Goal: Task Accomplishment & Management: Use online tool/utility

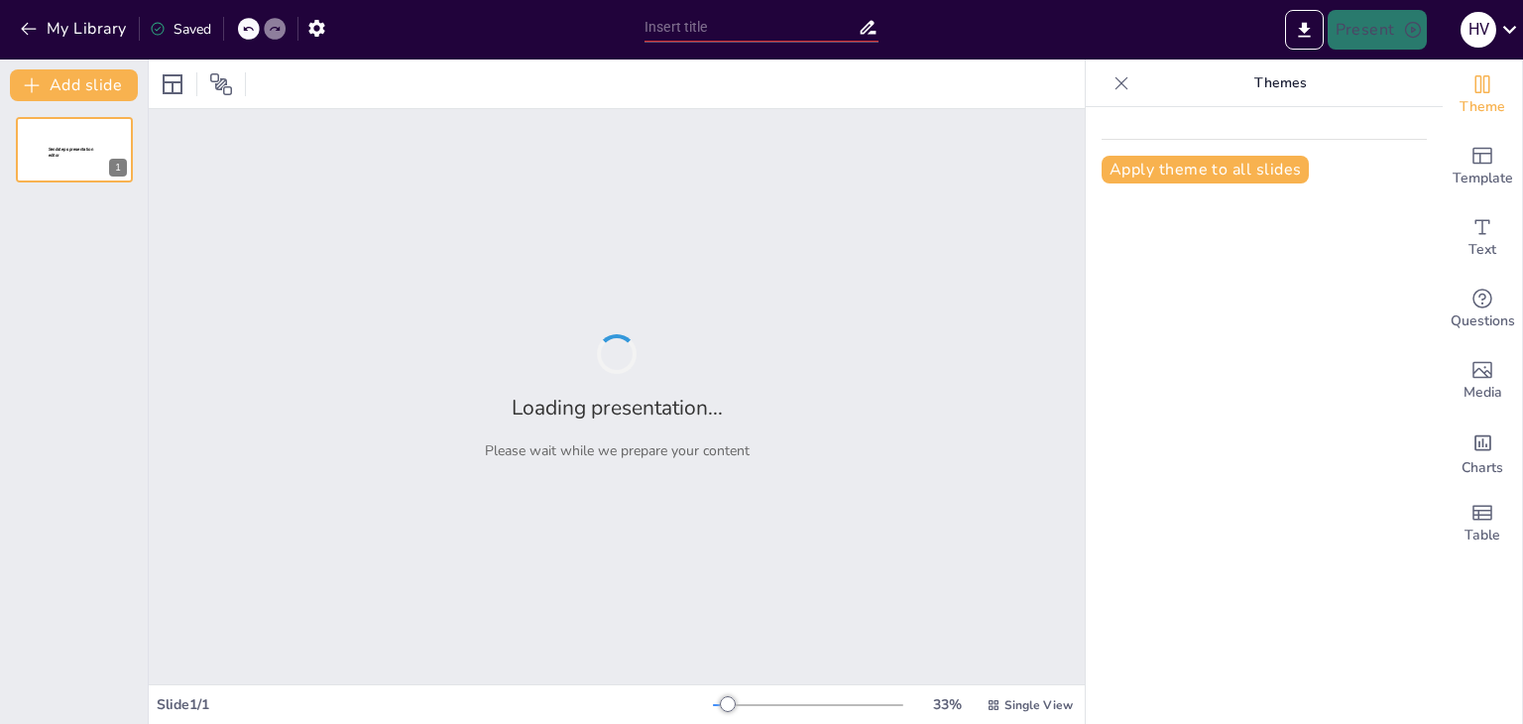
type input "Level 1"
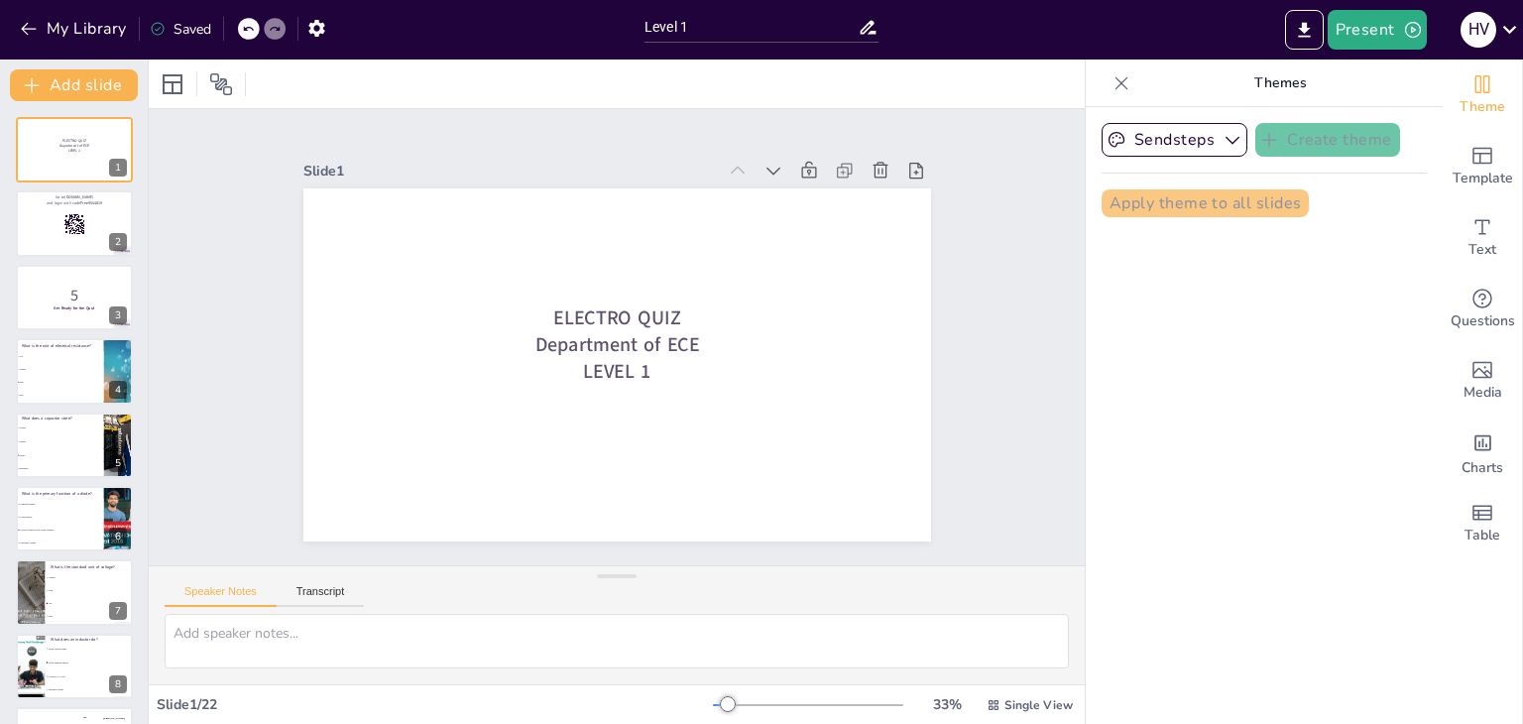
checkbox input "true"
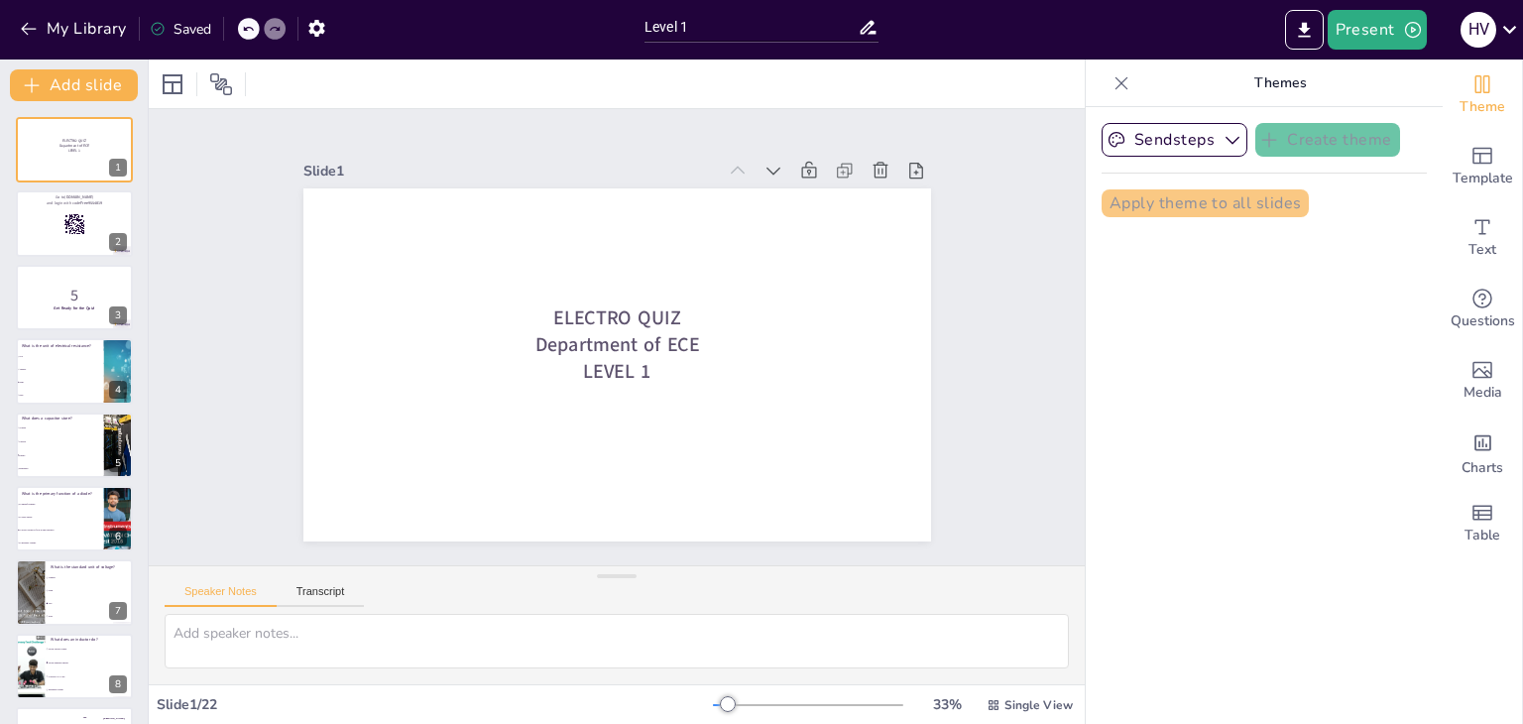
checkbox input "true"
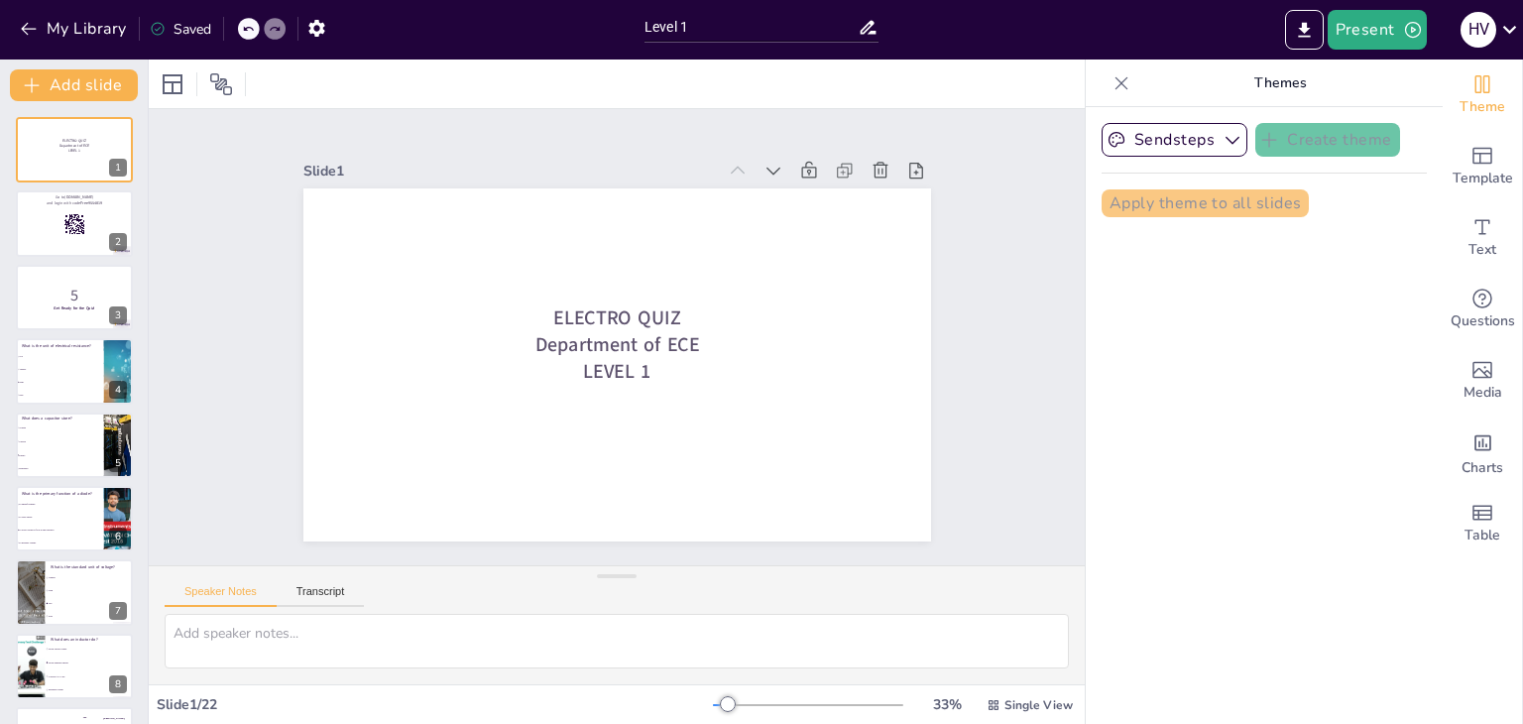
checkbox input "true"
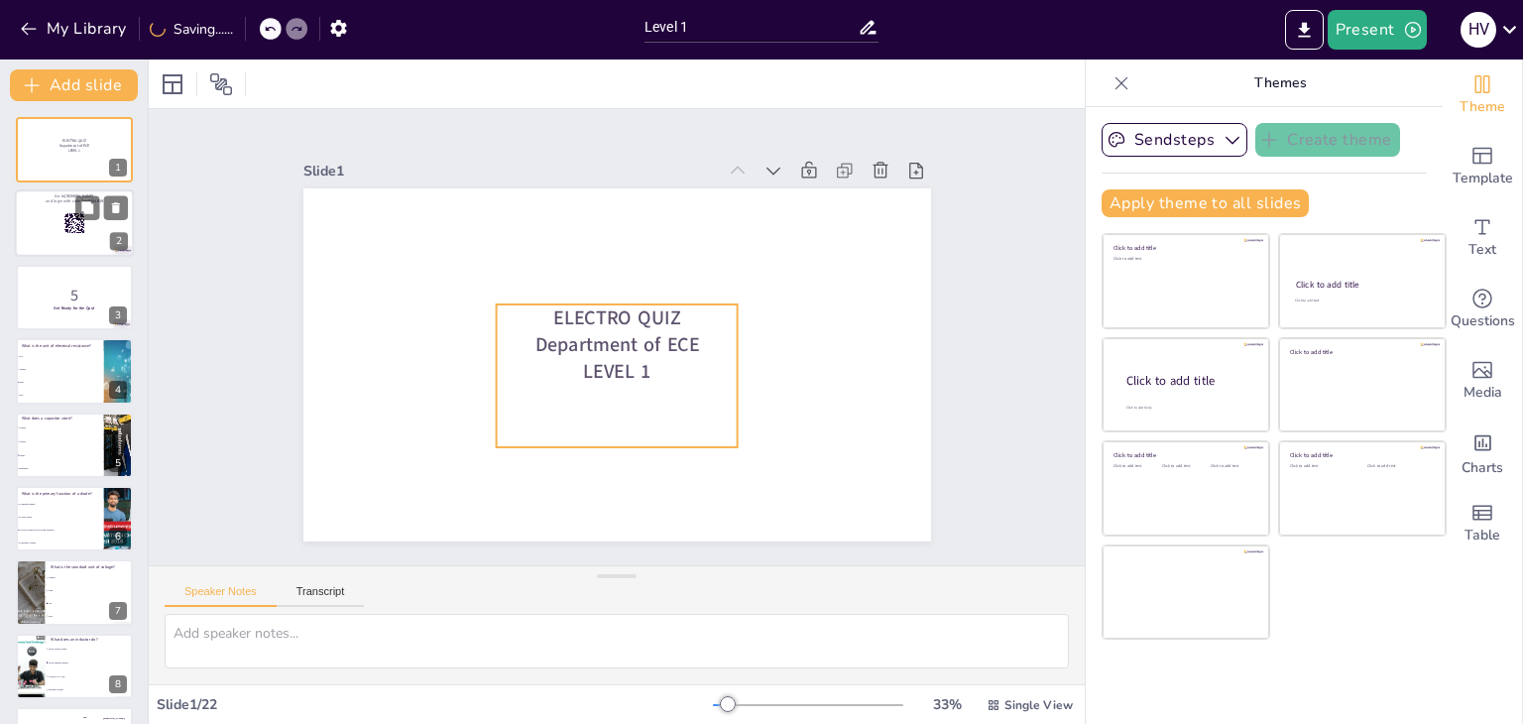
checkbox input "true"
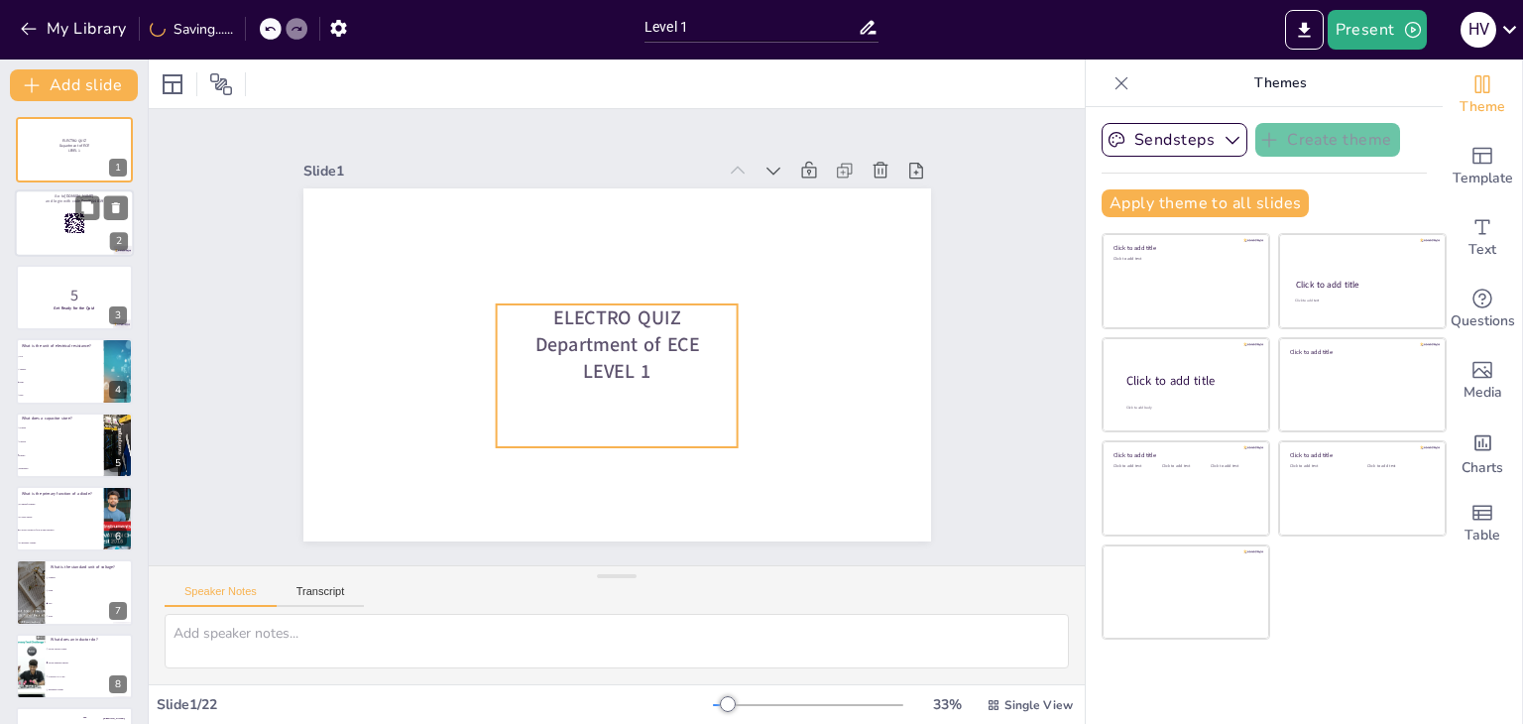
checkbox input "true"
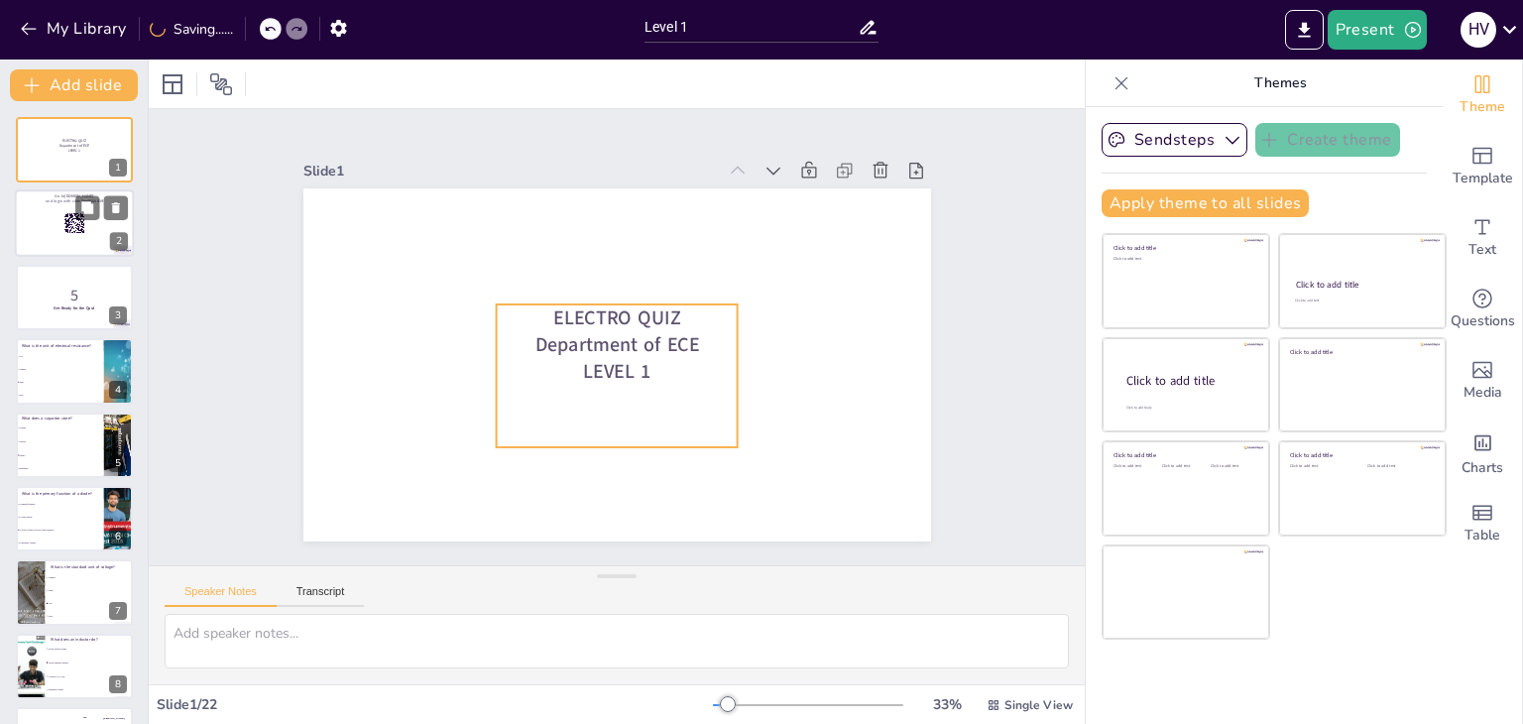
checkbox input "true"
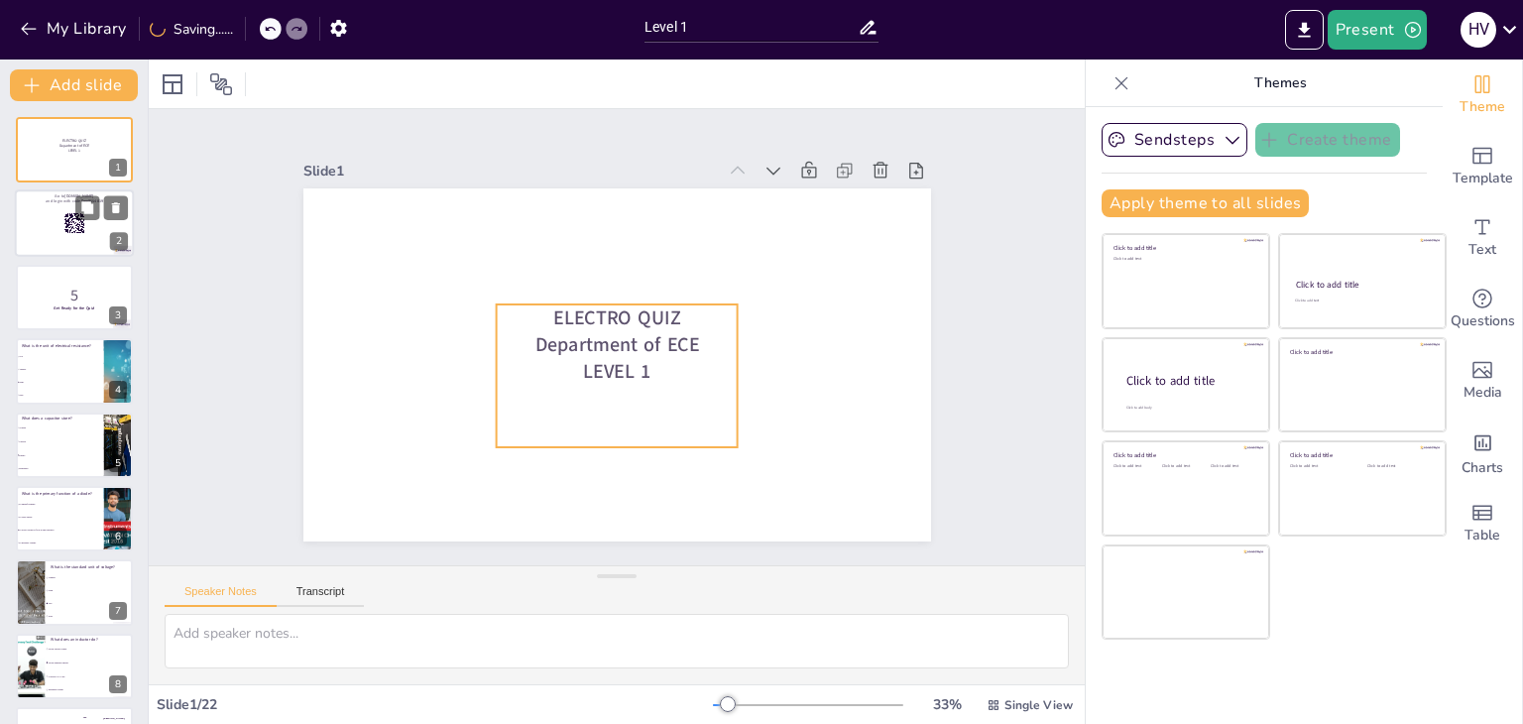
checkbox input "true"
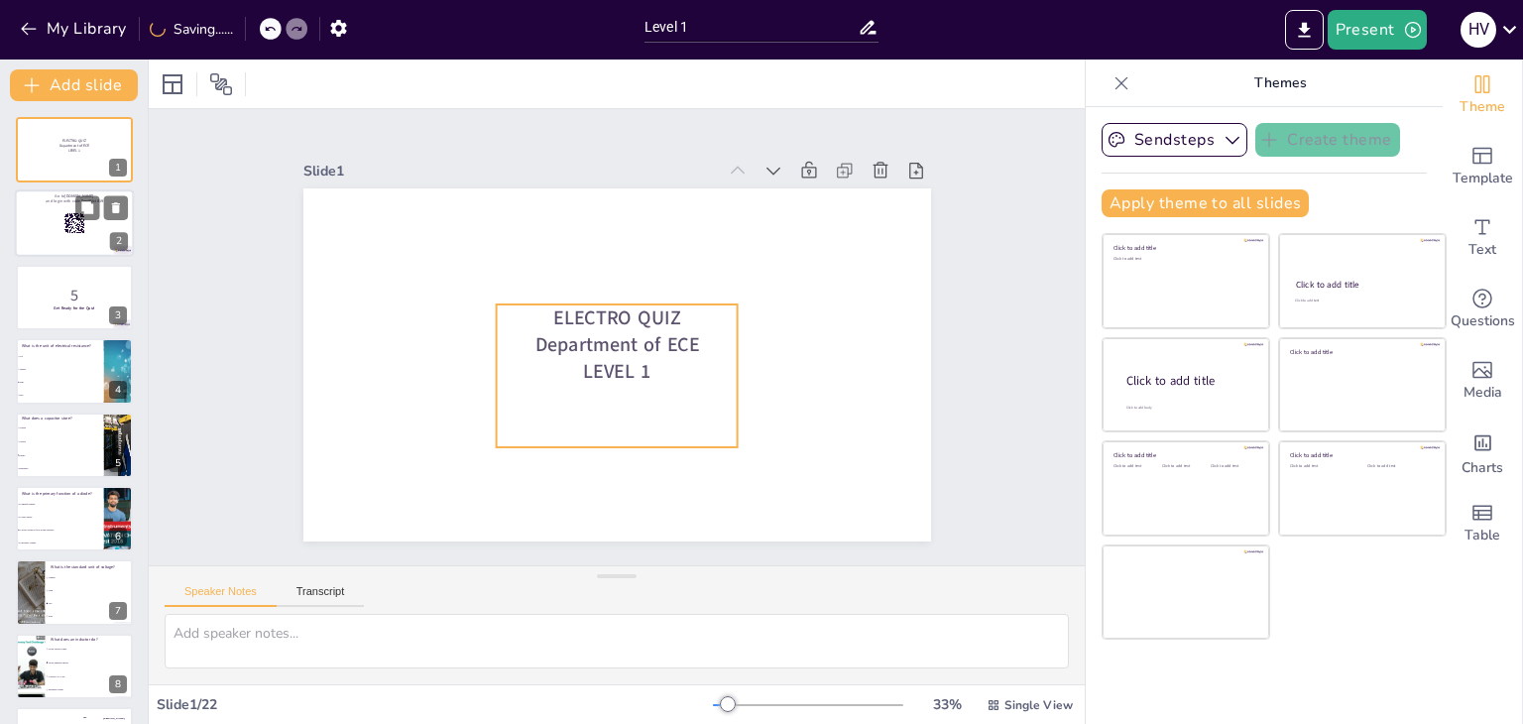
checkbox input "true"
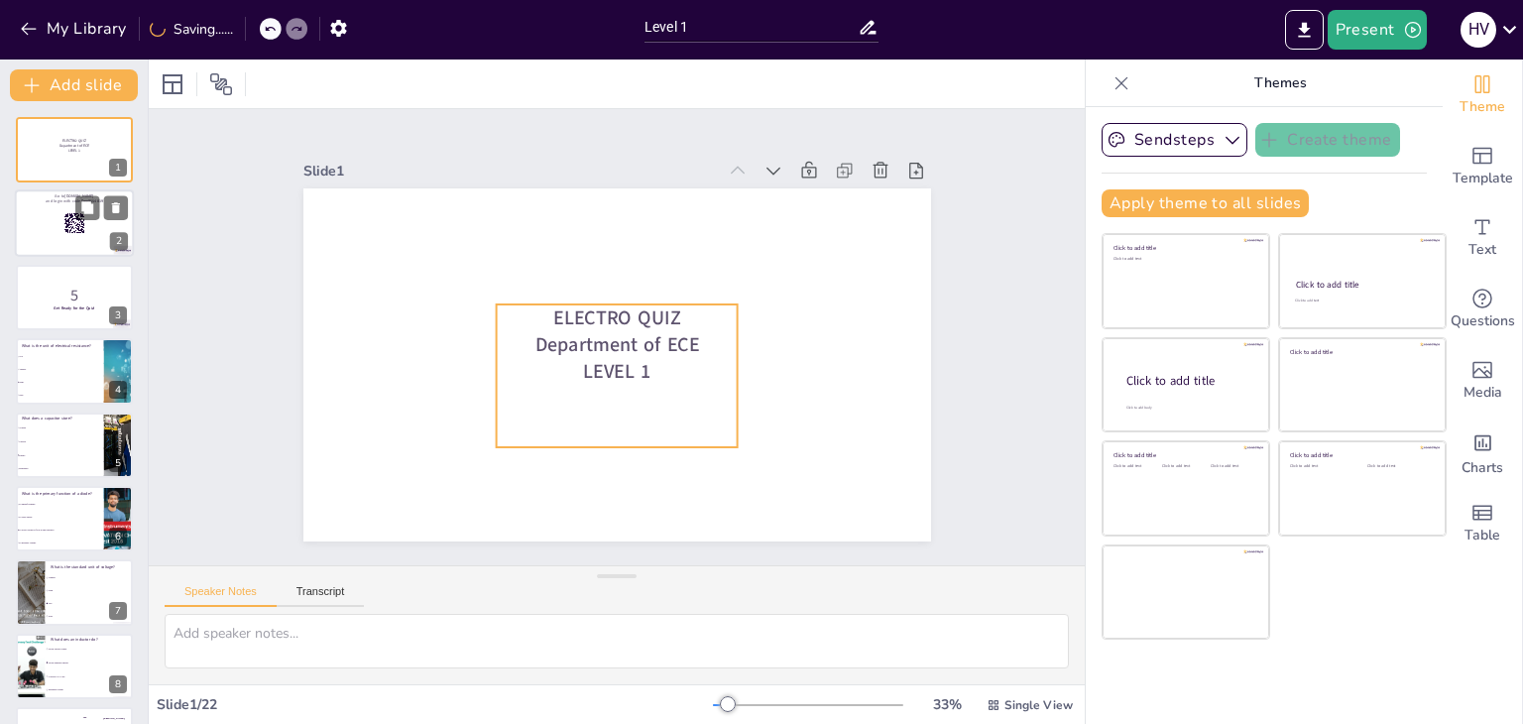
checkbox input "true"
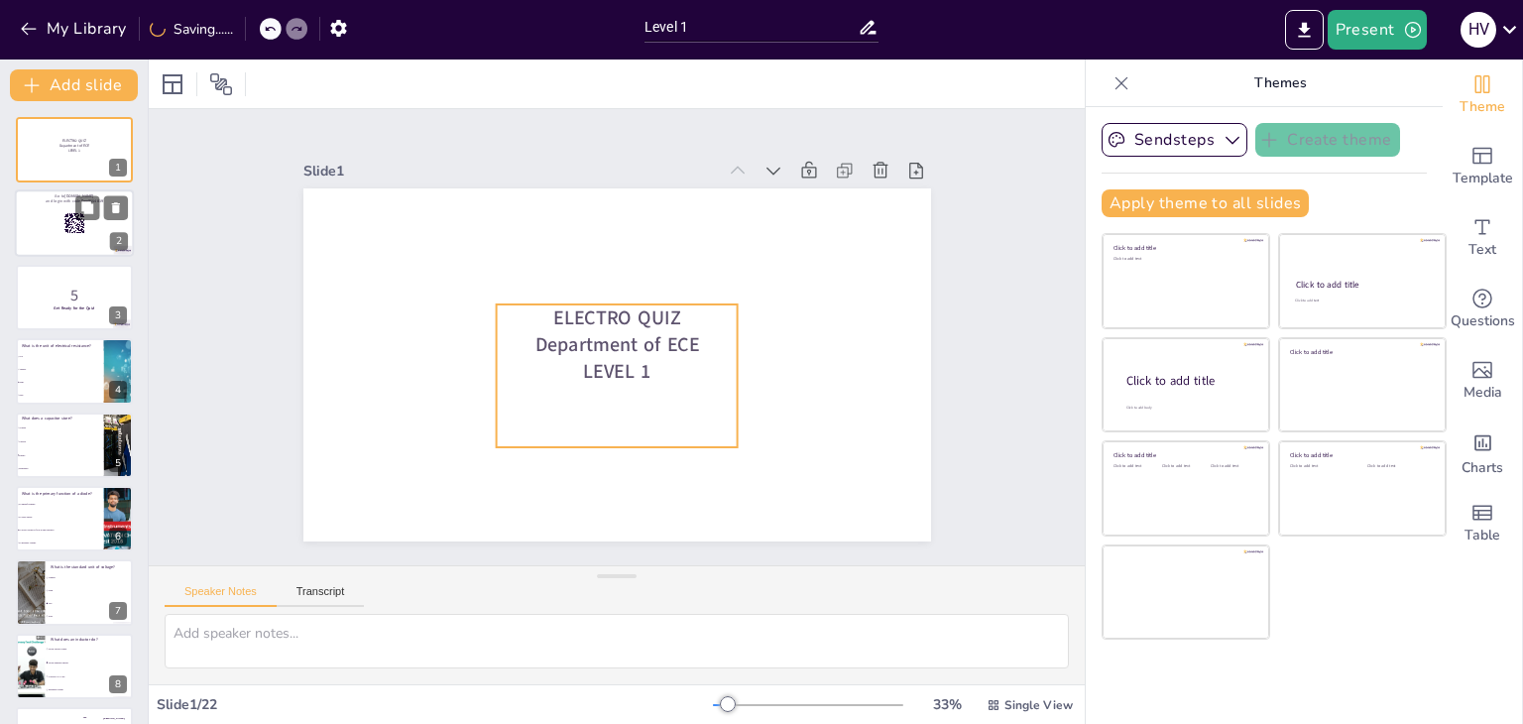
checkbox input "true"
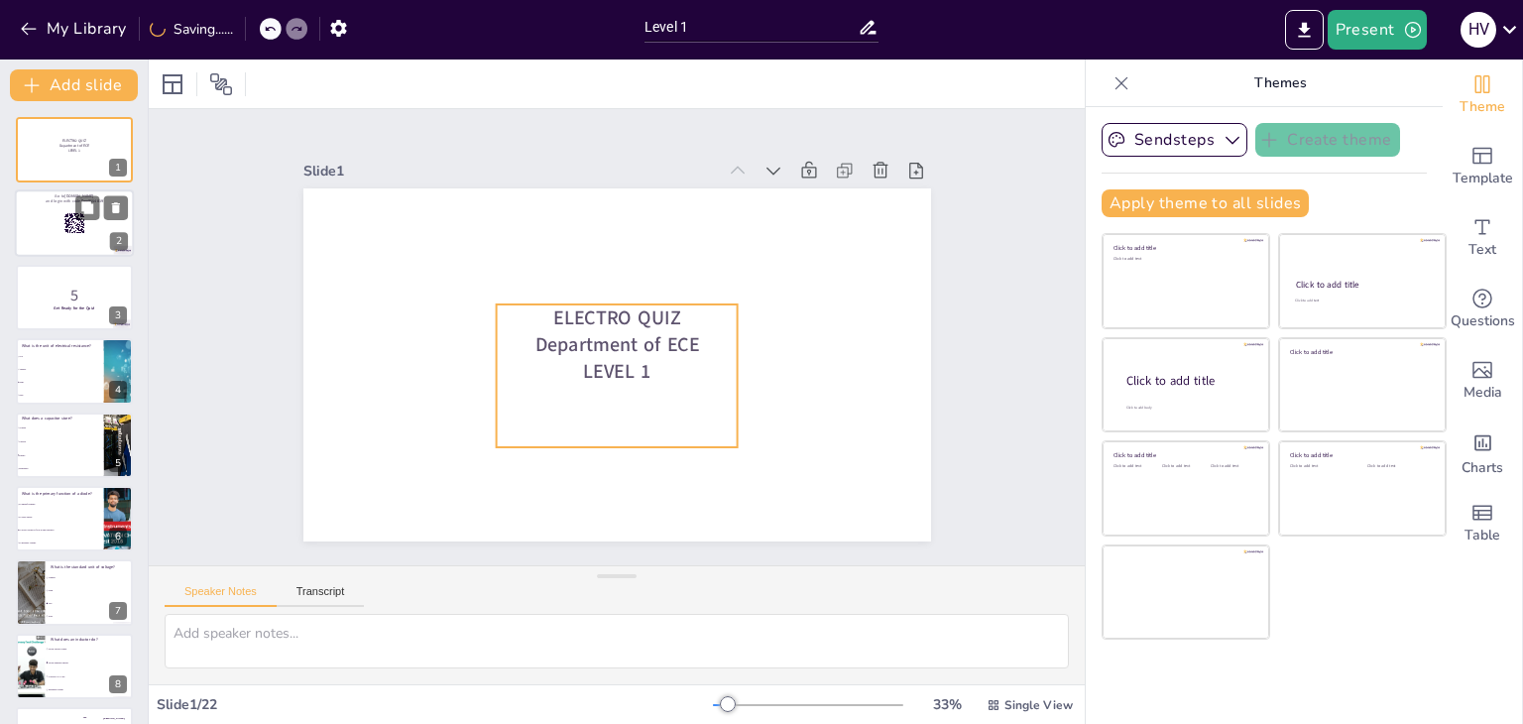
checkbox input "true"
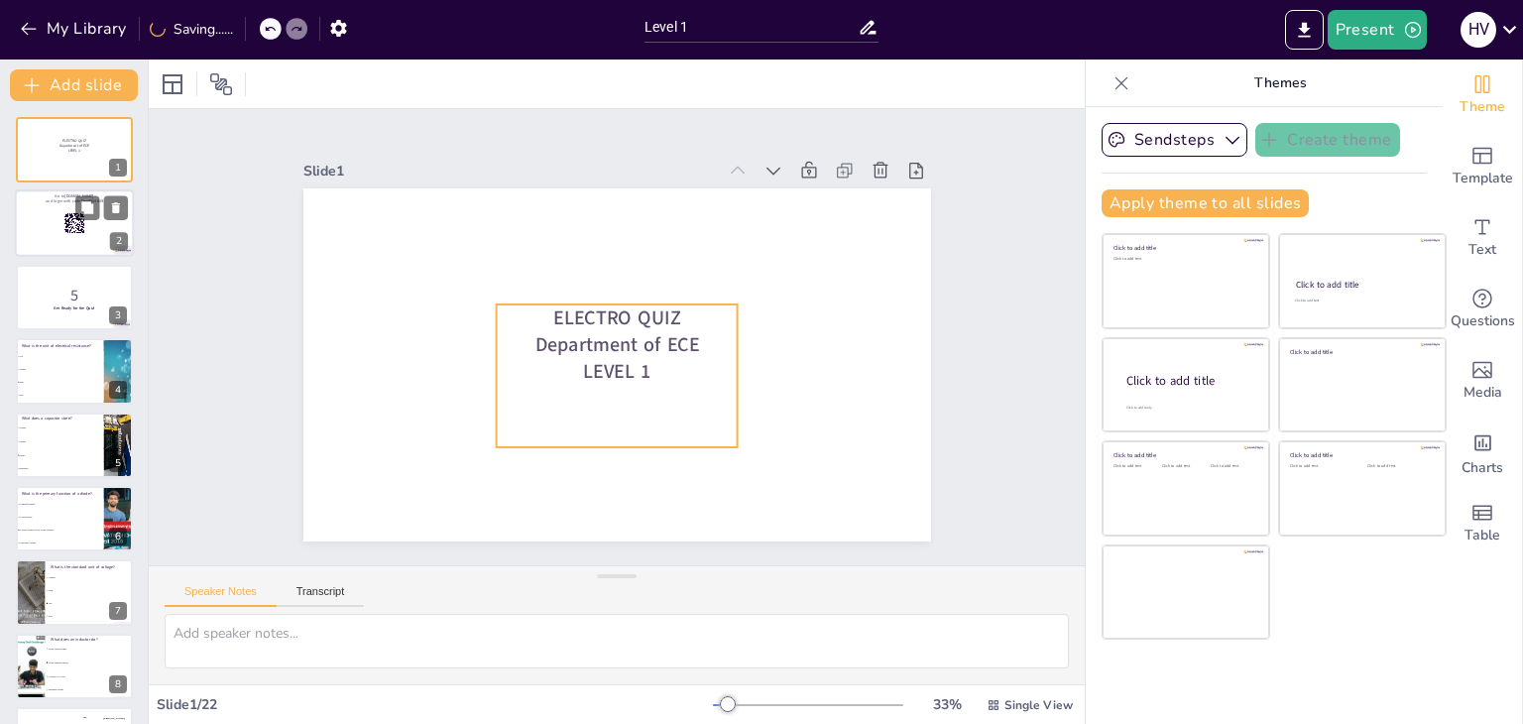
checkbox input "true"
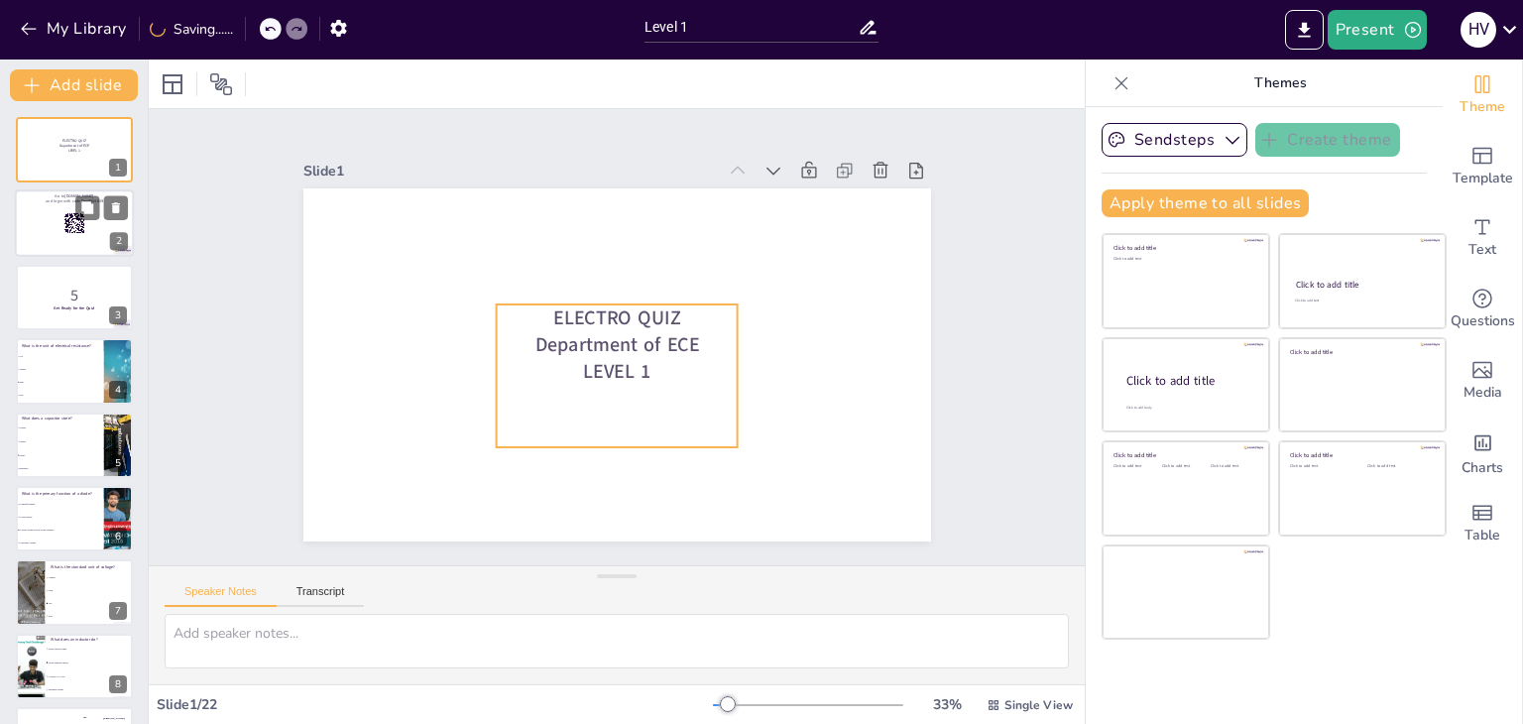
checkbox input "true"
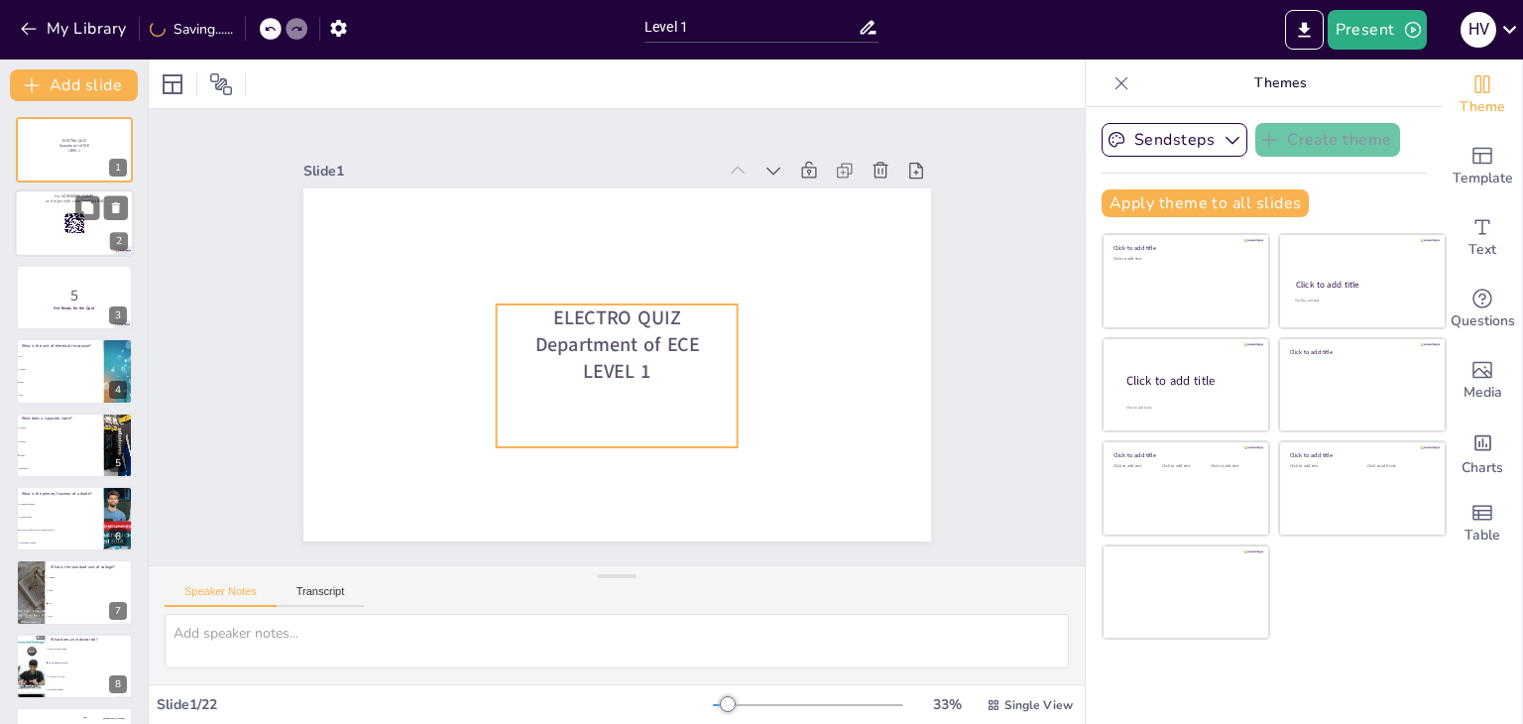
checkbox input "true"
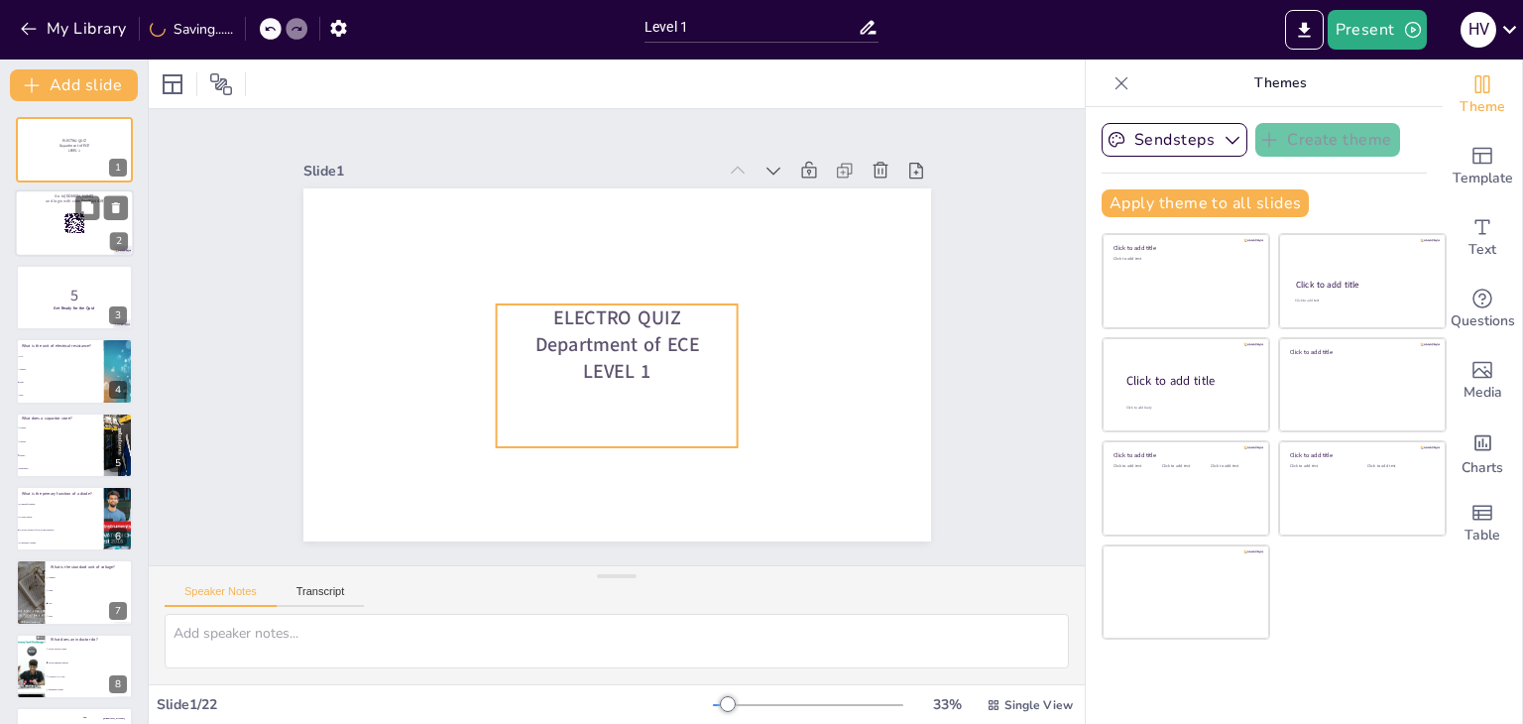
checkbox input "true"
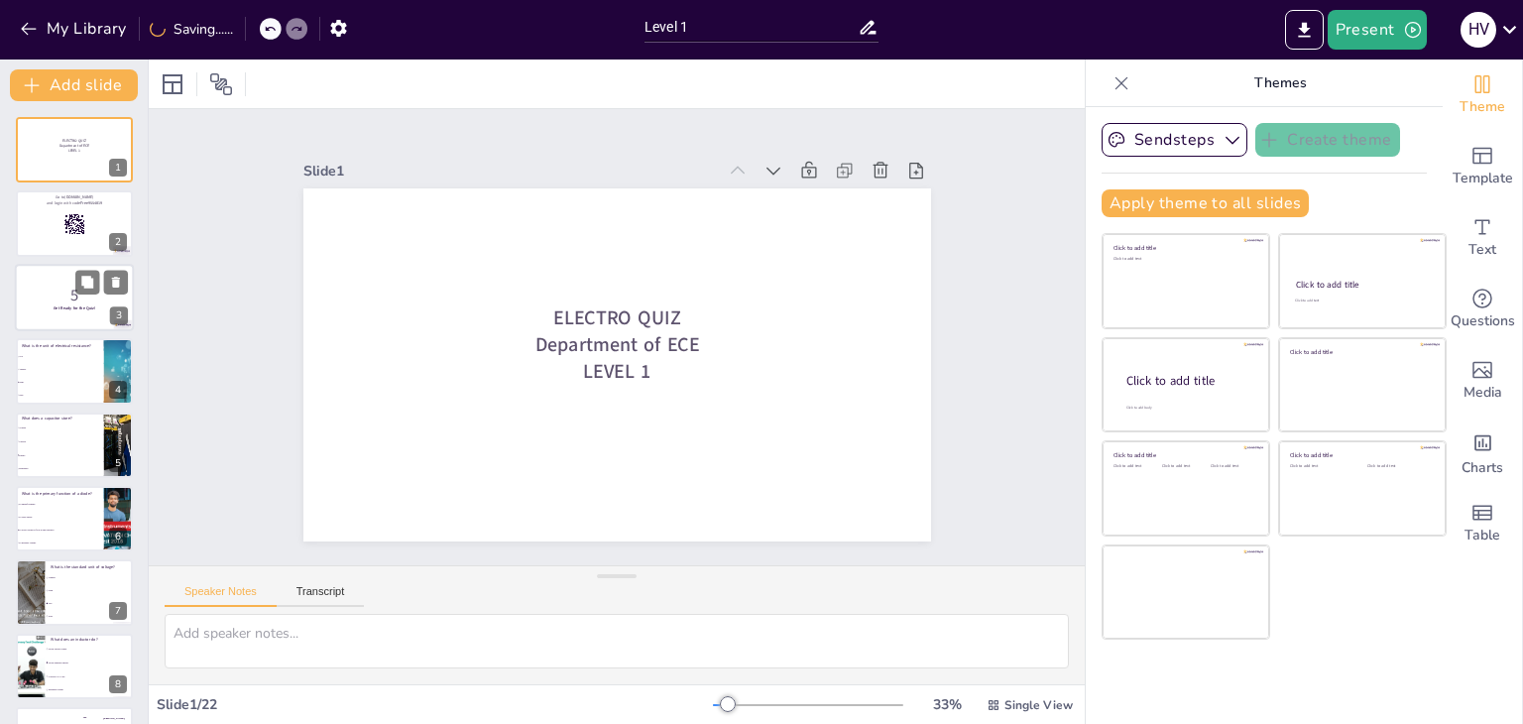
checkbox input "true"
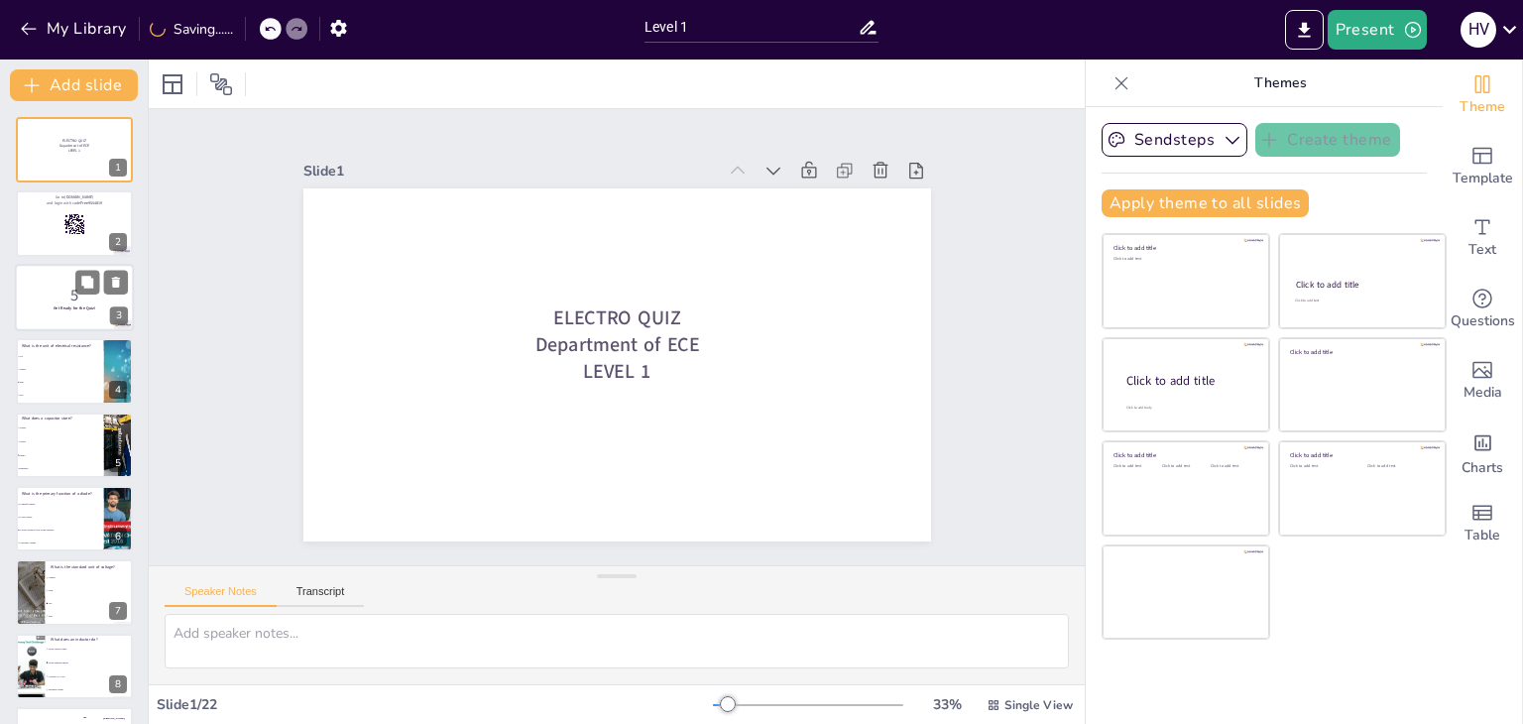
checkbox input "true"
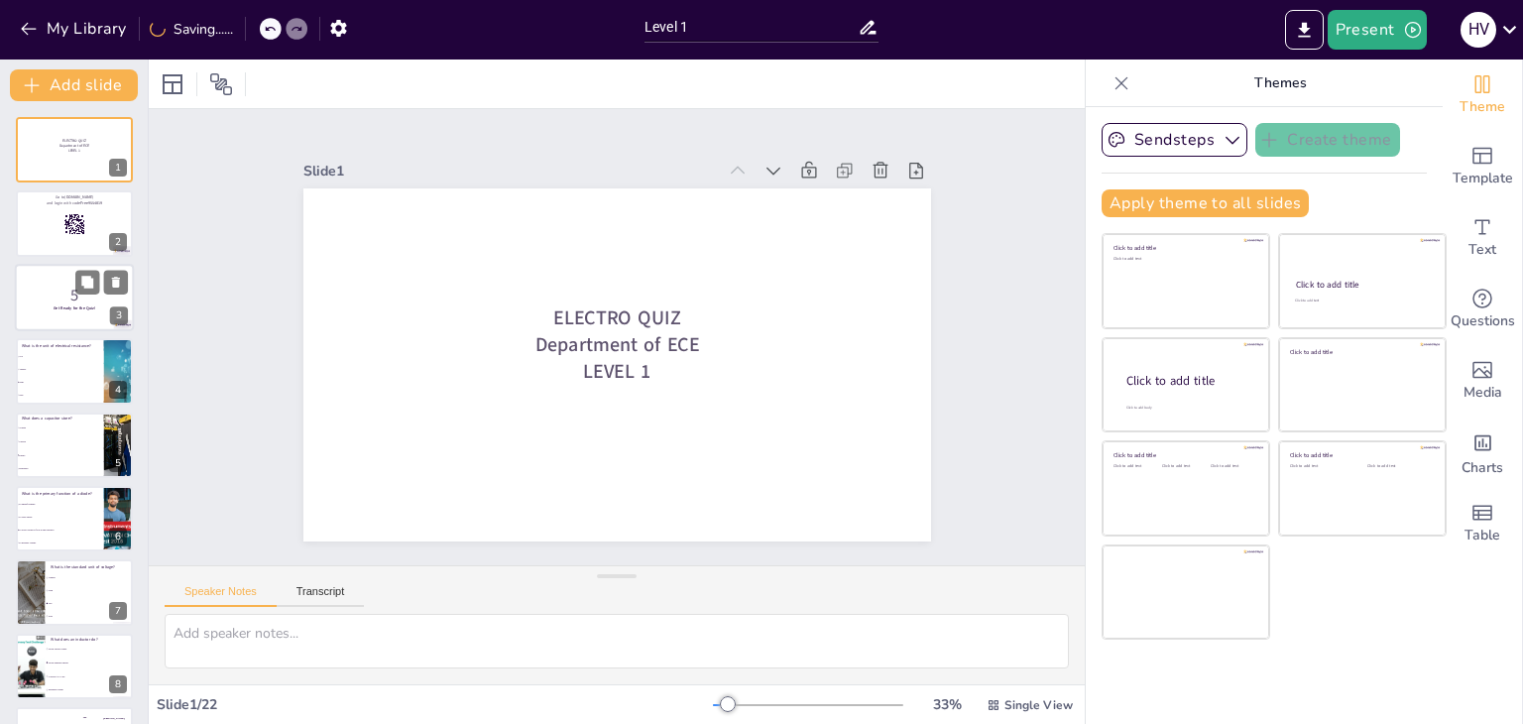
checkbox input "true"
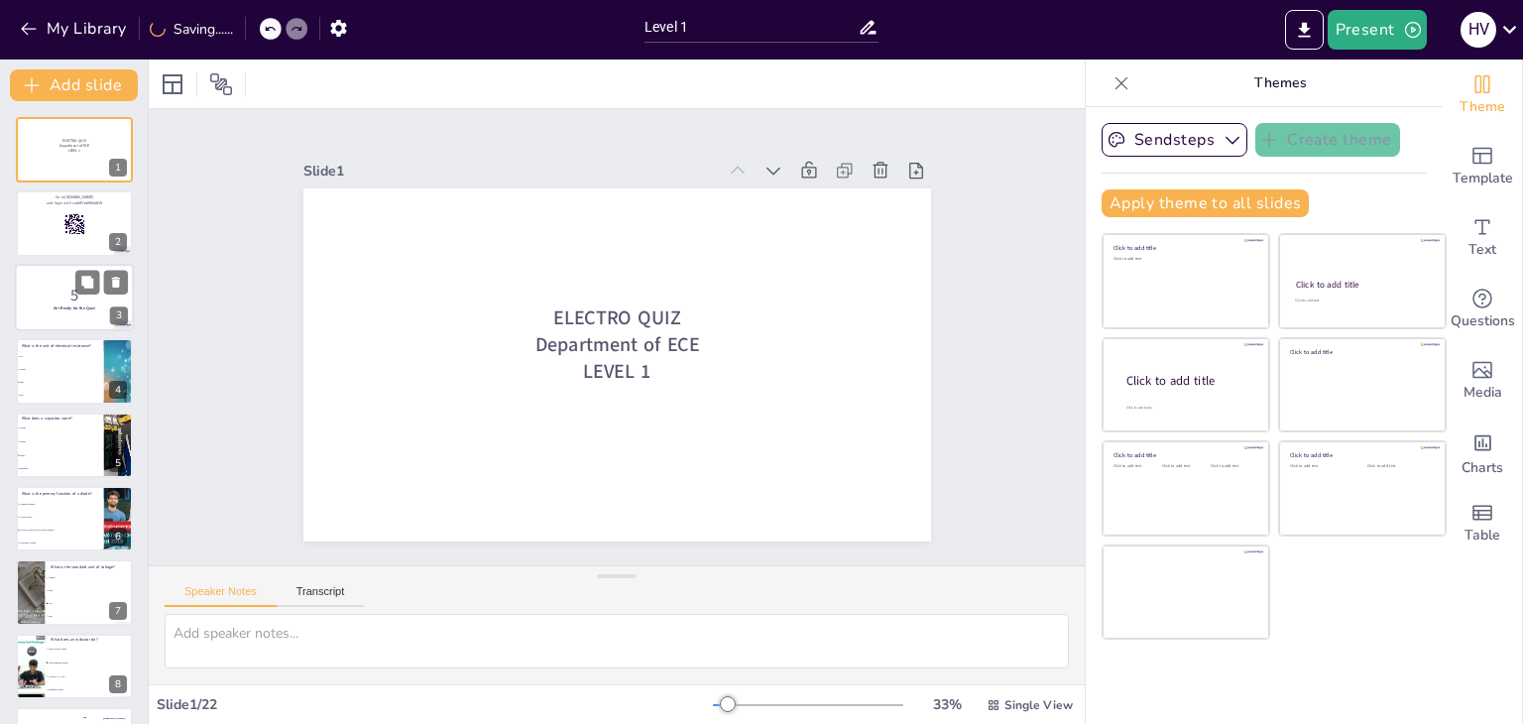
checkbox input "true"
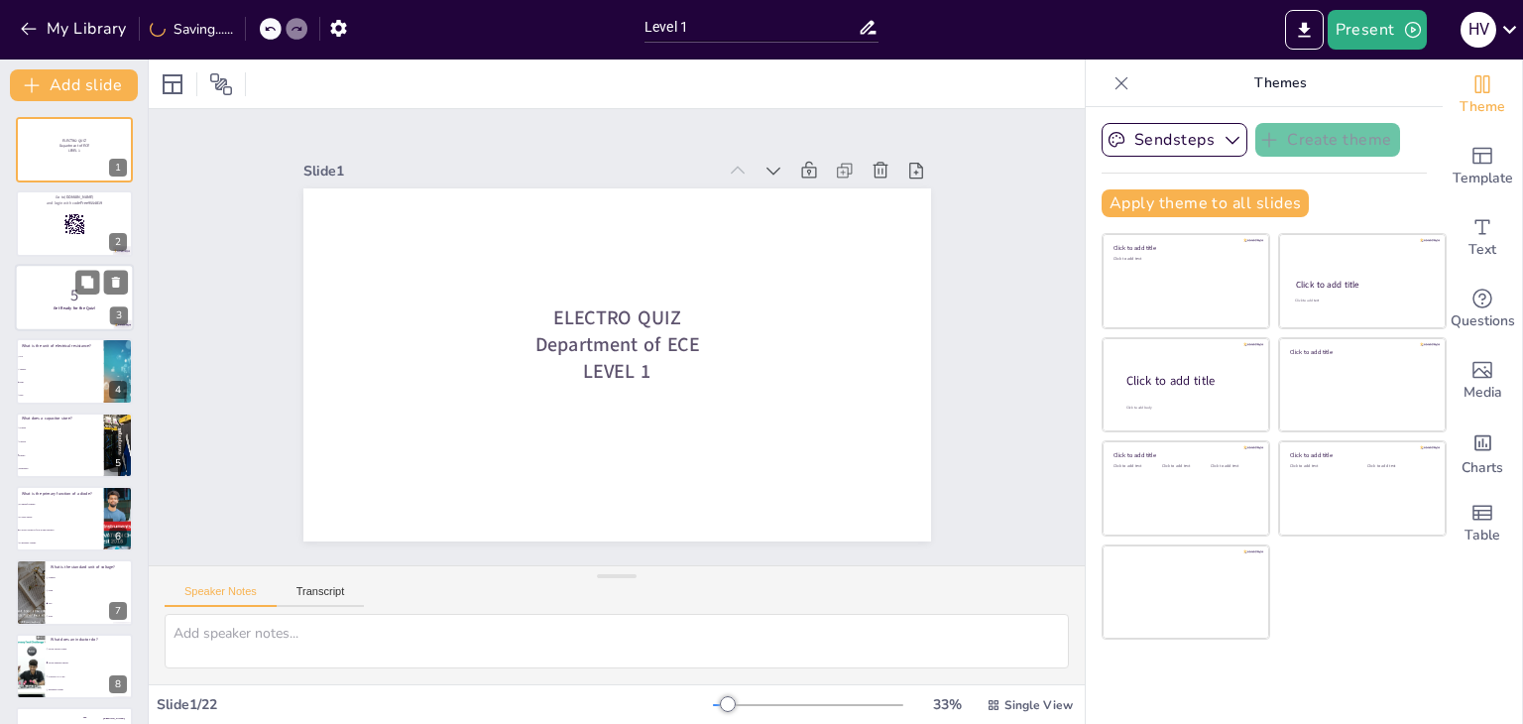
checkbox input "true"
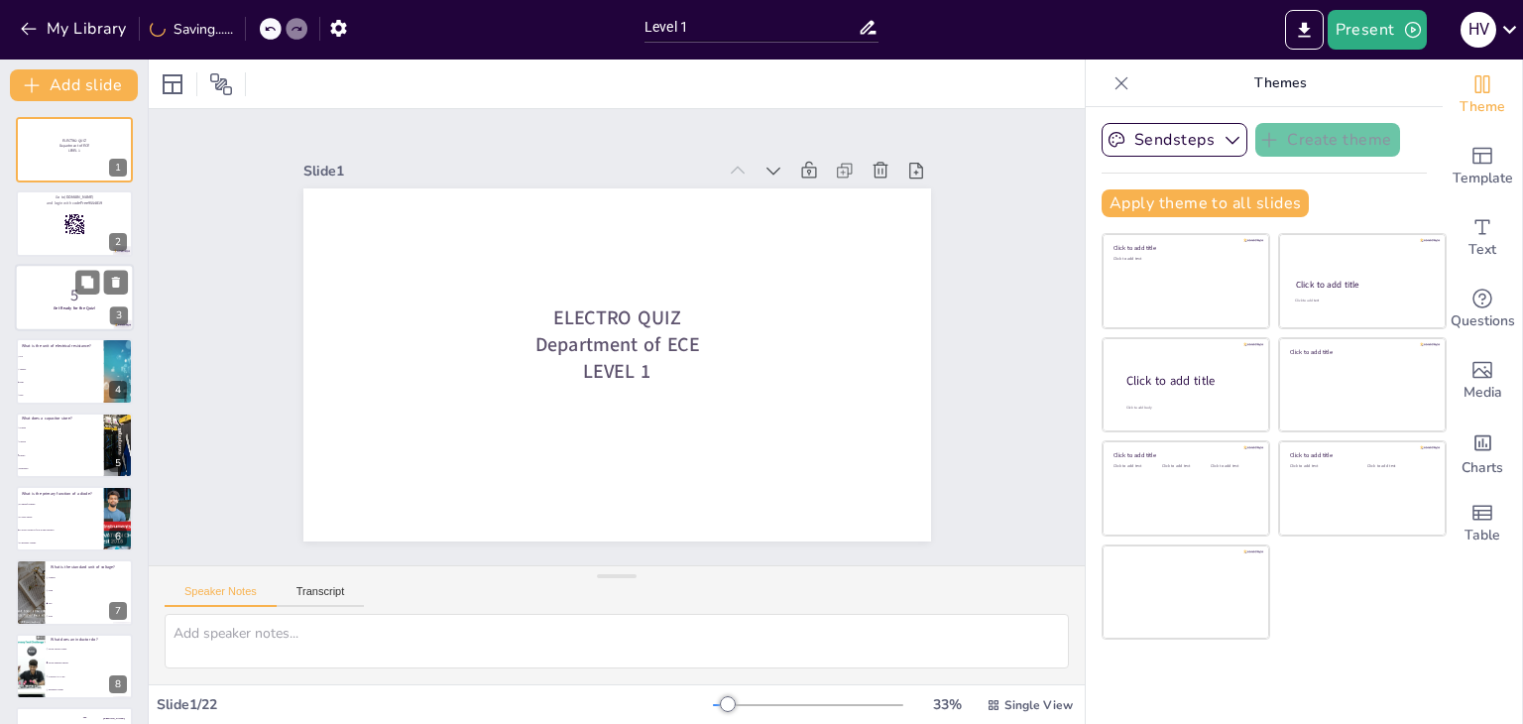
checkbox input "true"
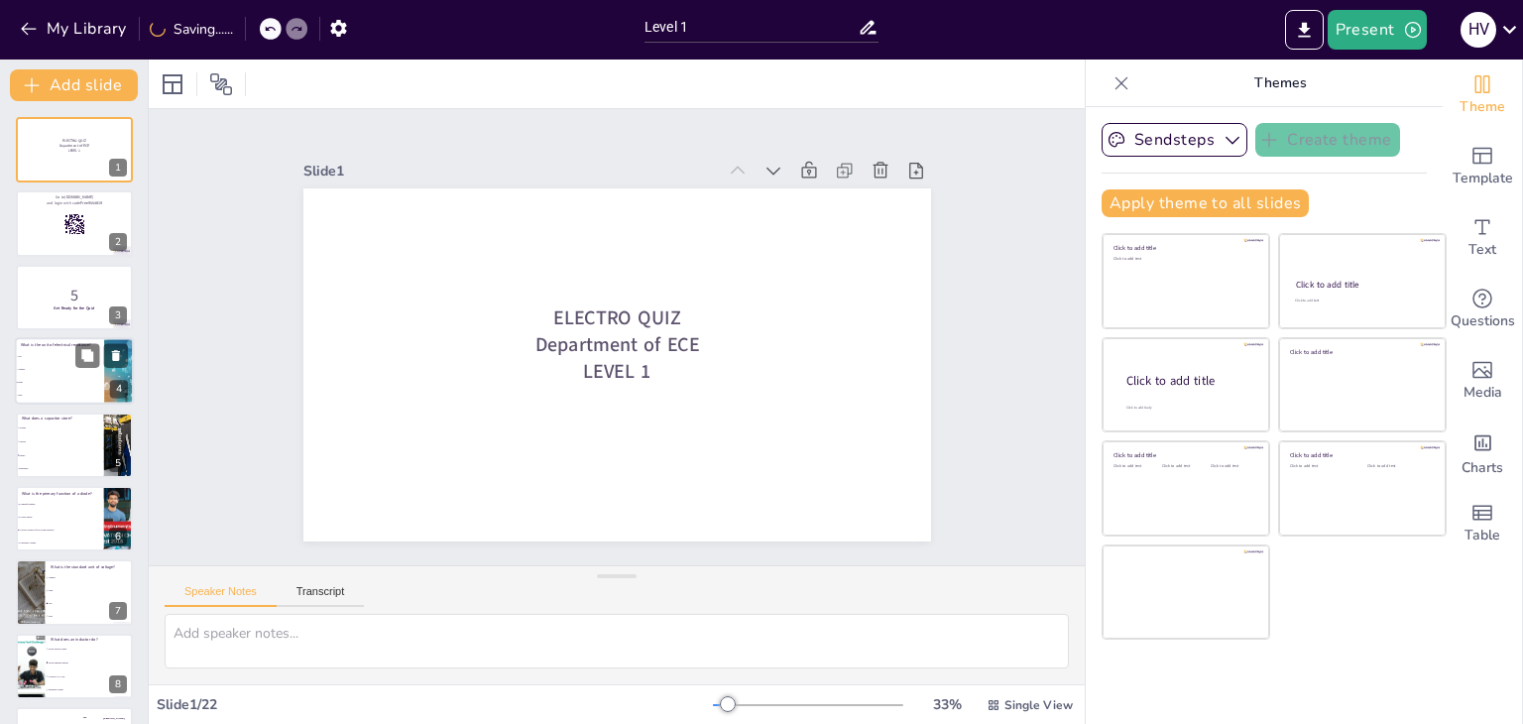
checkbox input "true"
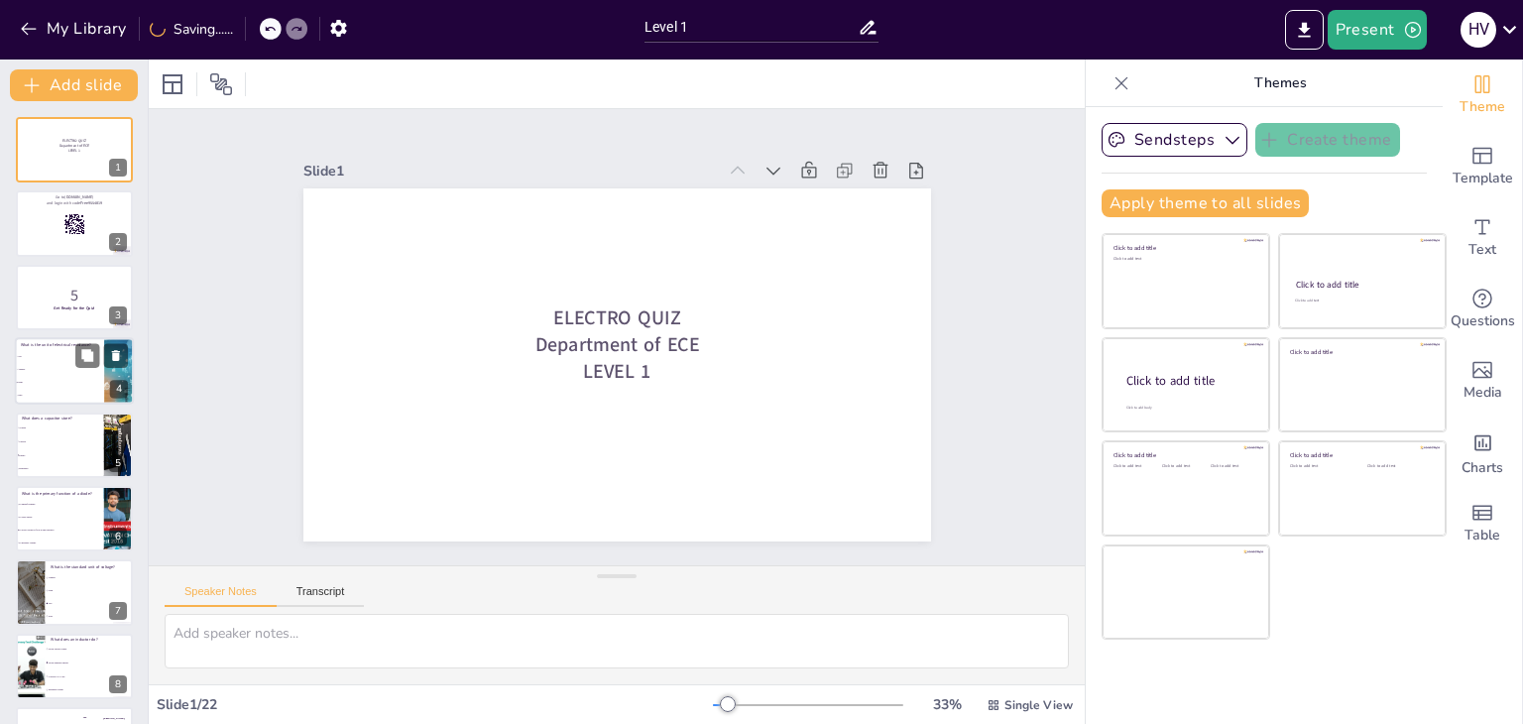
checkbox input "true"
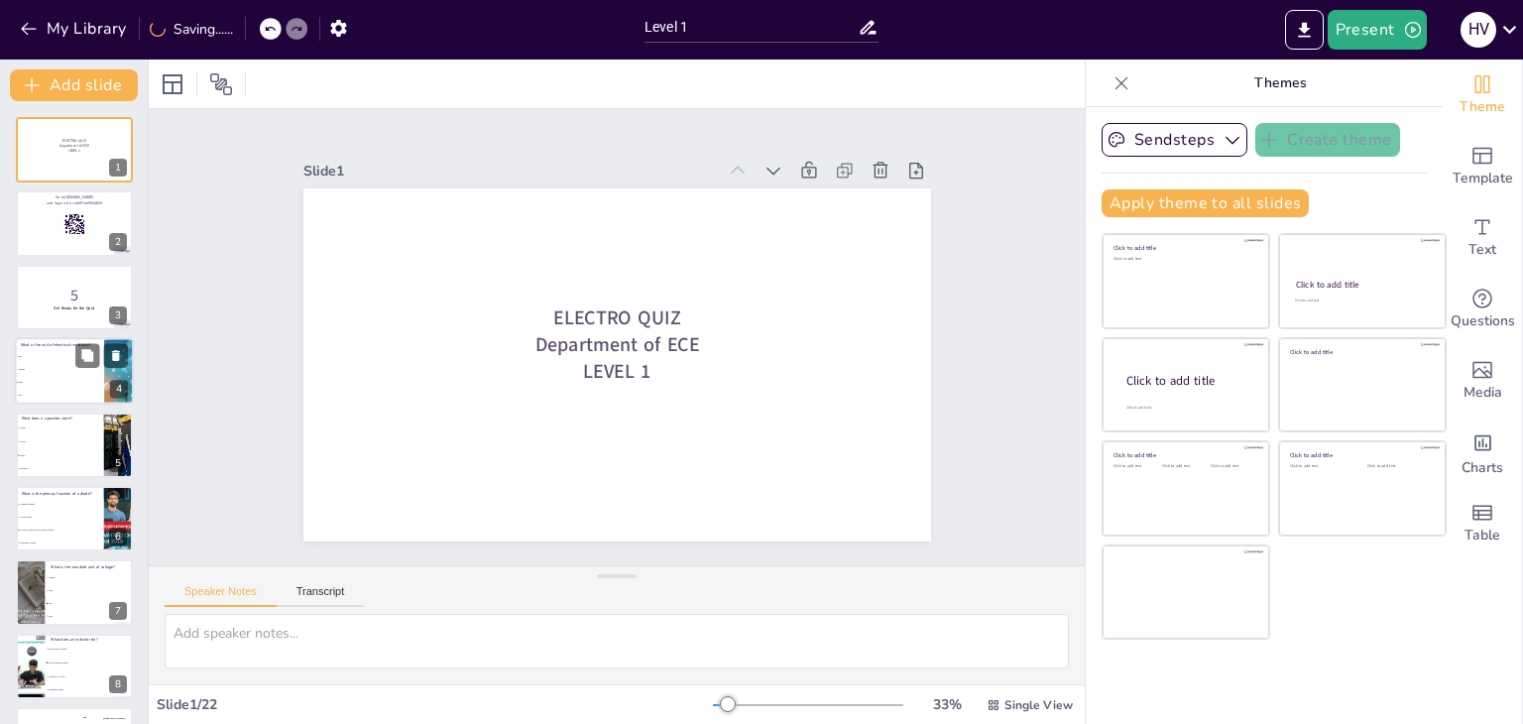
checkbox input "true"
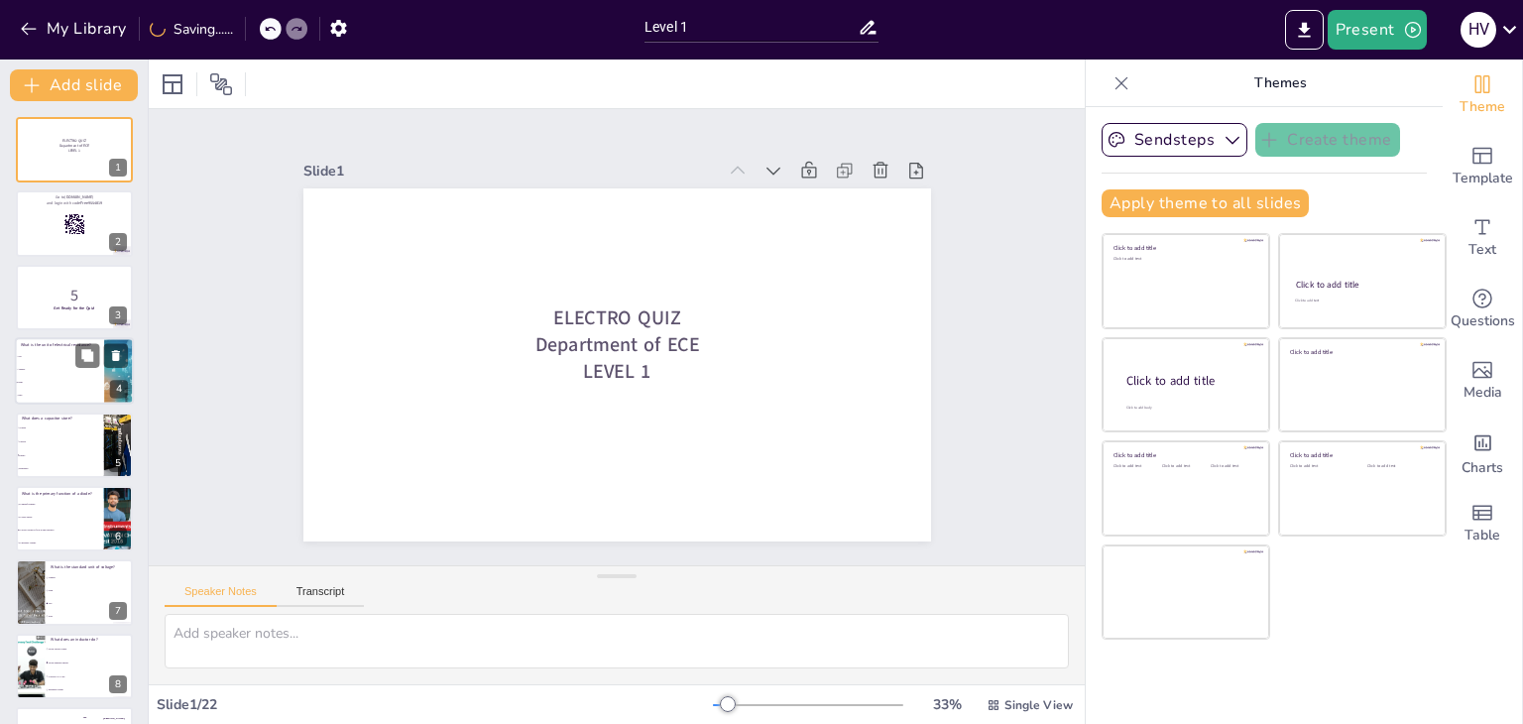
checkbox input "true"
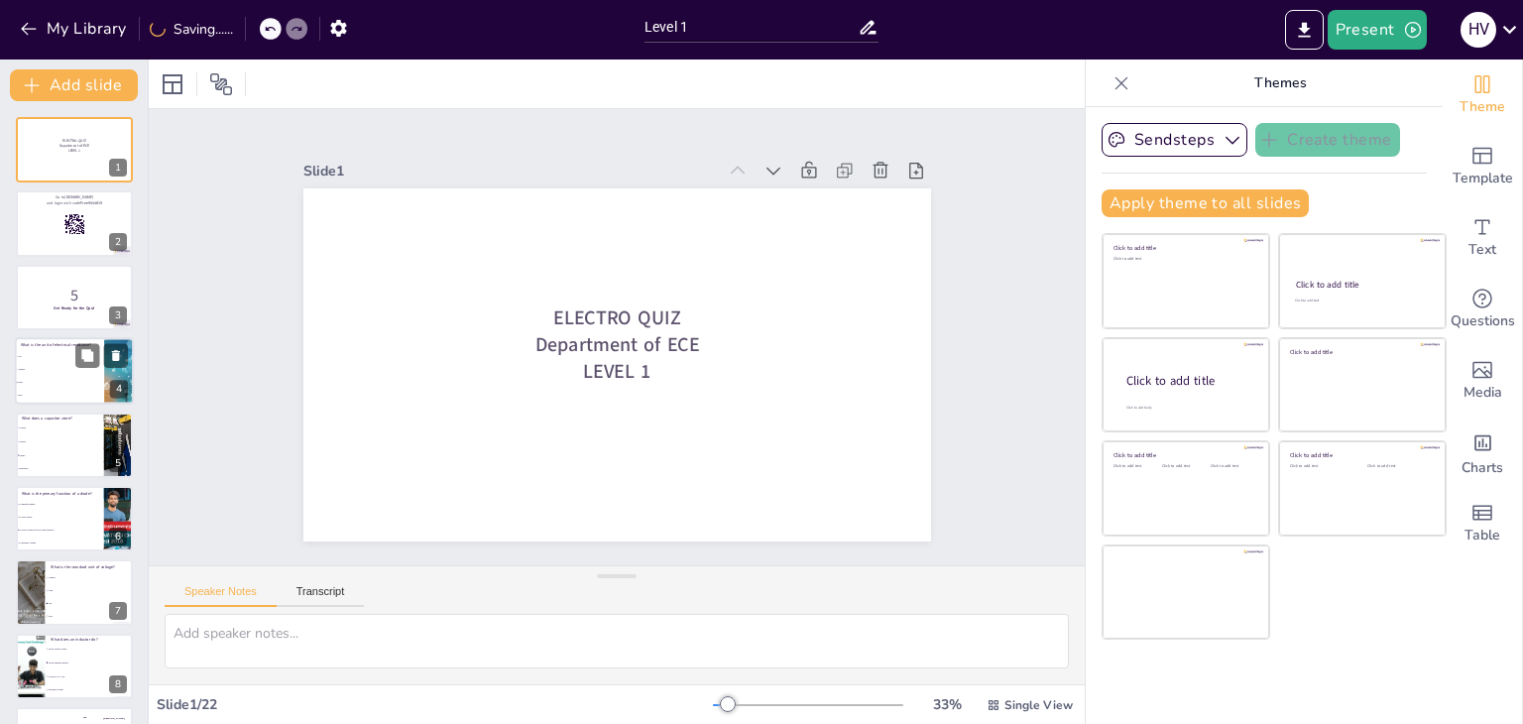
checkbox input "true"
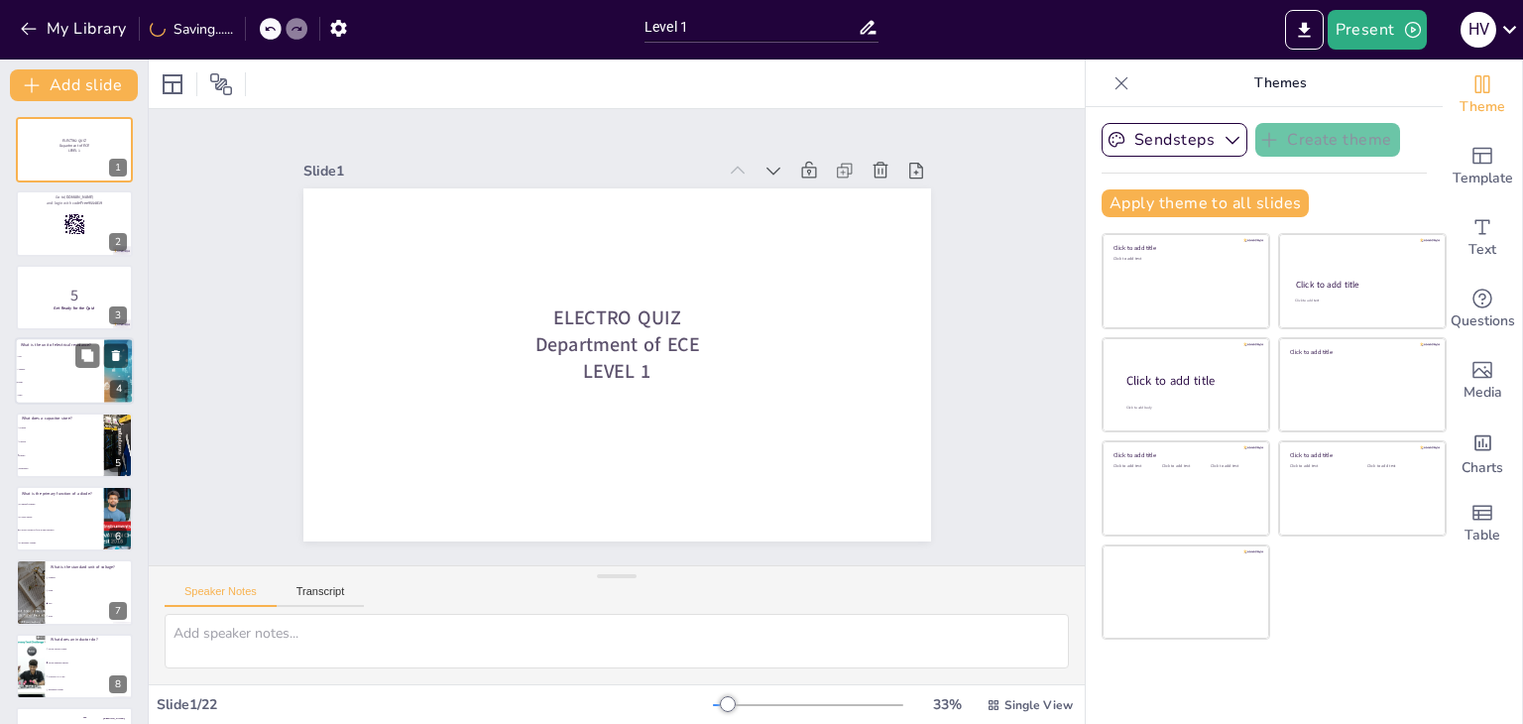
checkbox input "true"
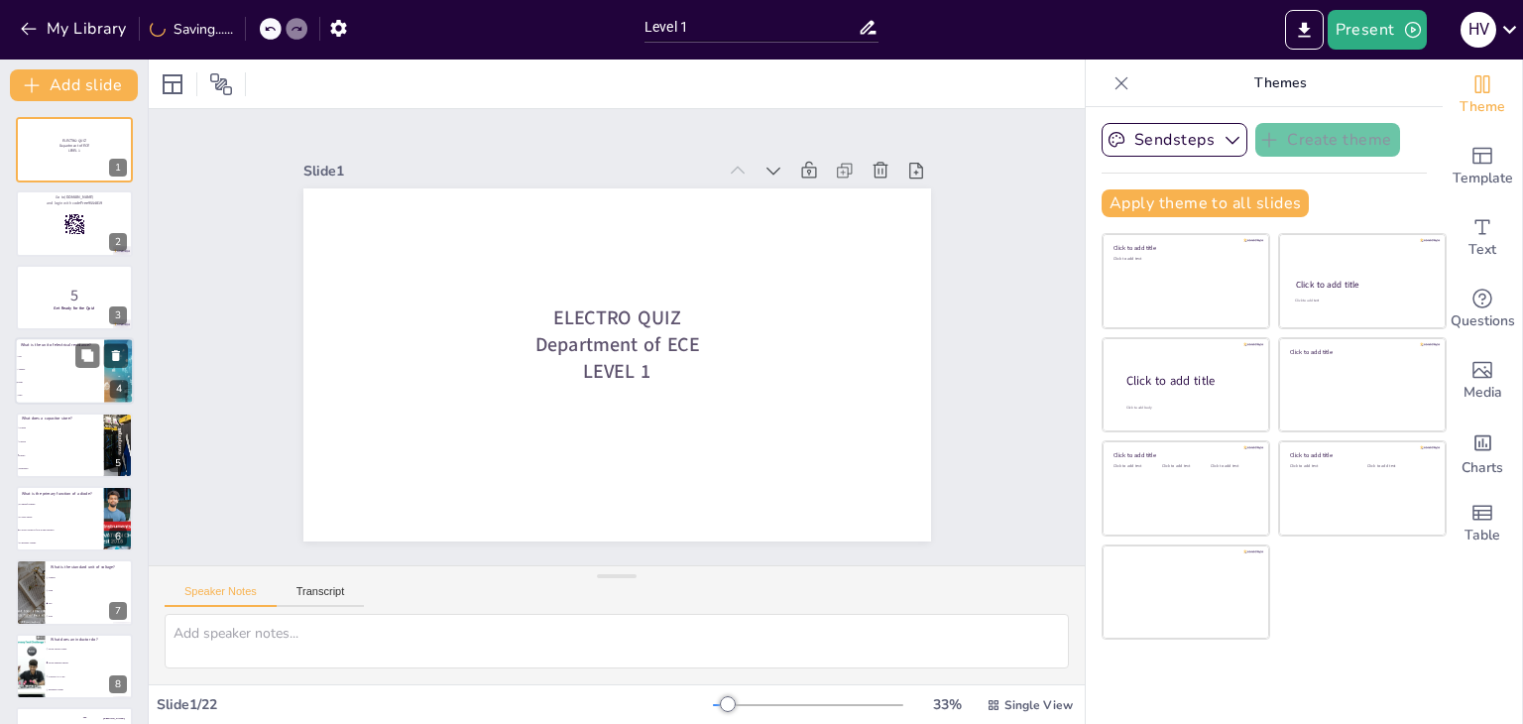
checkbox input "true"
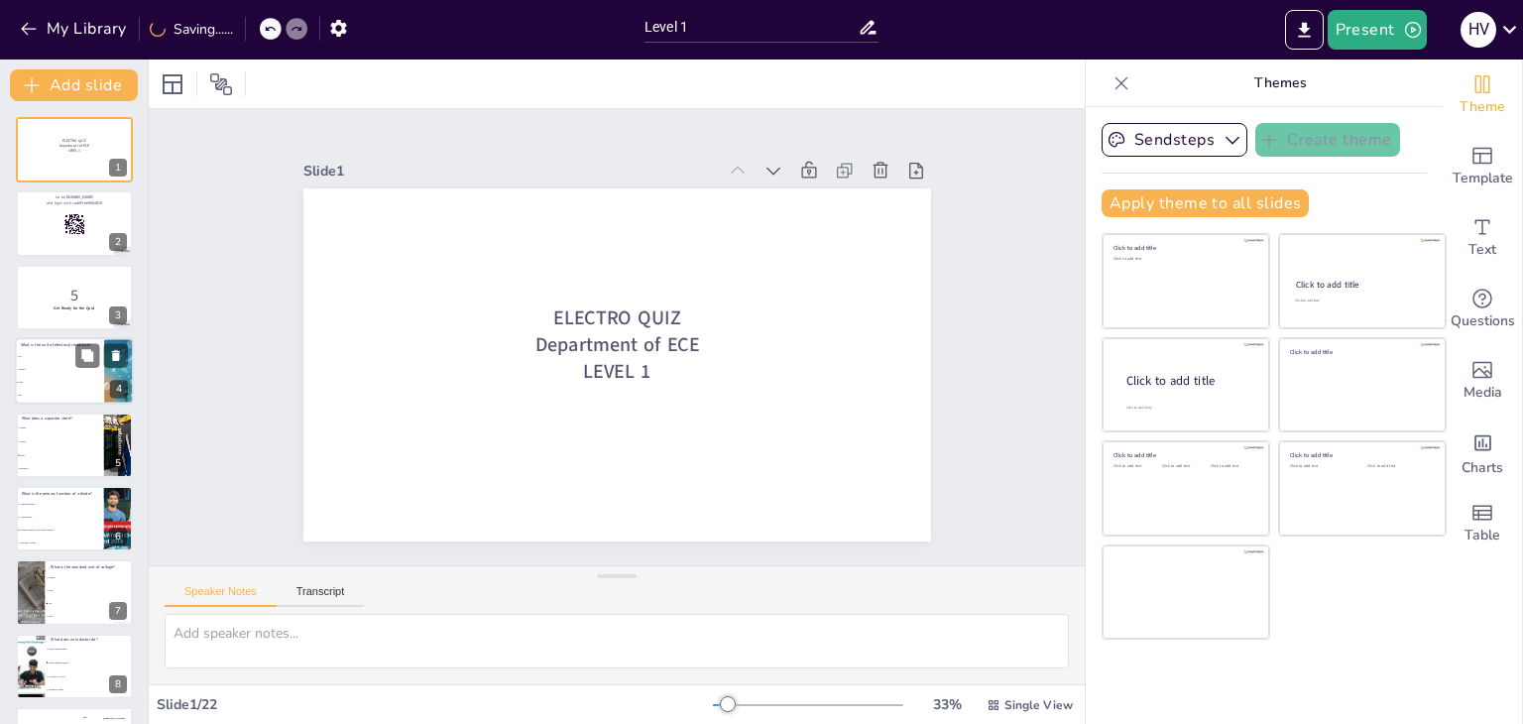
checkbox input "true"
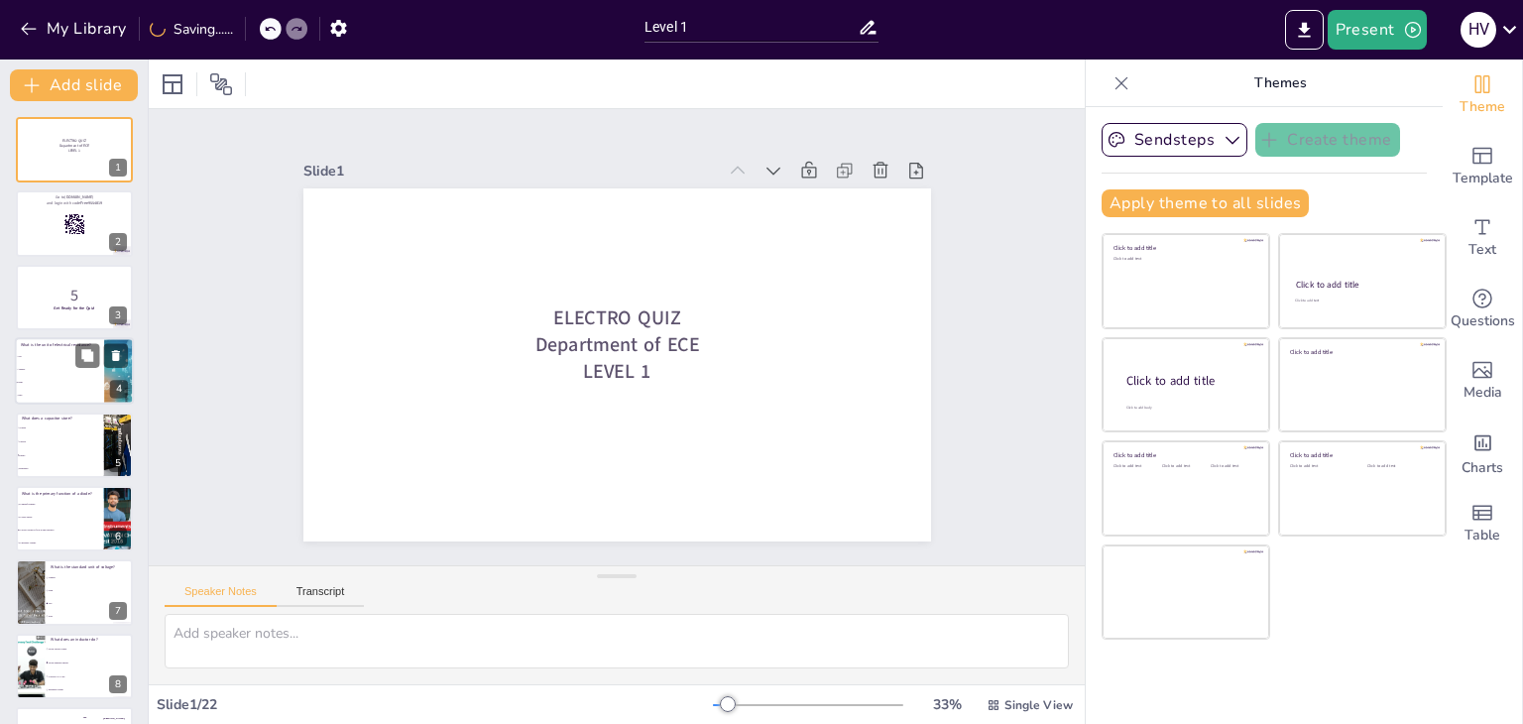
checkbox input "true"
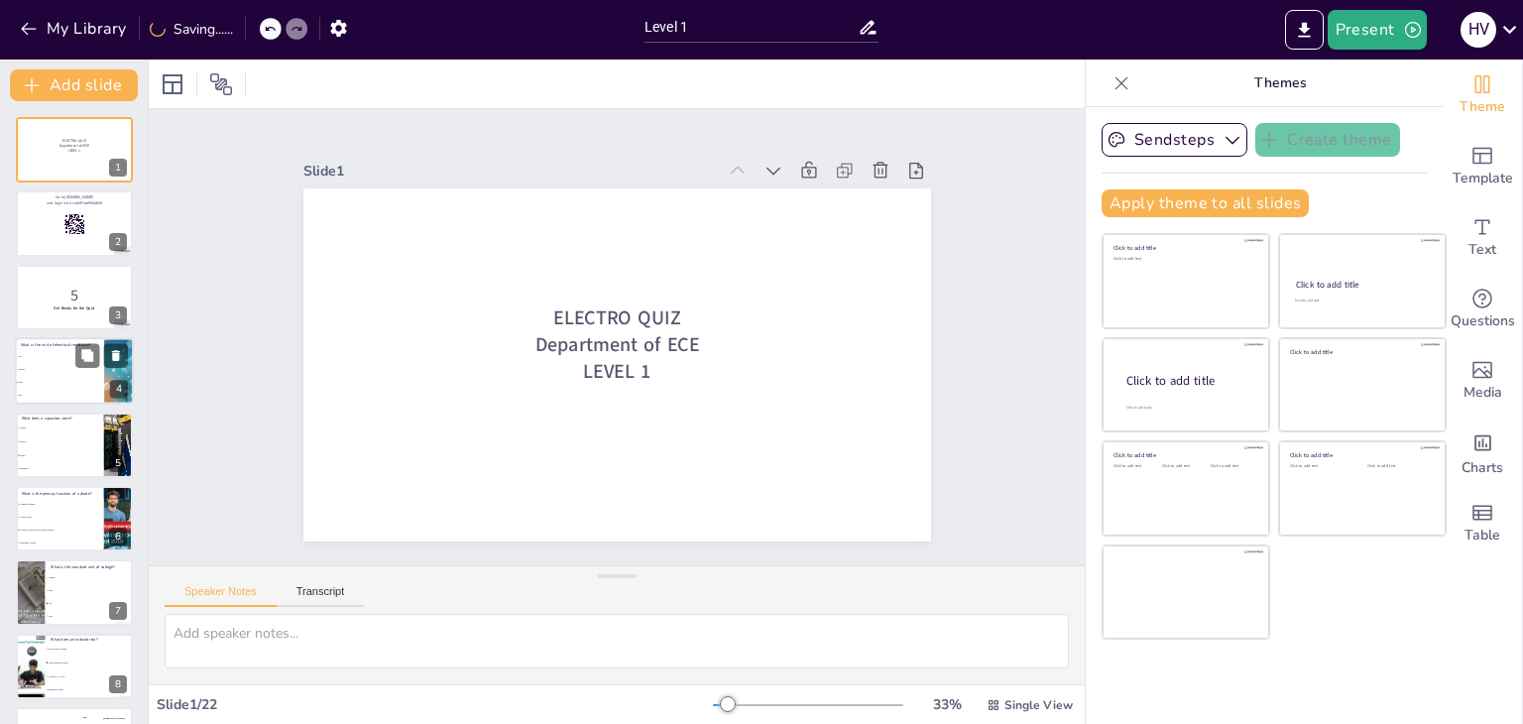
checkbox input "true"
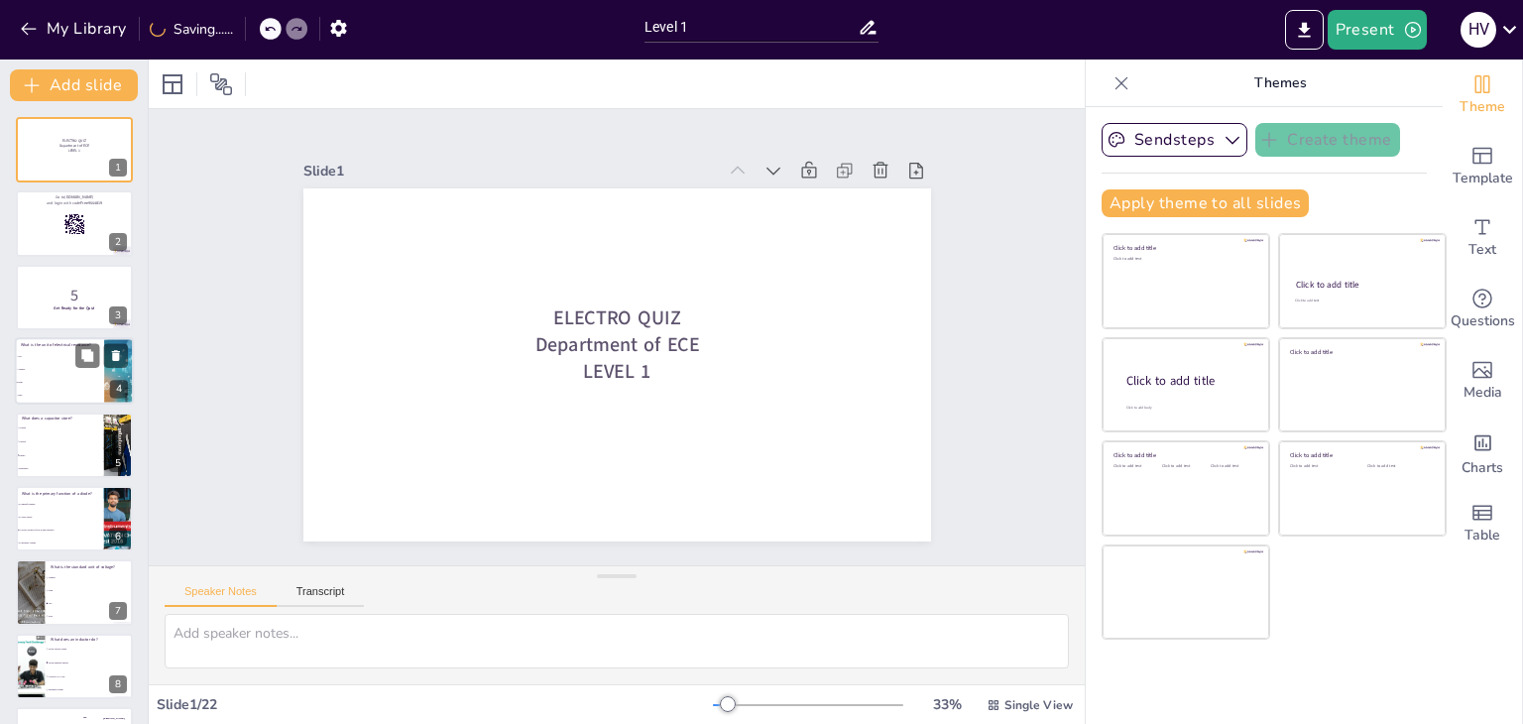
checkbox input "true"
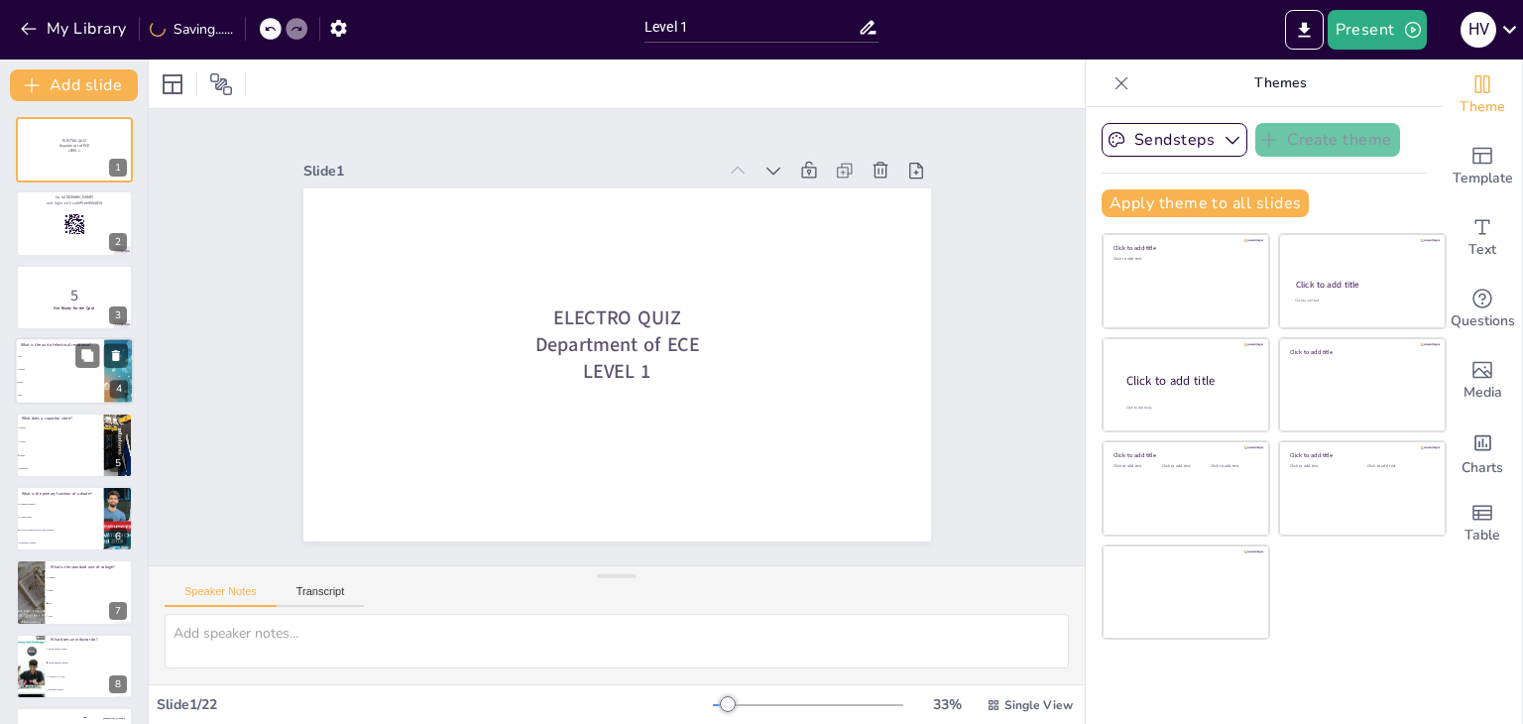
checkbox input "true"
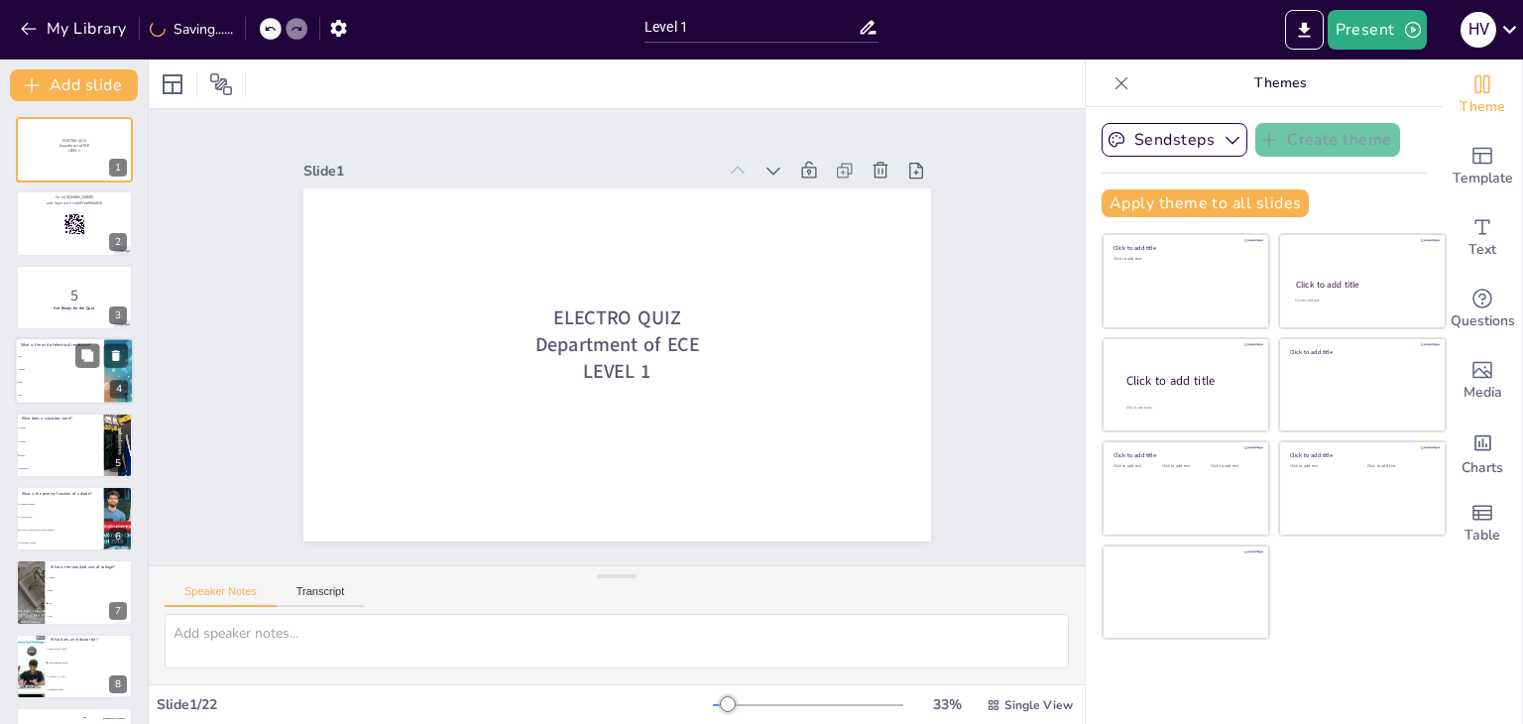
checkbox input "true"
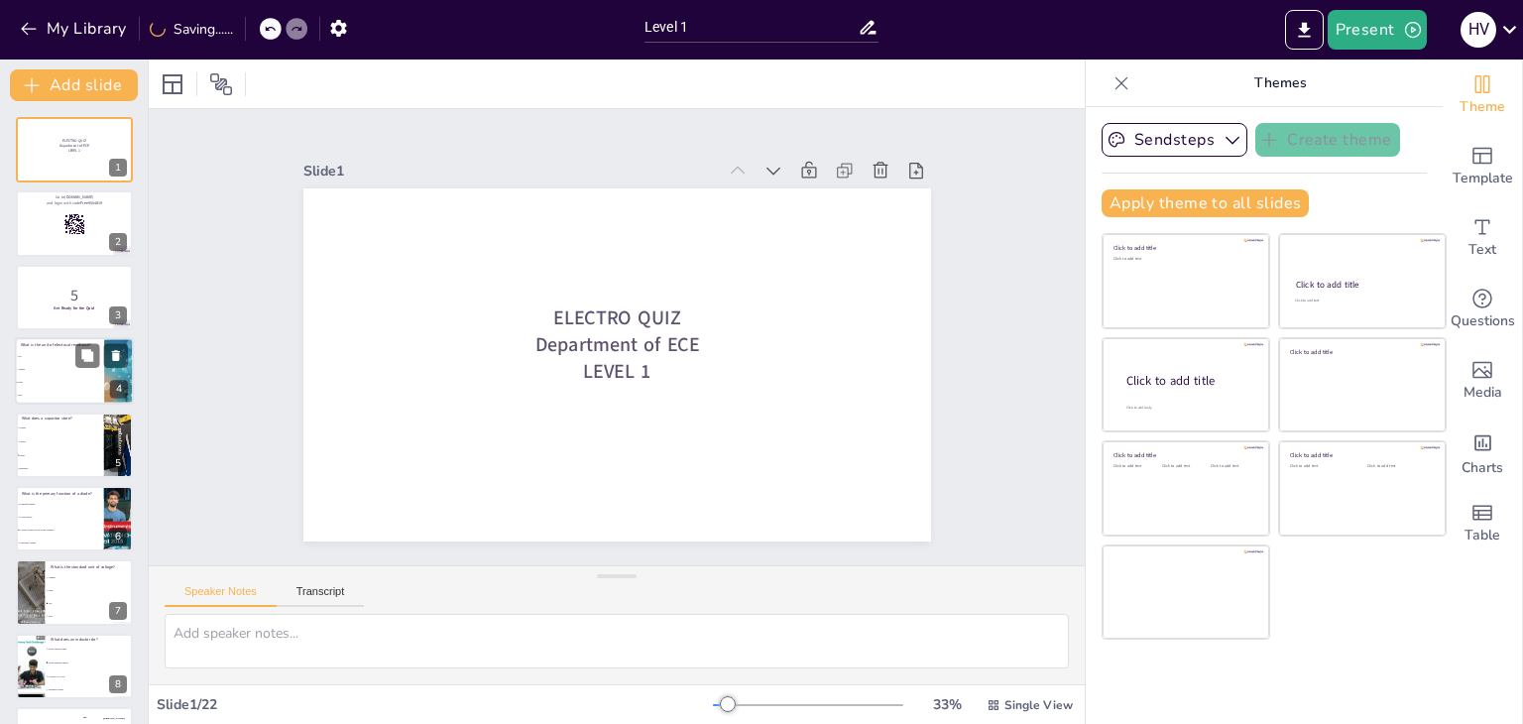
checkbox input "true"
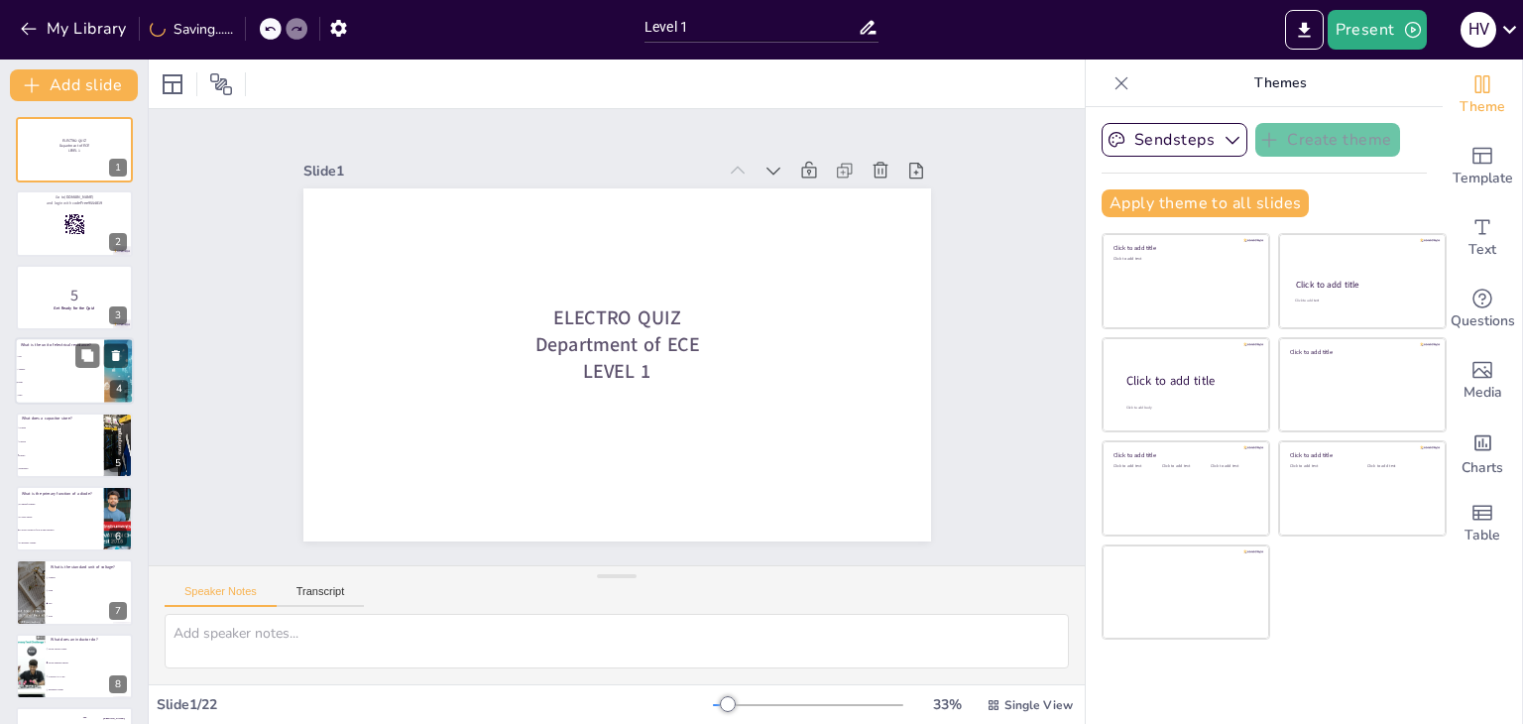
checkbox input "true"
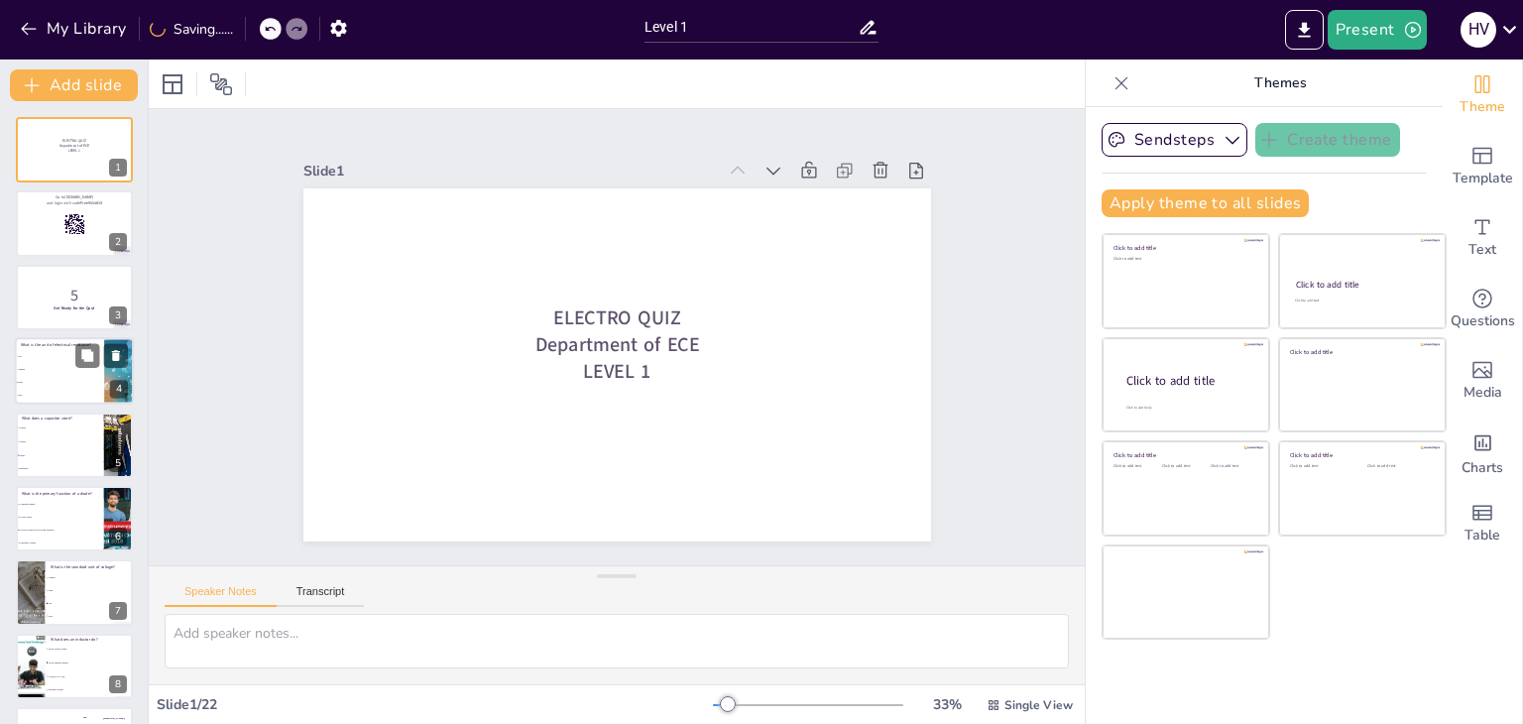
checkbox input "true"
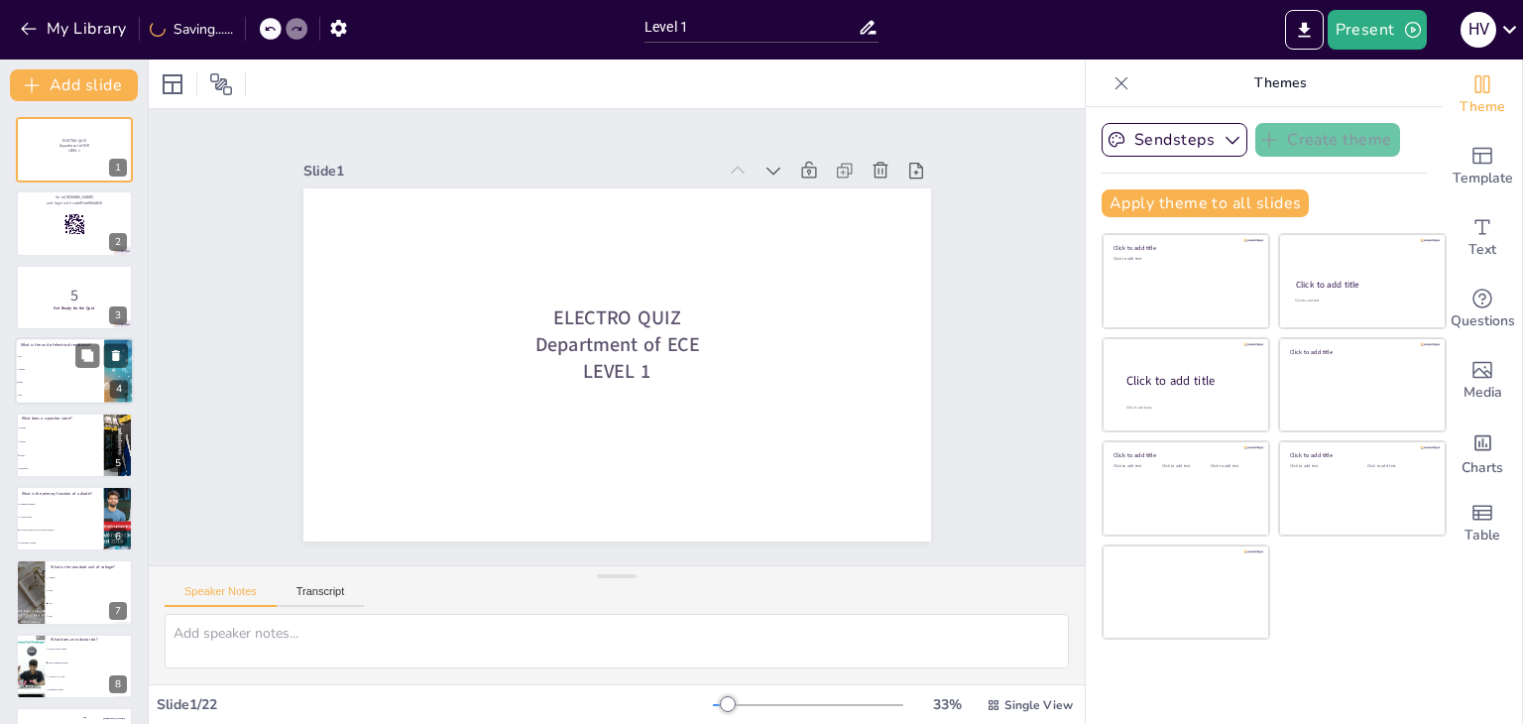
checkbox input "true"
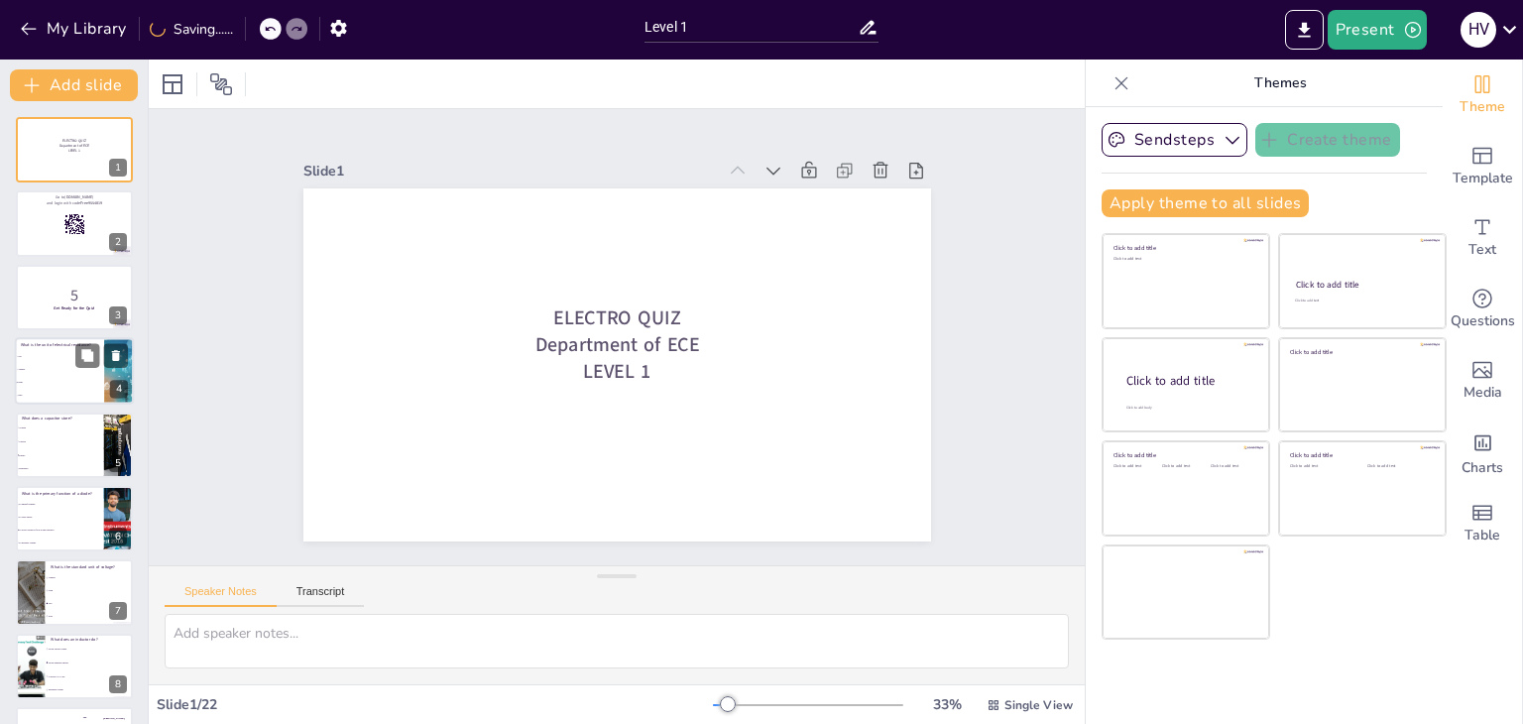
checkbox input "true"
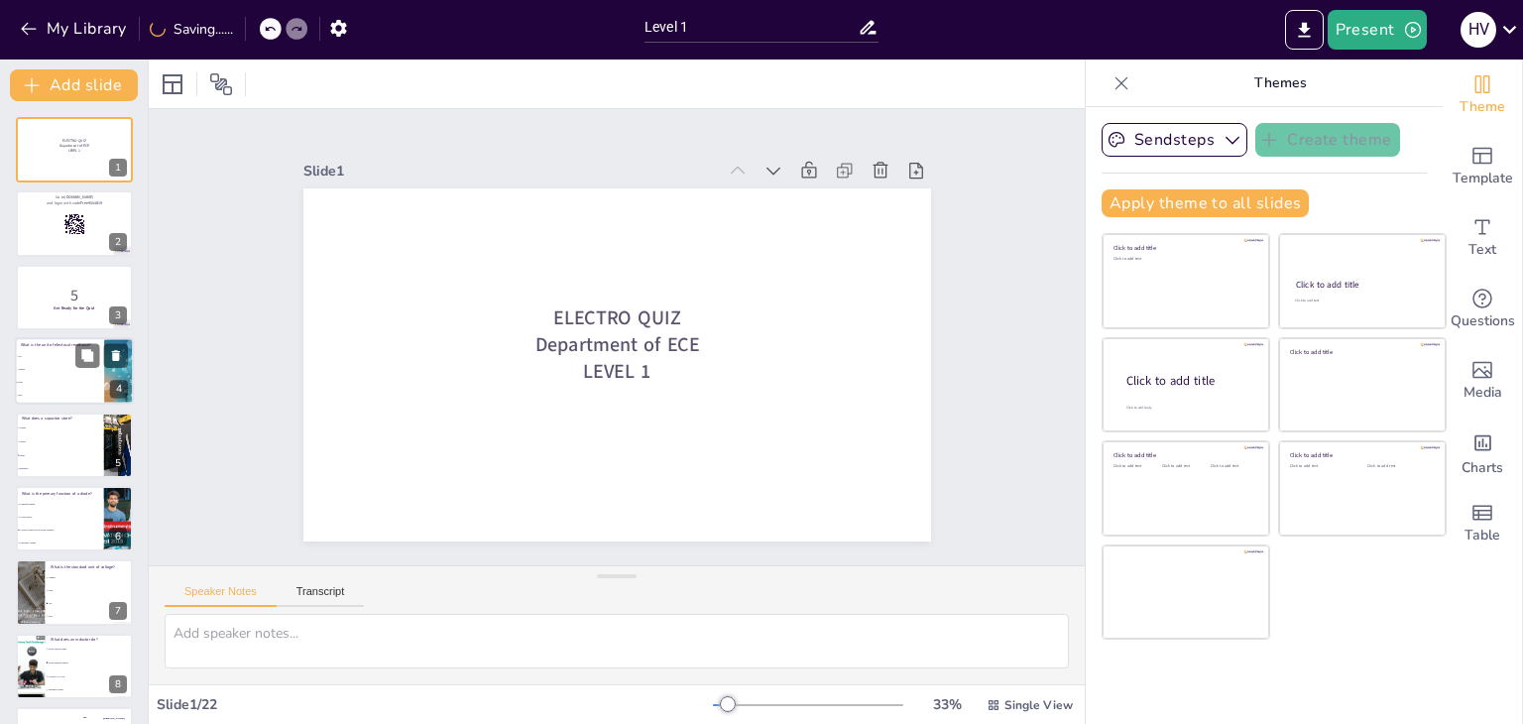
checkbox input "true"
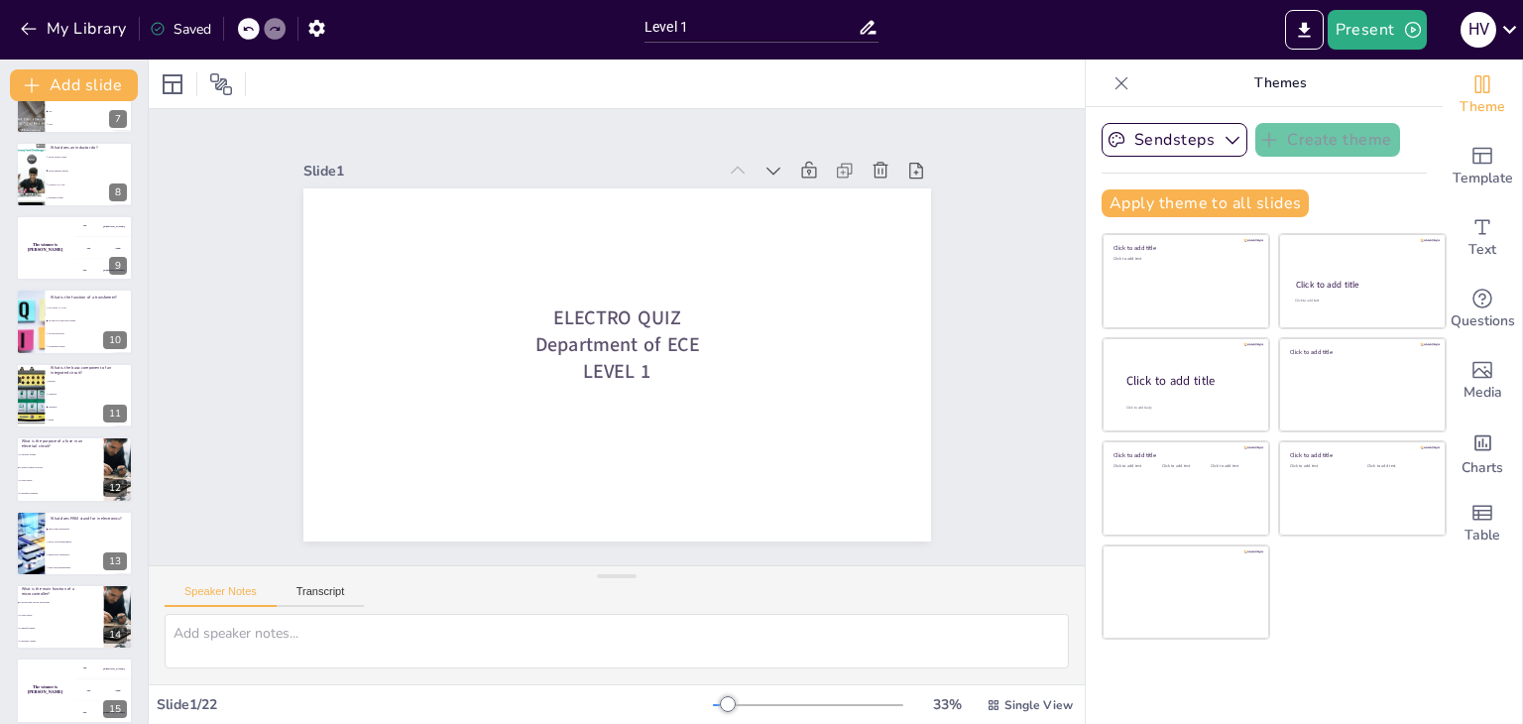
scroll to position [1023, 0]
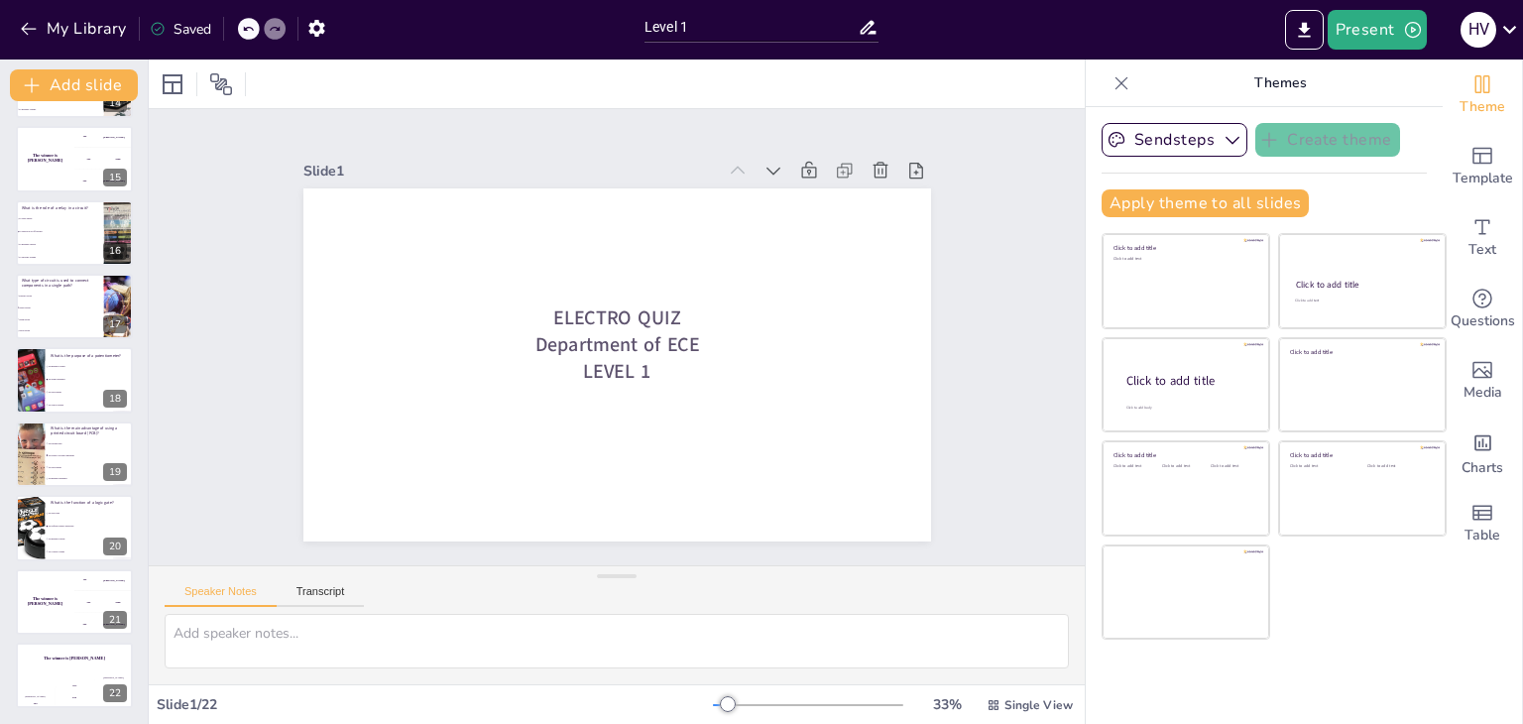
click at [63, 45] on div "My Library" at bounding box center [75, 29] width 120 height 33
click at [16, 27] on button "My Library" at bounding box center [75, 29] width 120 height 32
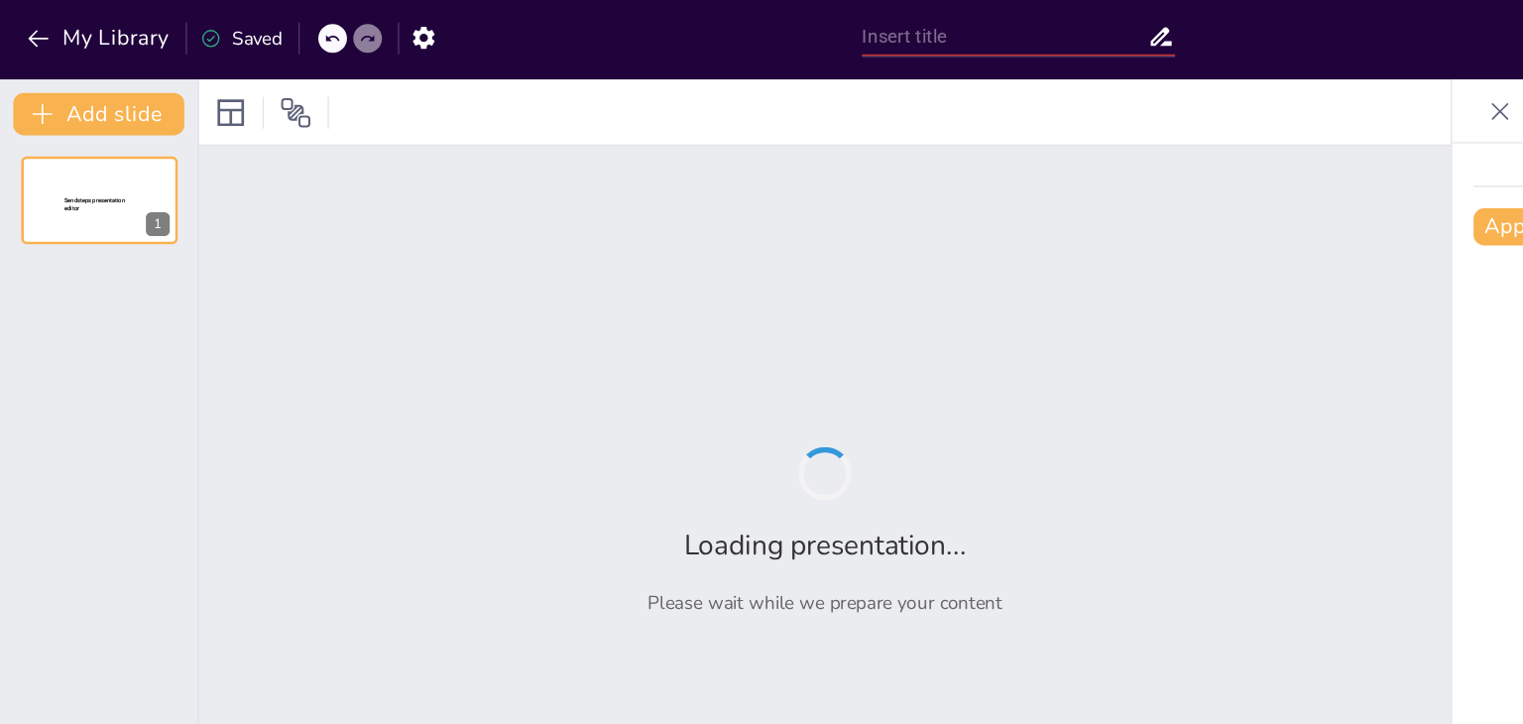
type input "Level 2"
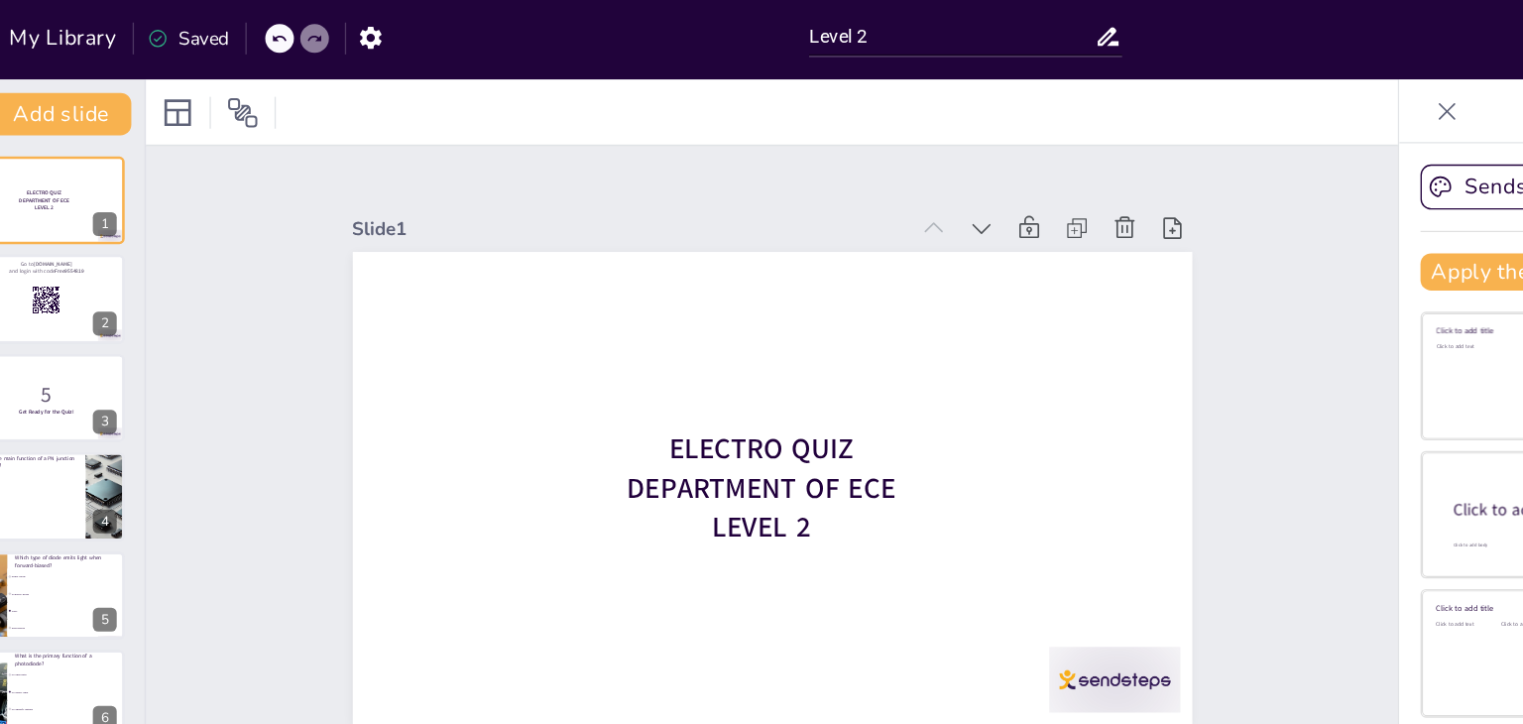
checkbox input "true"
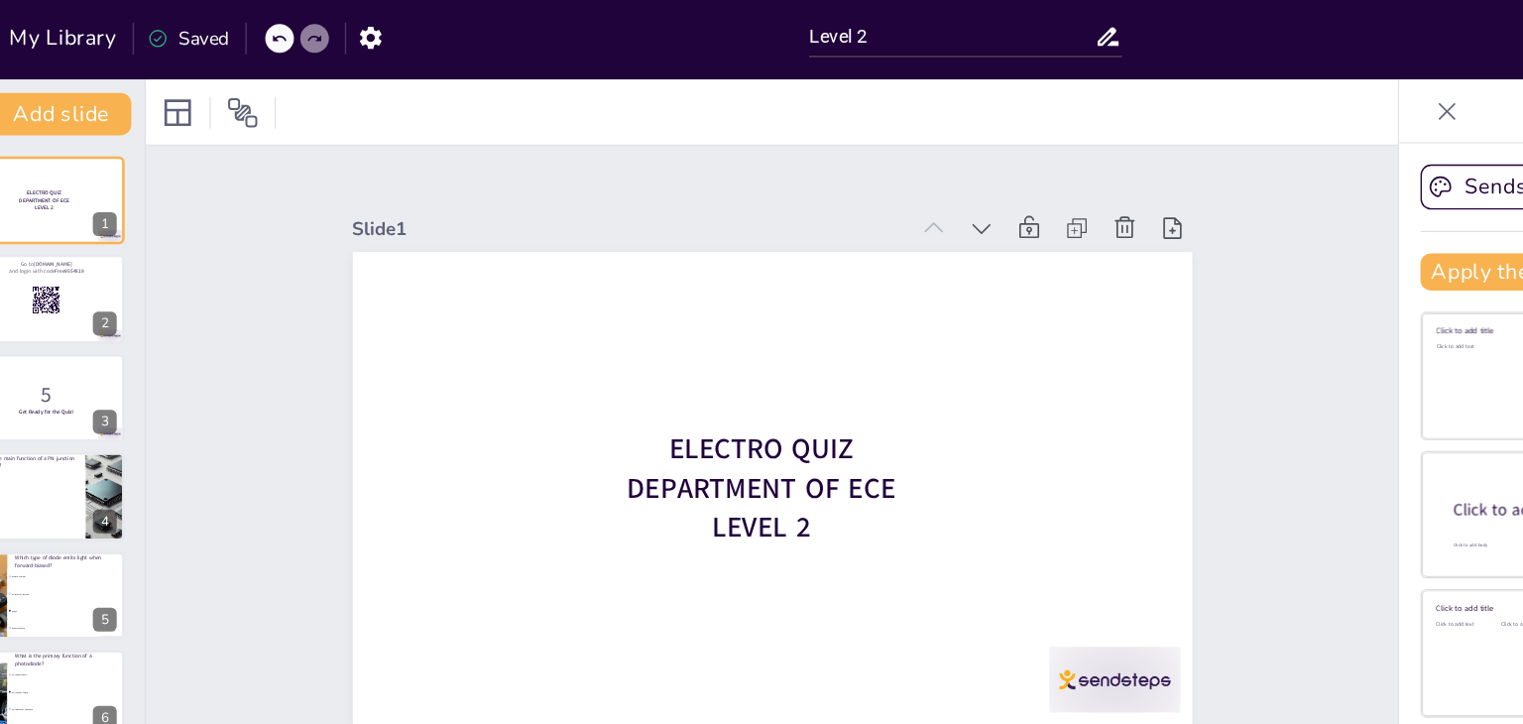
checkbox input "true"
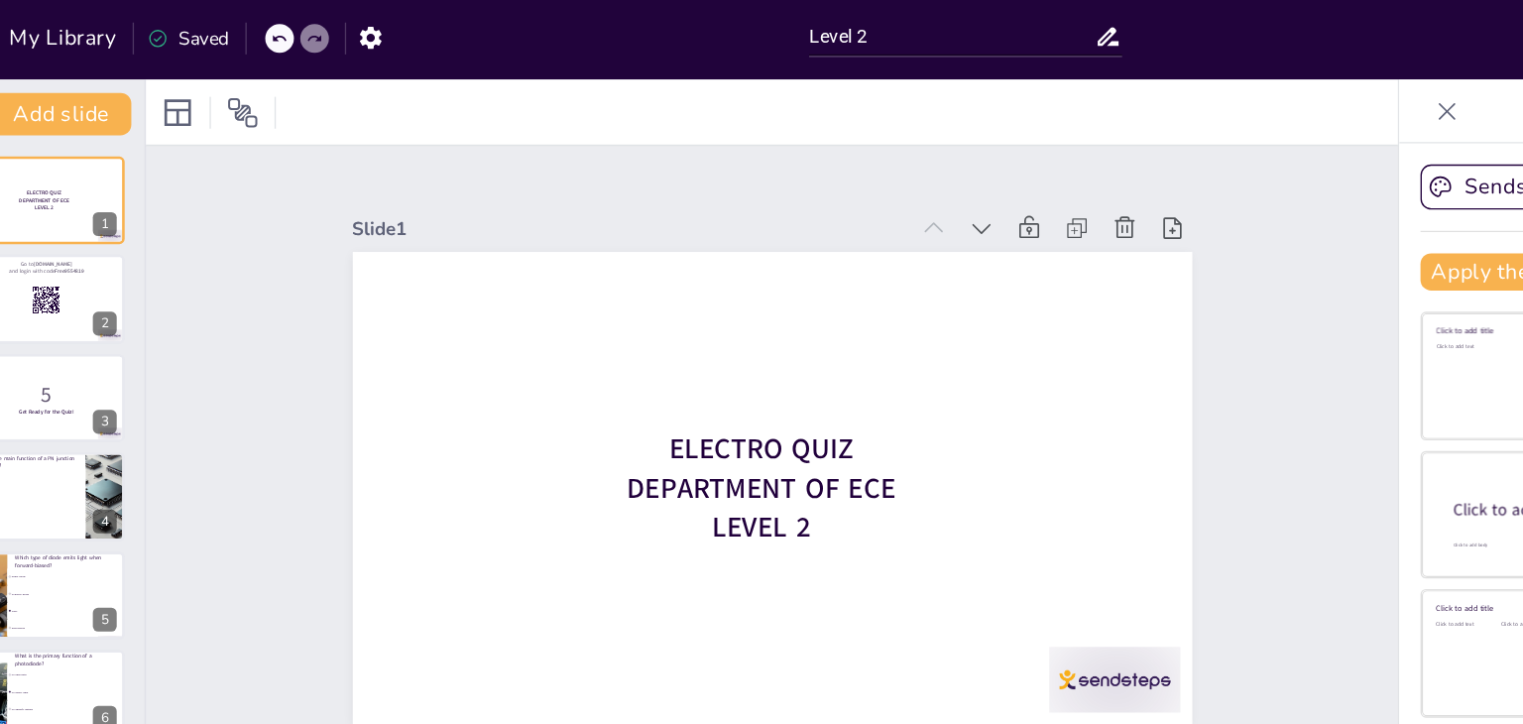
checkbox input "true"
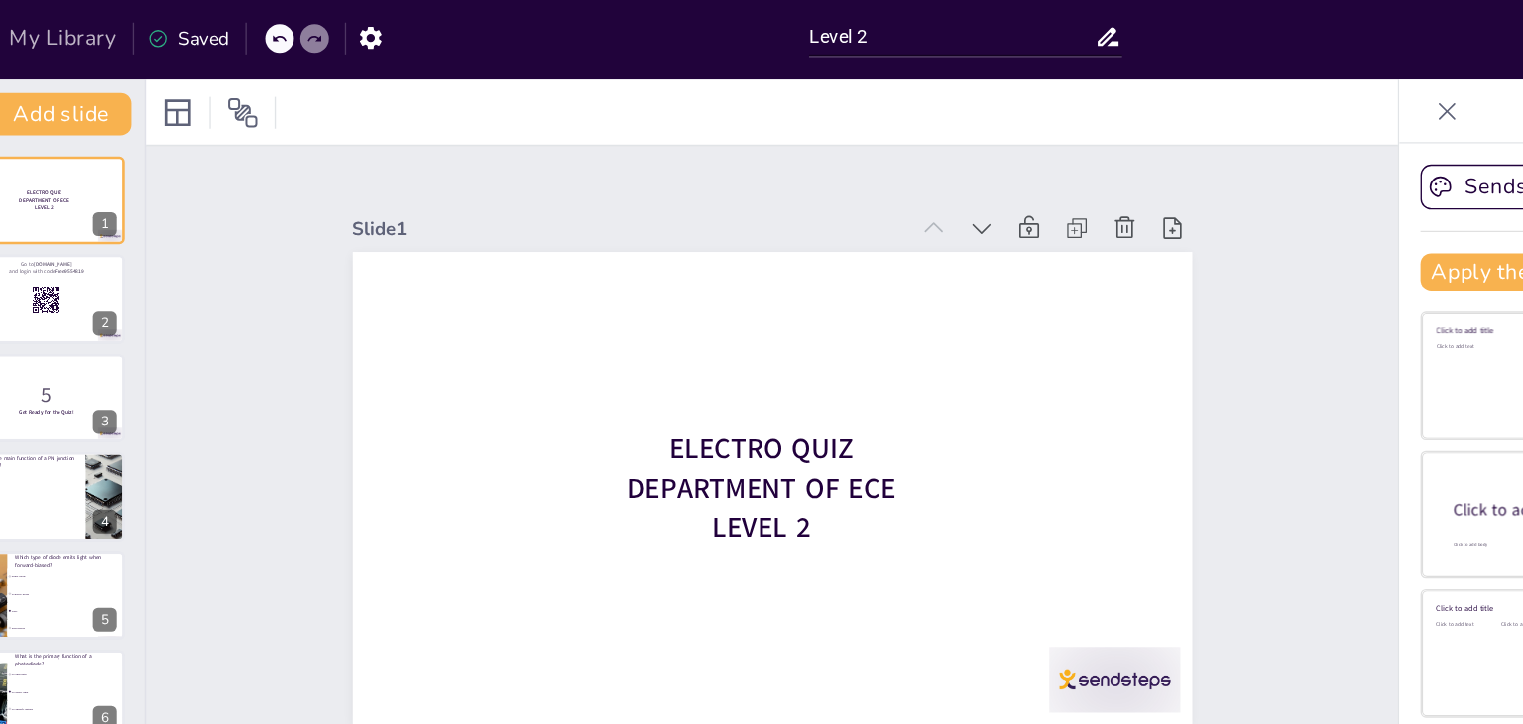
click at [68, 36] on button "My Library" at bounding box center [75, 29] width 120 height 32
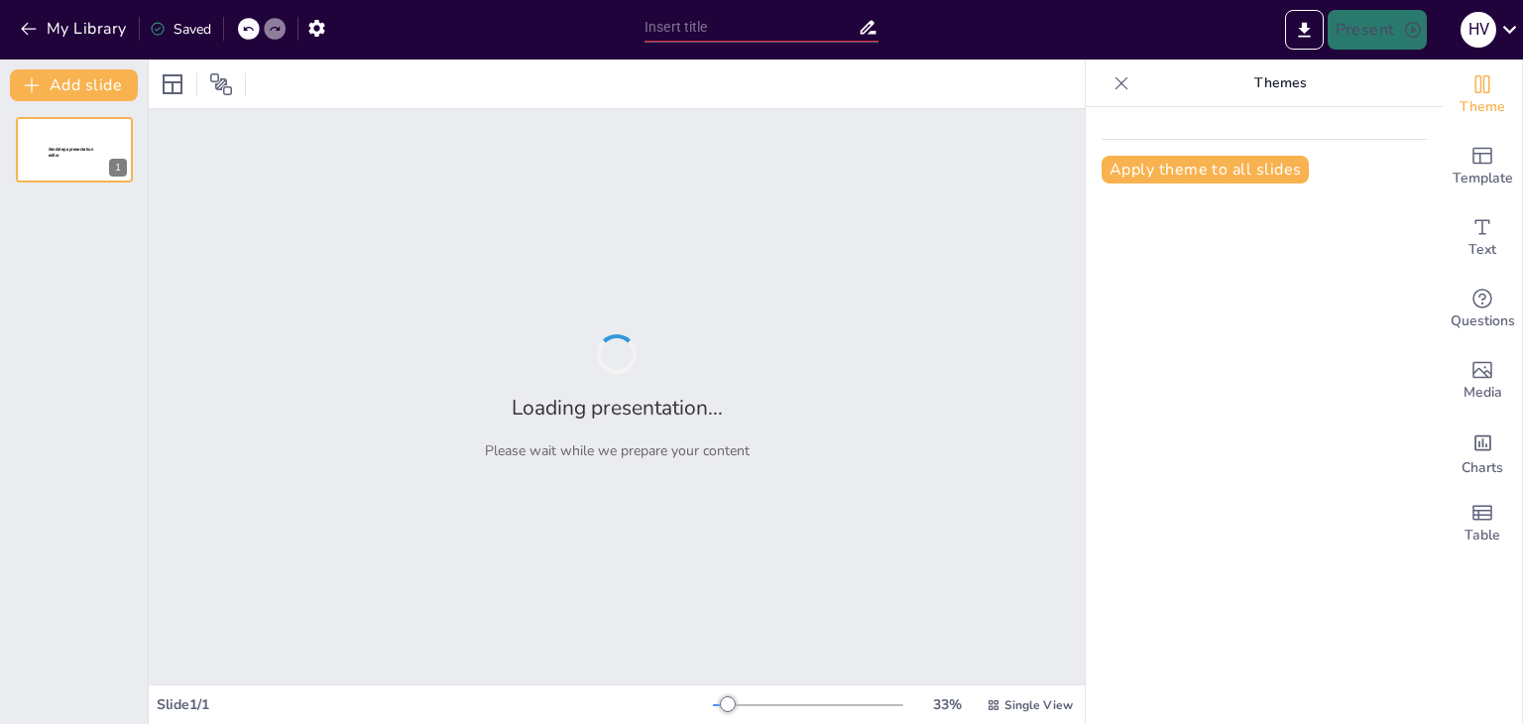
type input "Applications of Electronics: Real-World Circuit Scenarios"
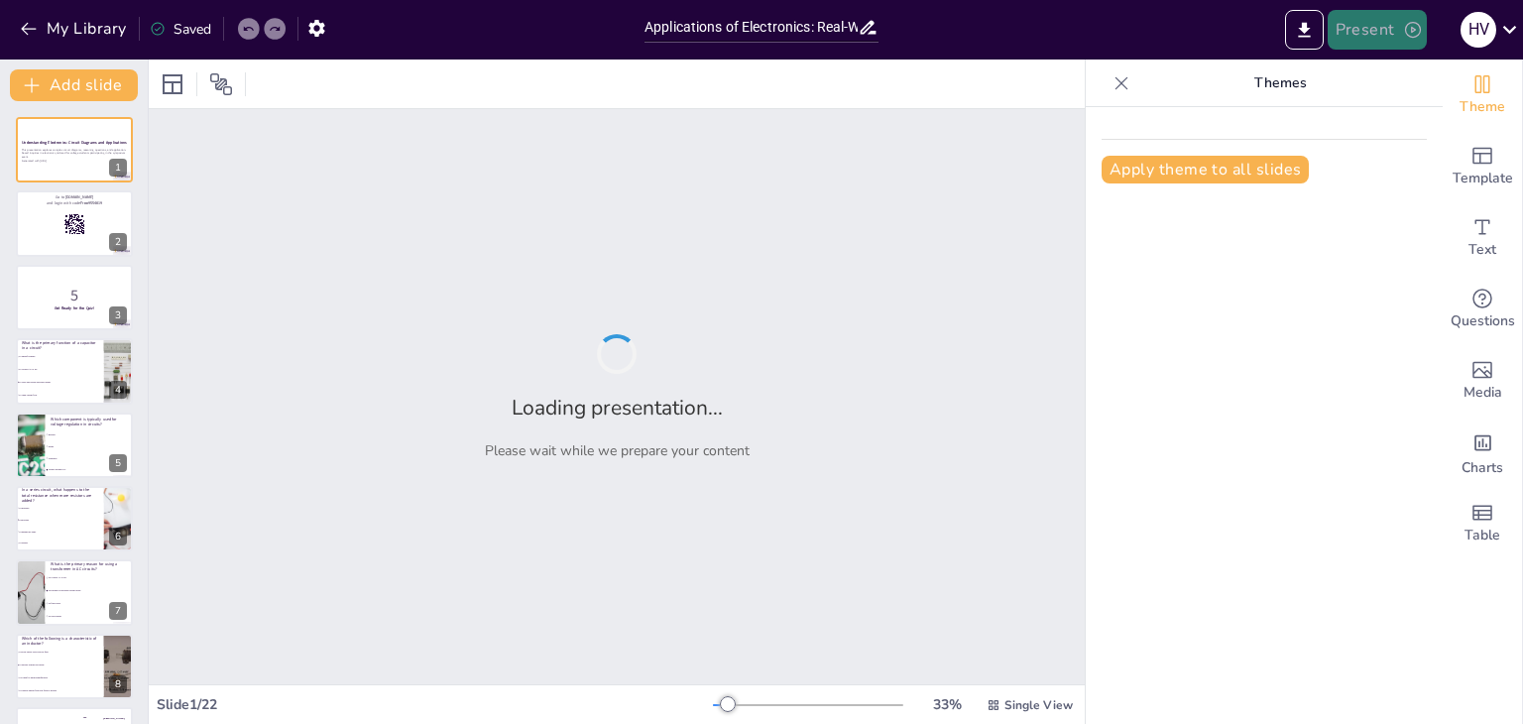
click at [1375, 38] on button "Present" at bounding box center [1377, 30] width 99 height 40
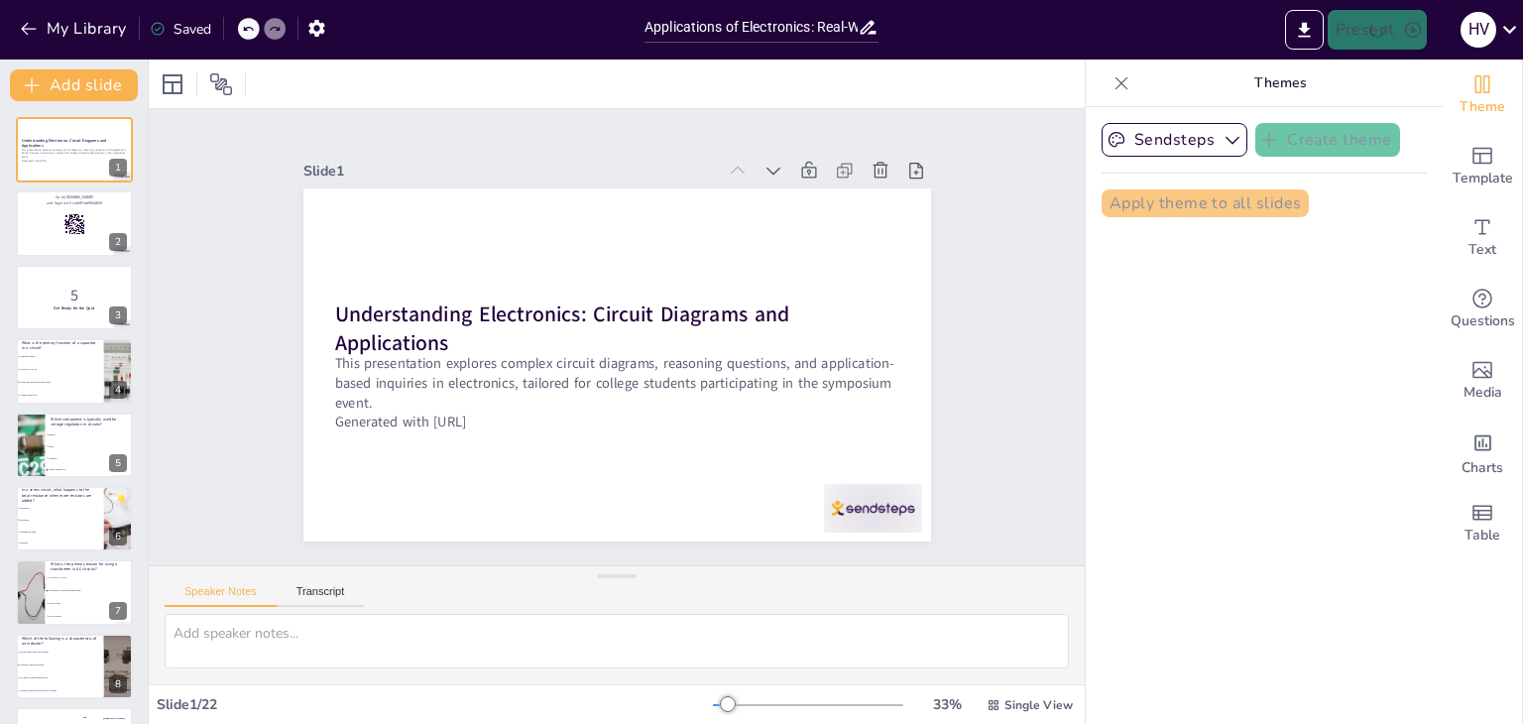
checkbox input "true"
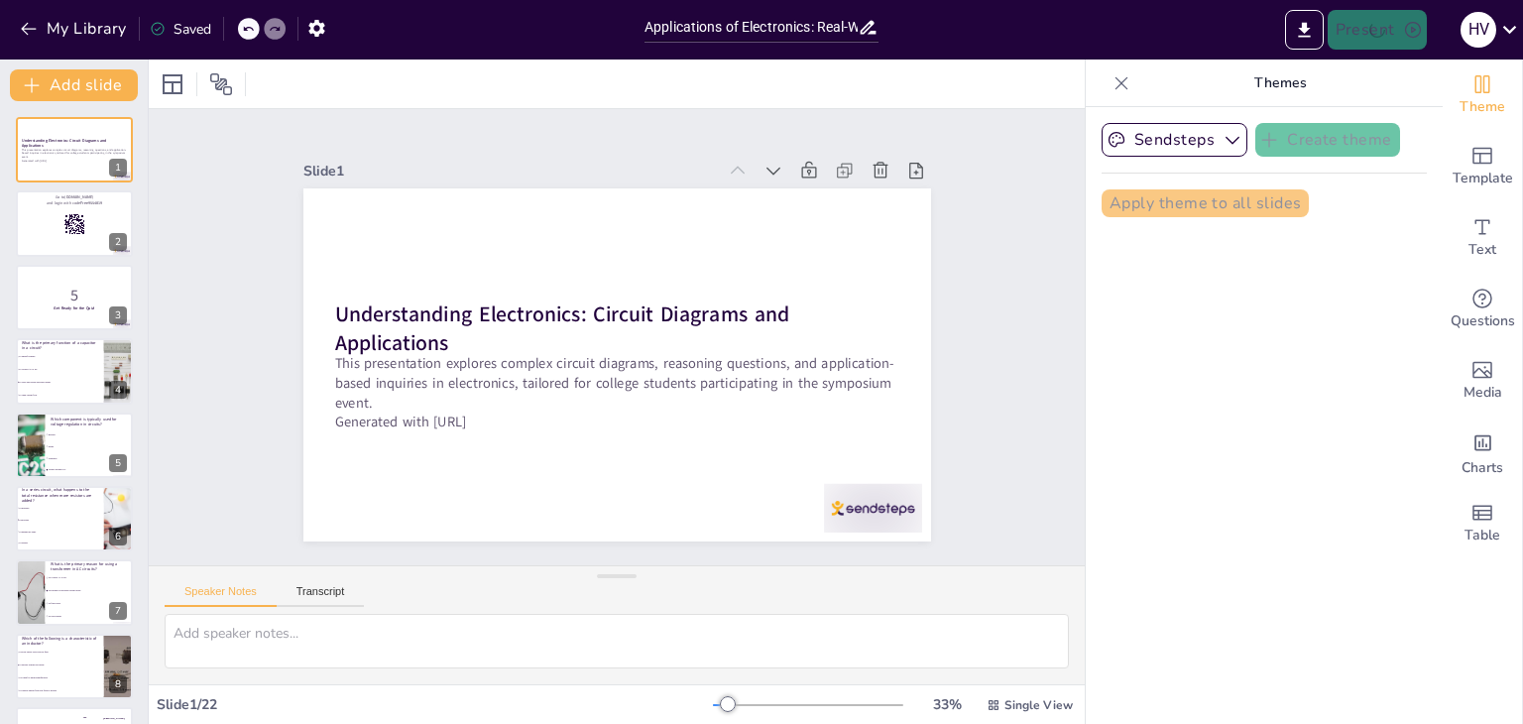
checkbox input "true"
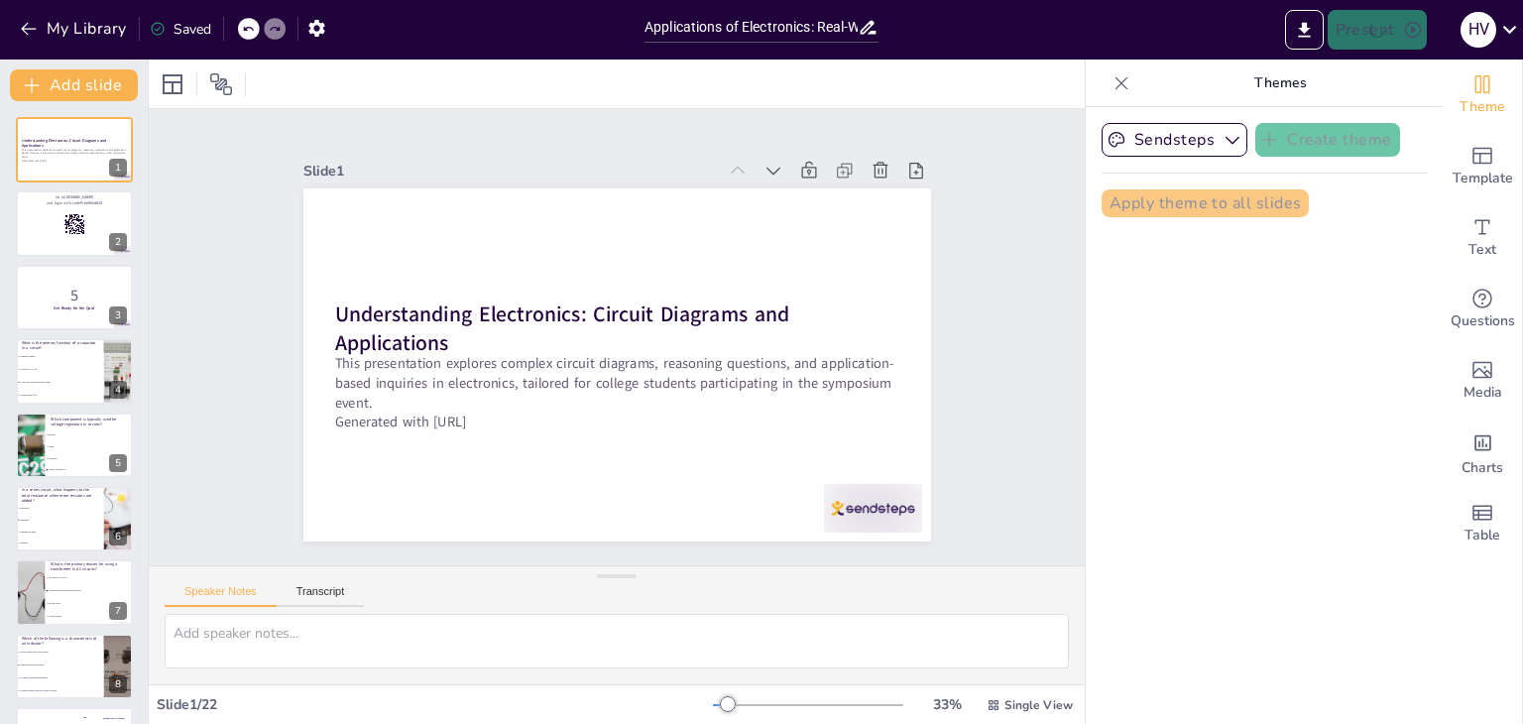
checkbox input "true"
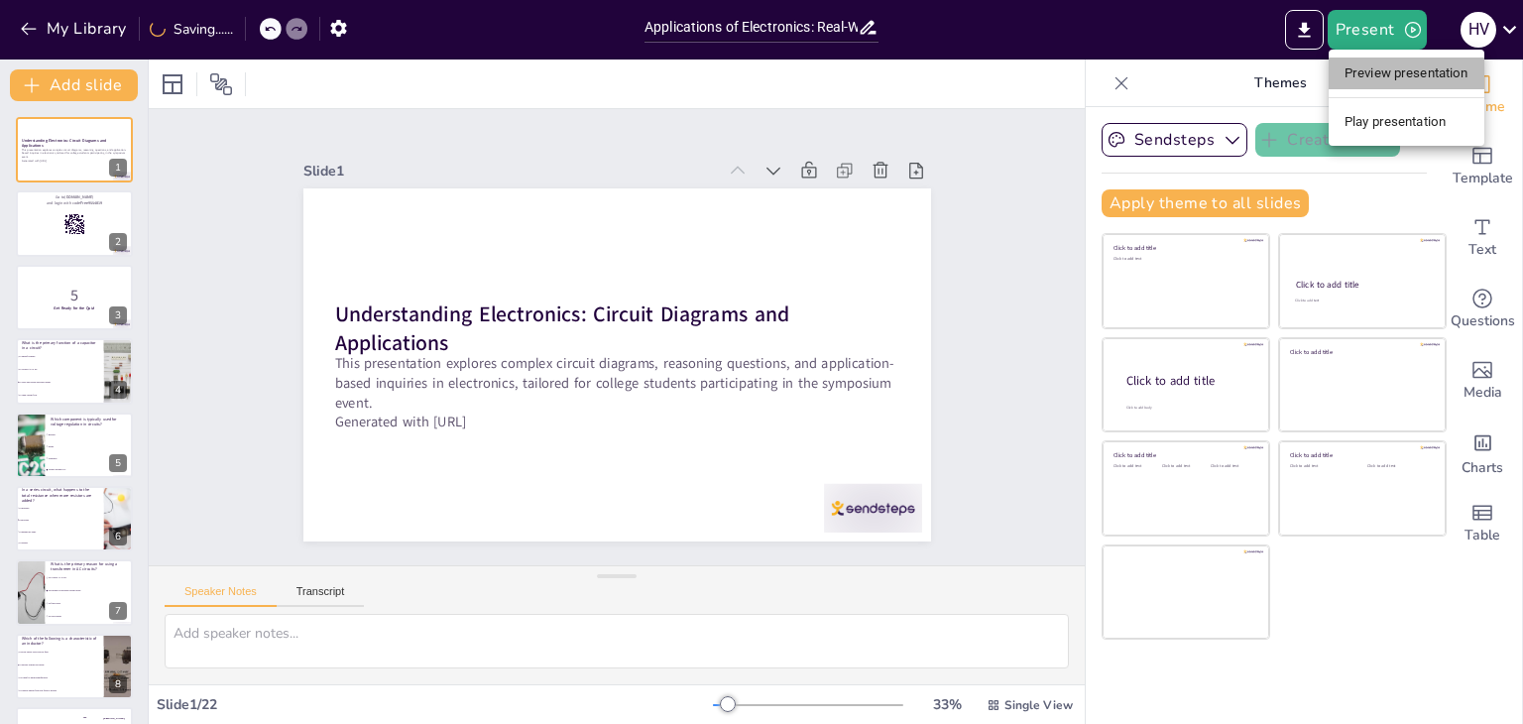
click at [1351, 79] on li "Preview presentation" at bounding box center [1407, 74] width 156 height 32
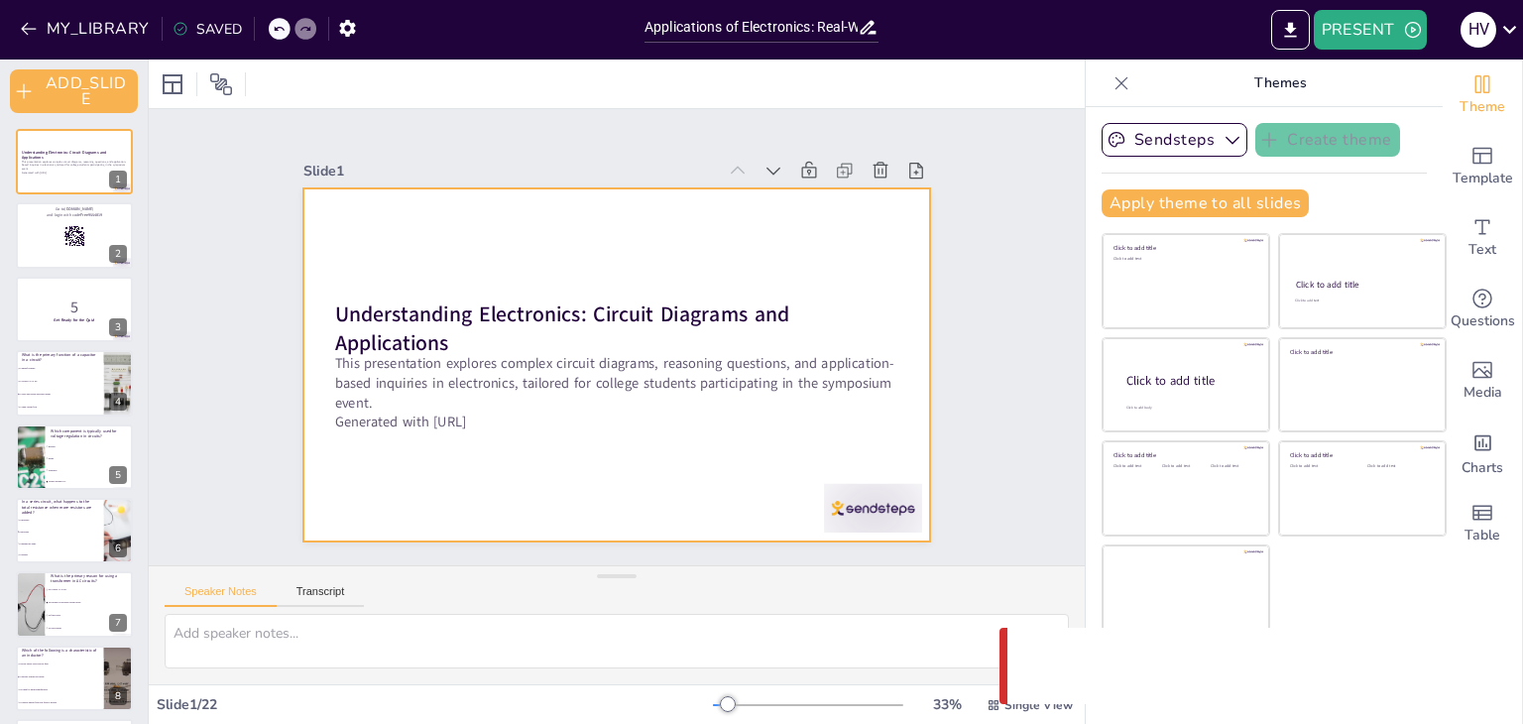
checkbox input "true"
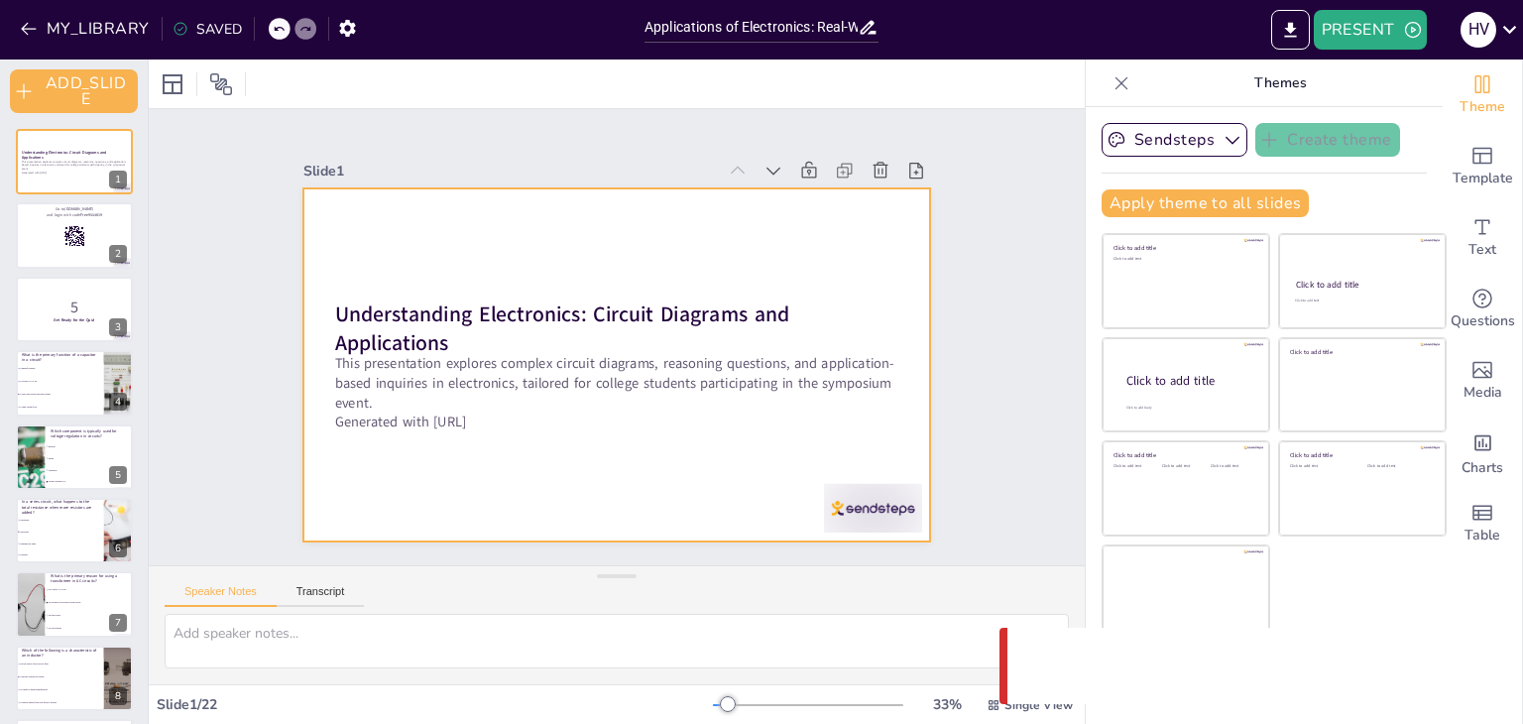
checkbox input "true"
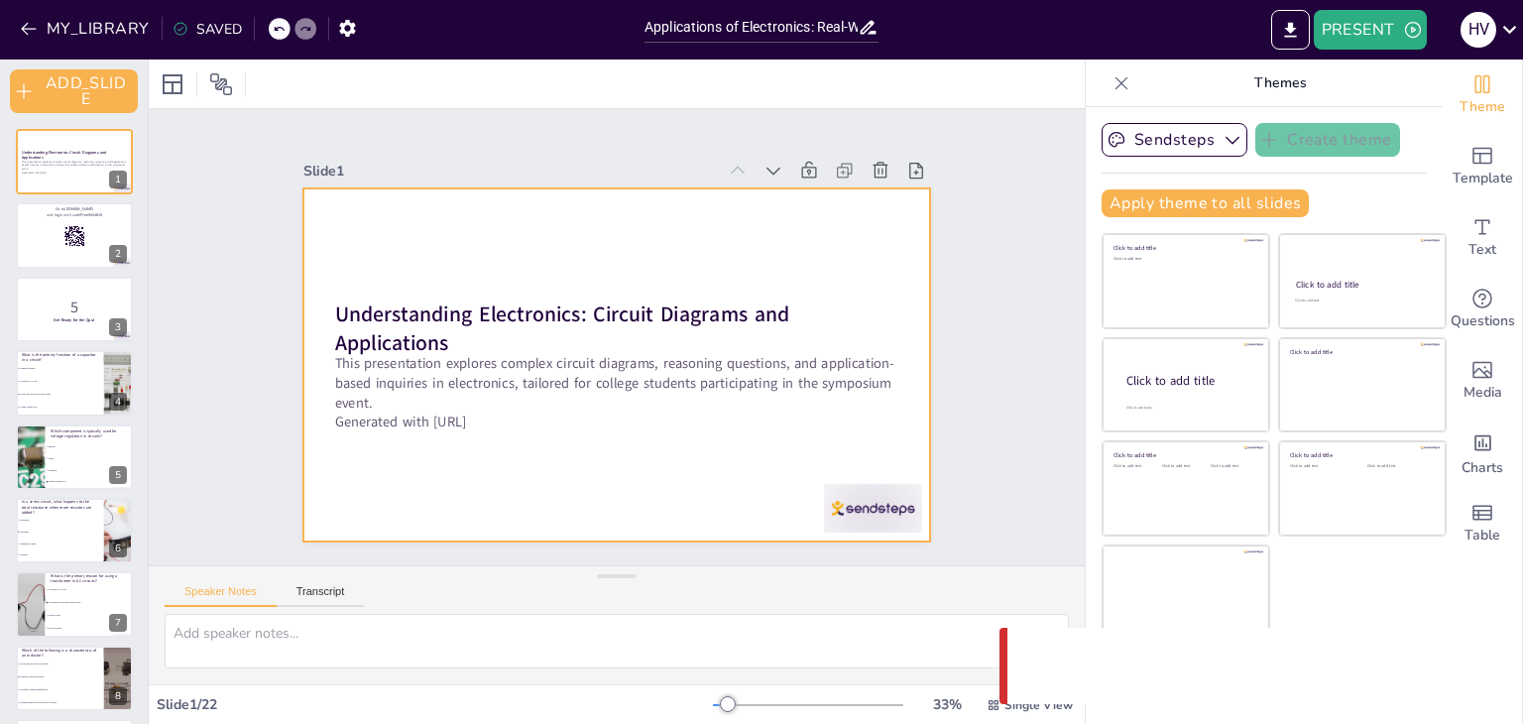
checkbox input "true"
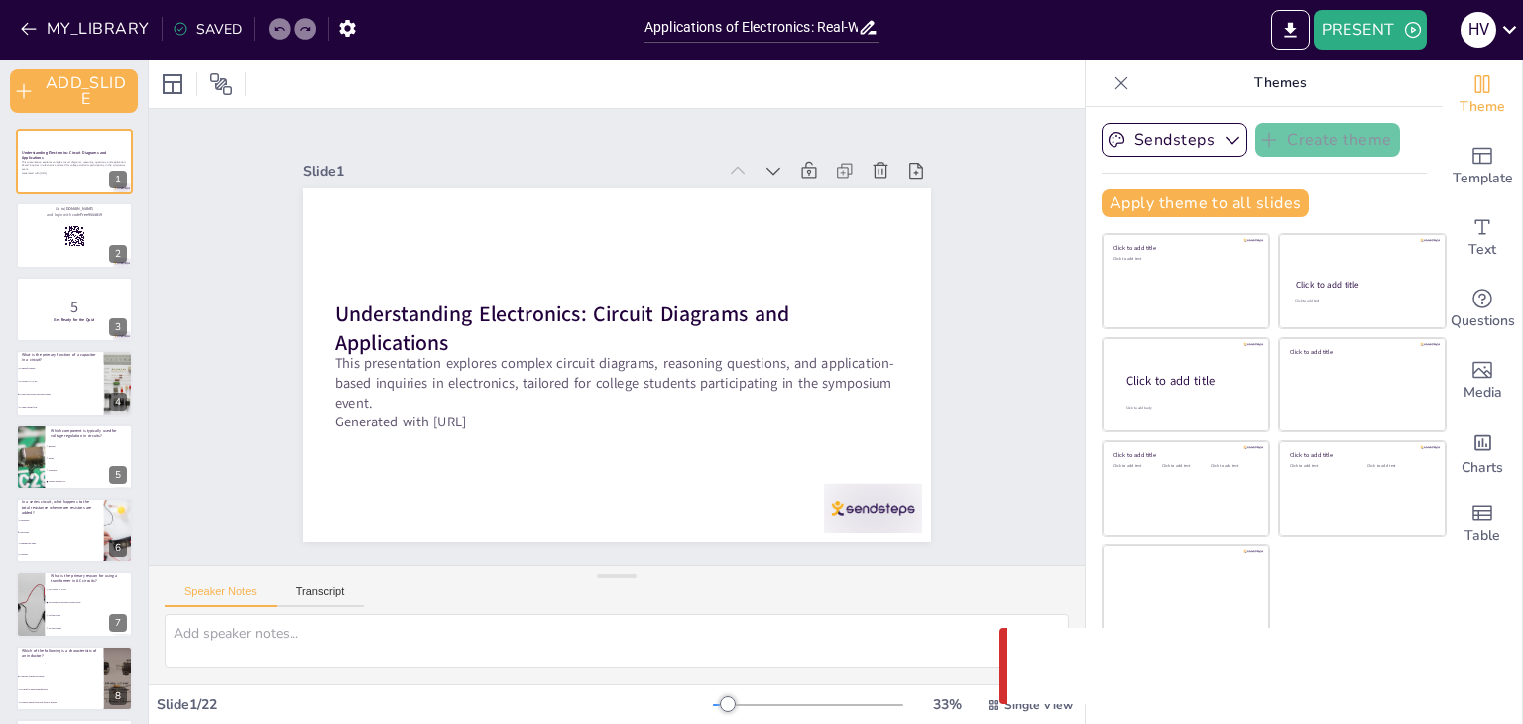
checkbox input "true"
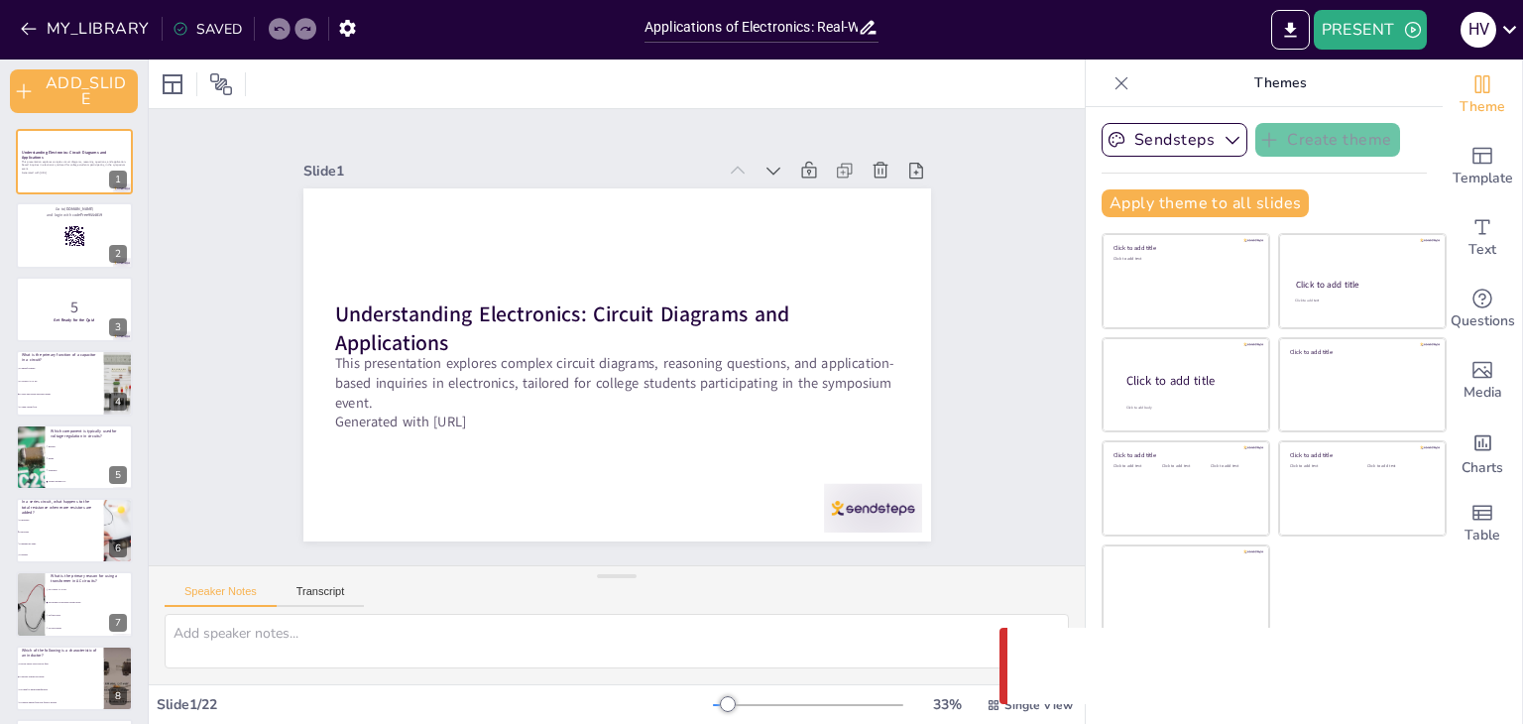
checkbox input "true"
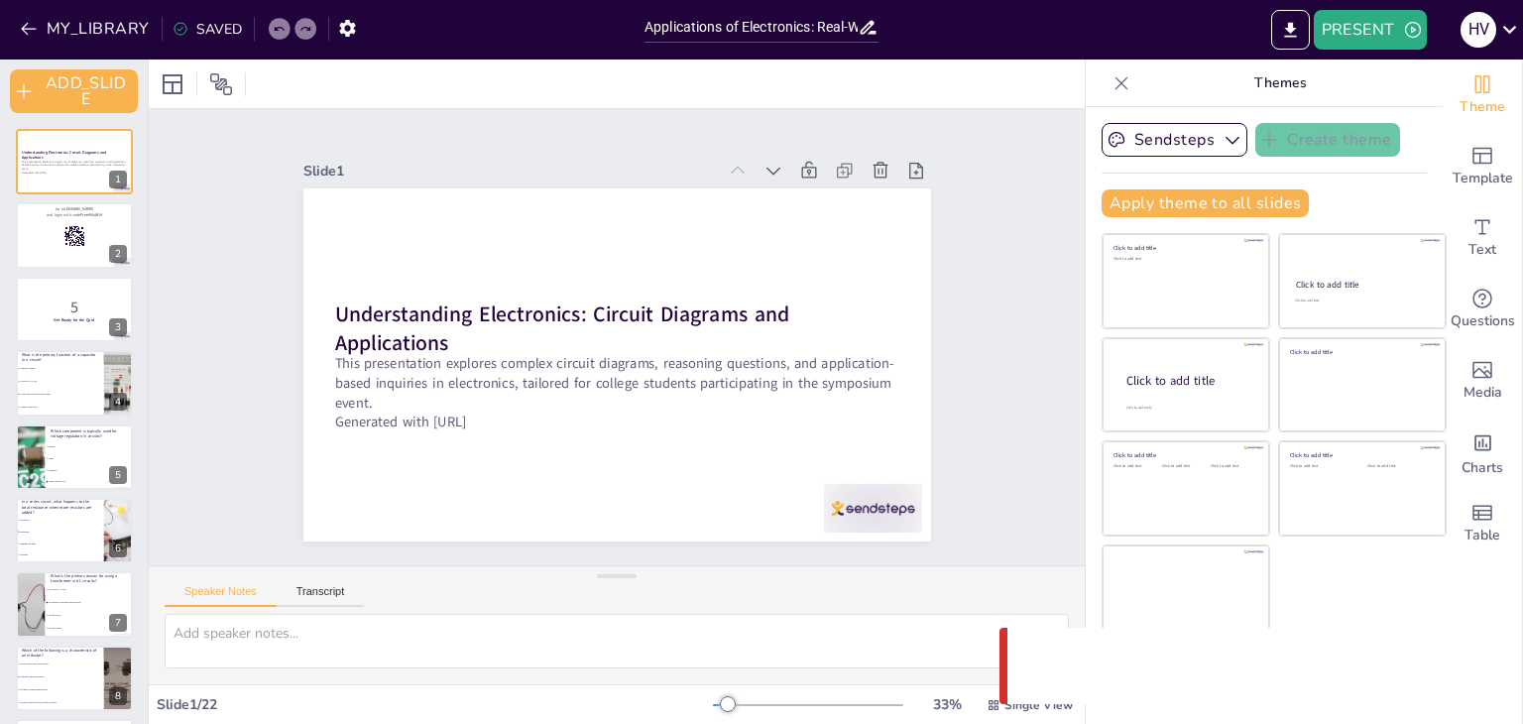
checkbox input "true"
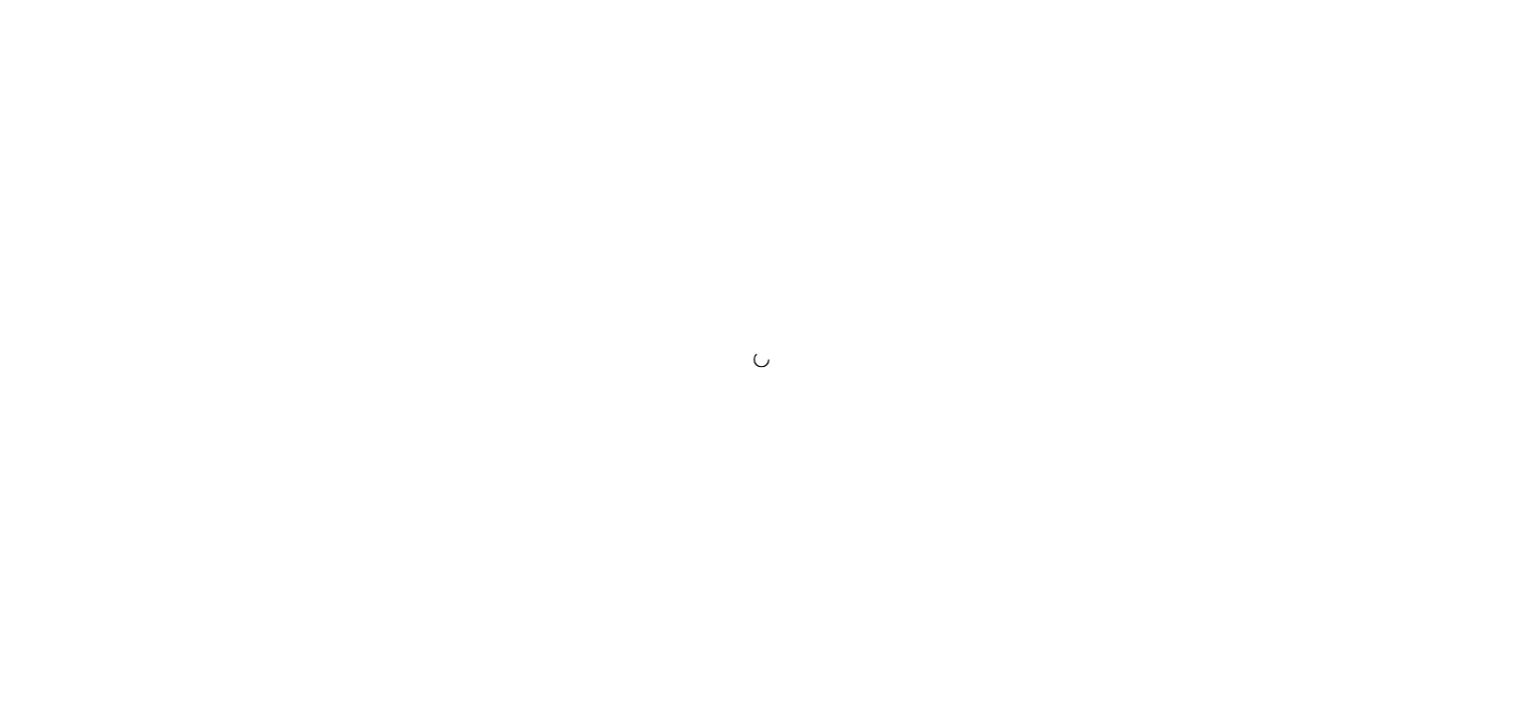
click at [1367, 562] on div at bounding box center [761, 362] width 1523 height 724
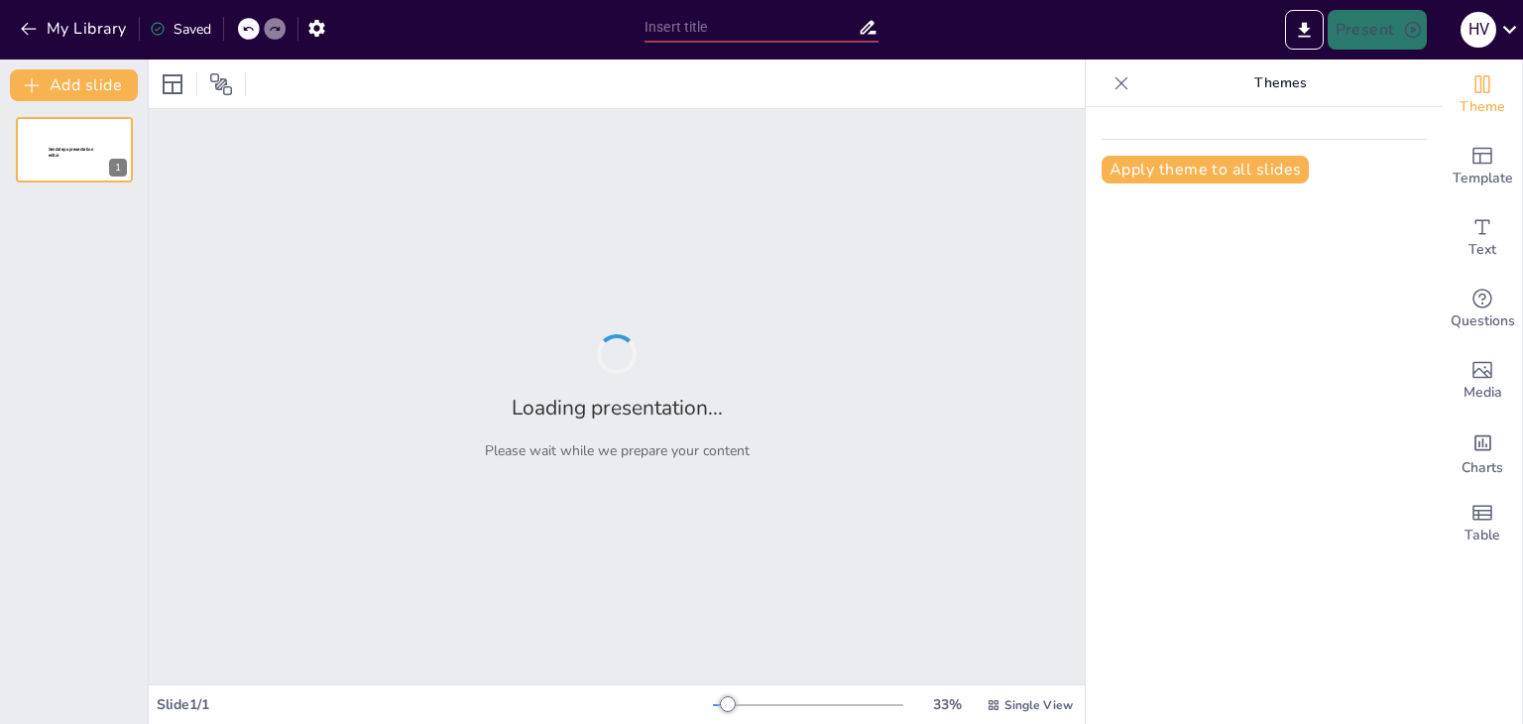
type input "Fault Analysis: Mastering the Art of Debugging Tricky Circuits"
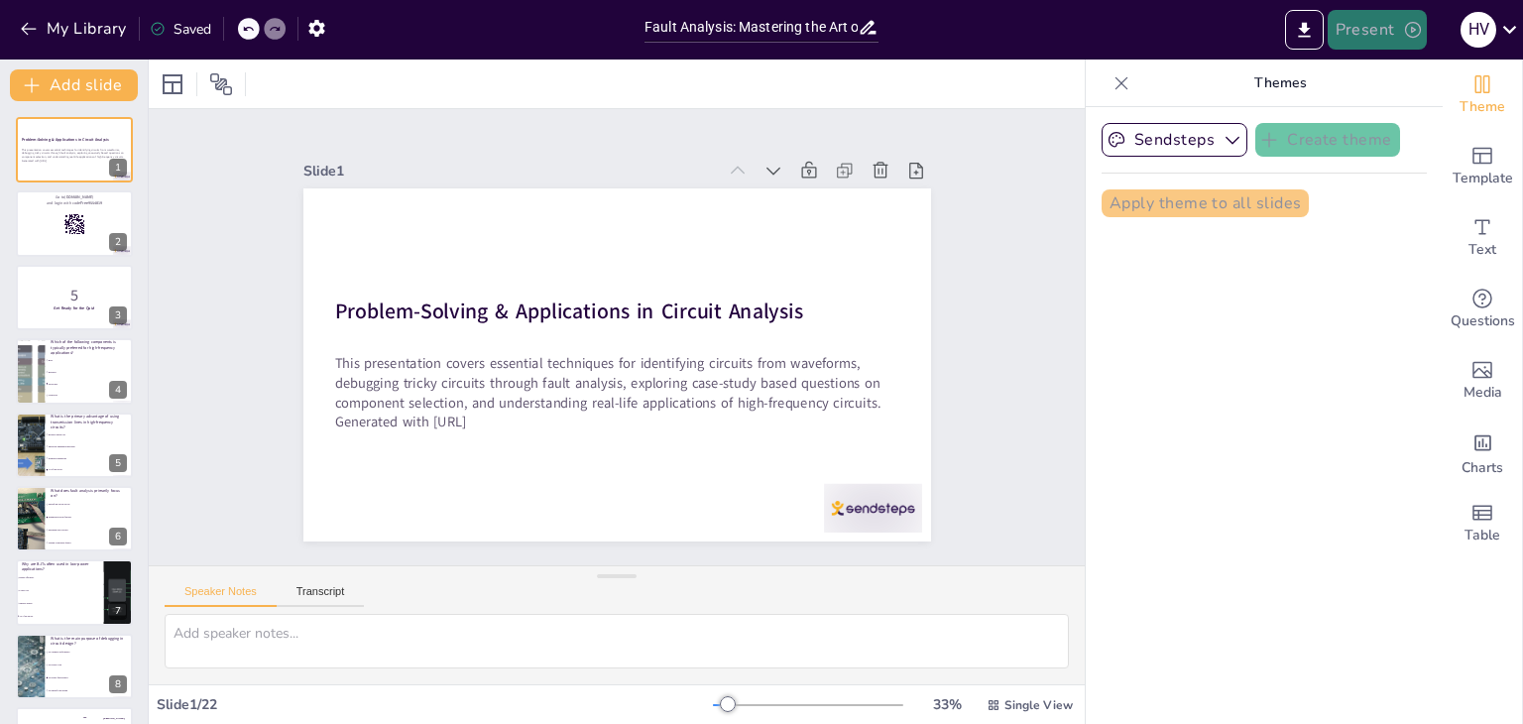
checkbox input "true"
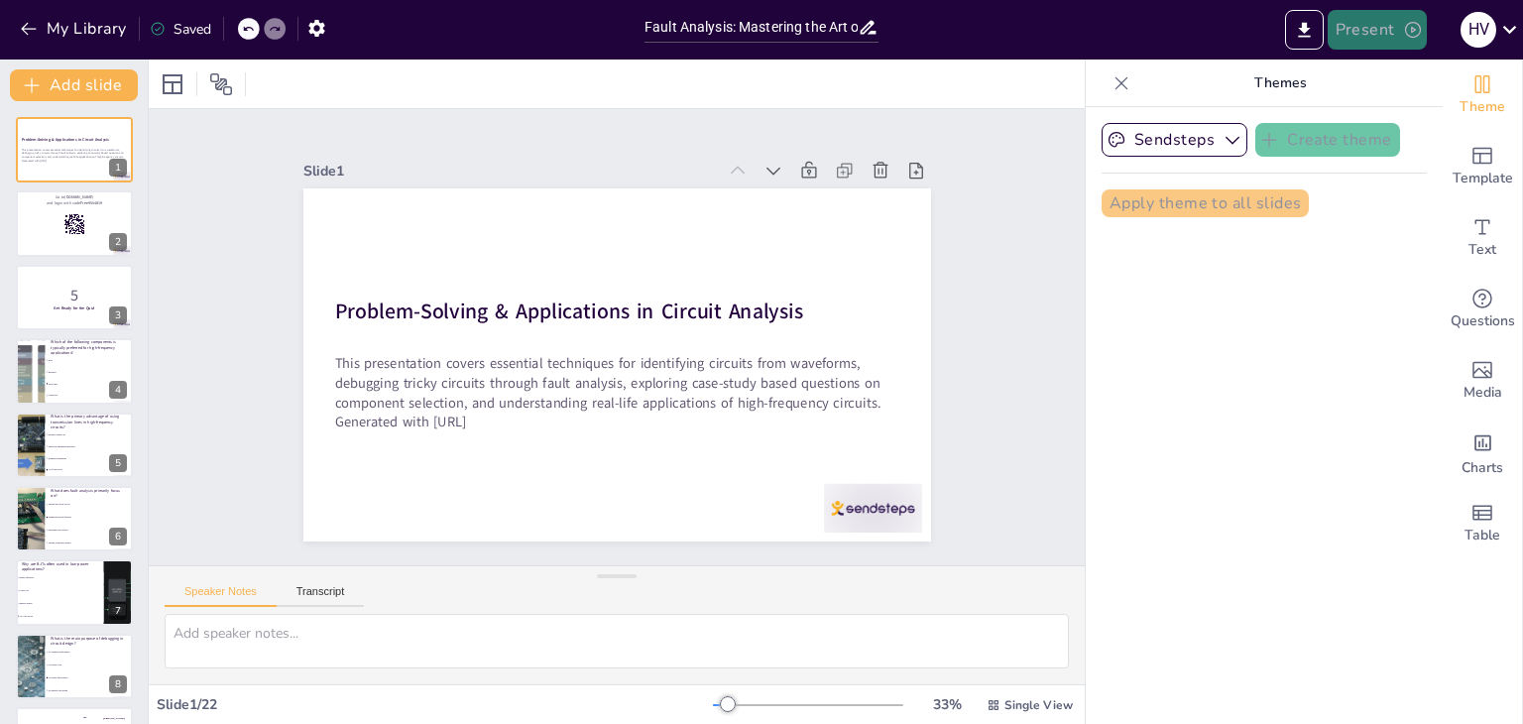
checkbox input "true"
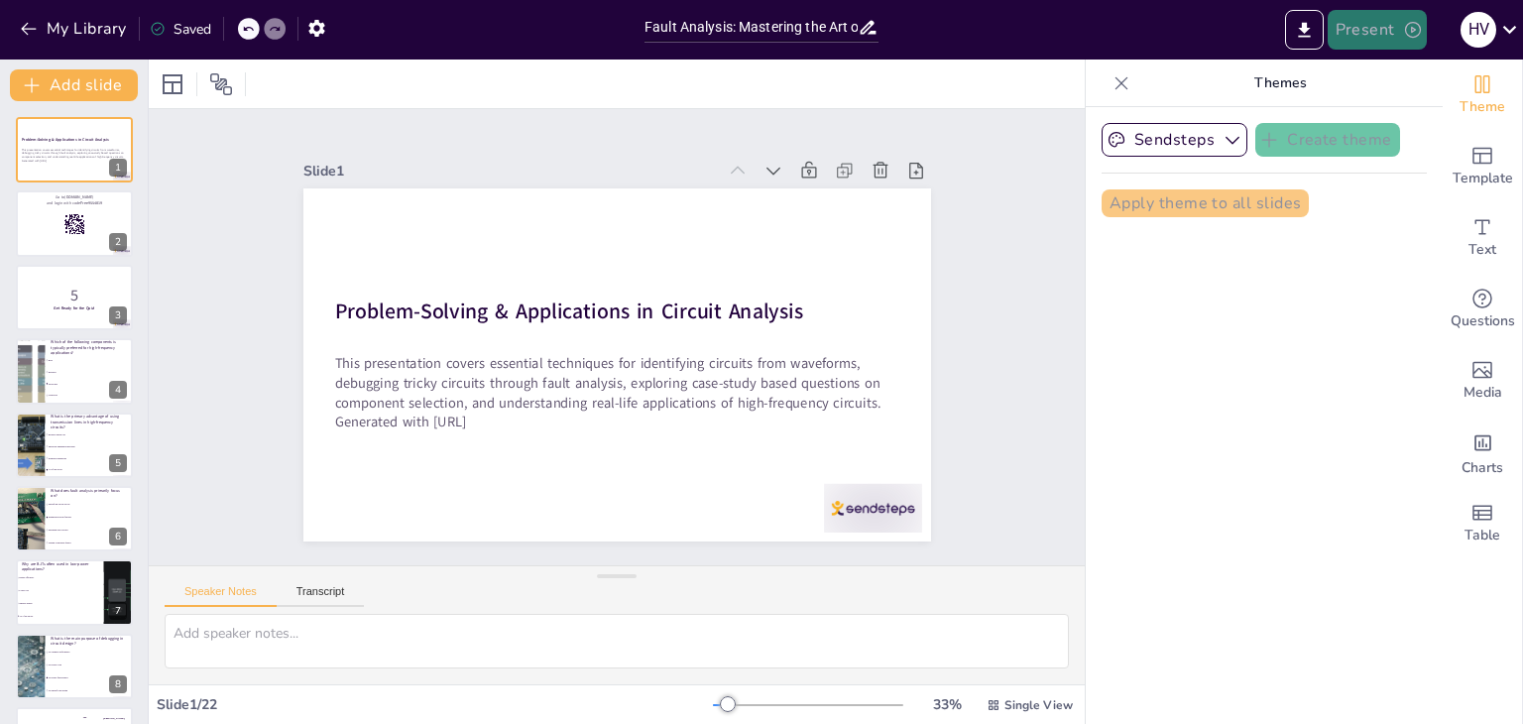
checkbox input "true"
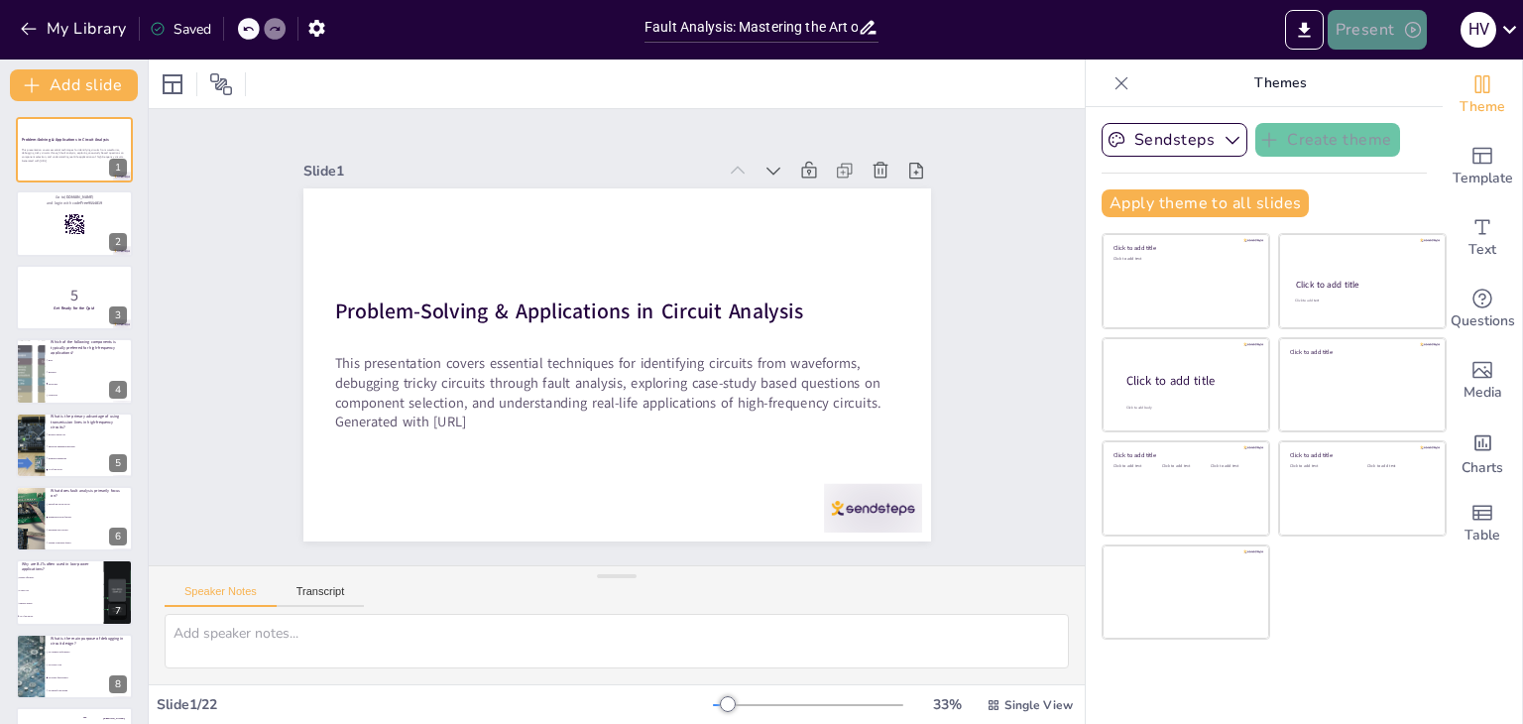
click at [1337, 40] on button "Present" at bounding box center [1377, 30] width 99 height 40
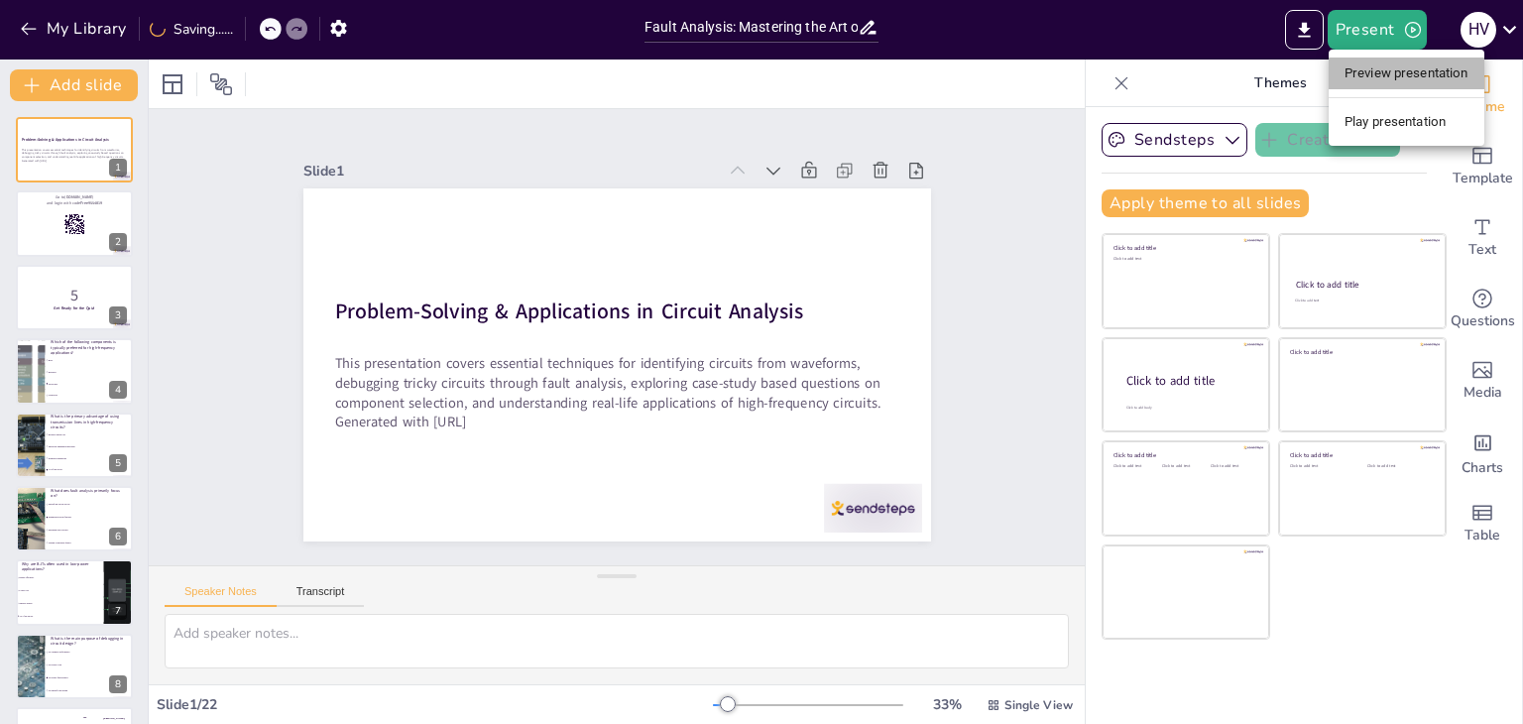
click at [1351, 74] on li "Preview presentation" at bounding box center [1407, 74] width 156 height 32
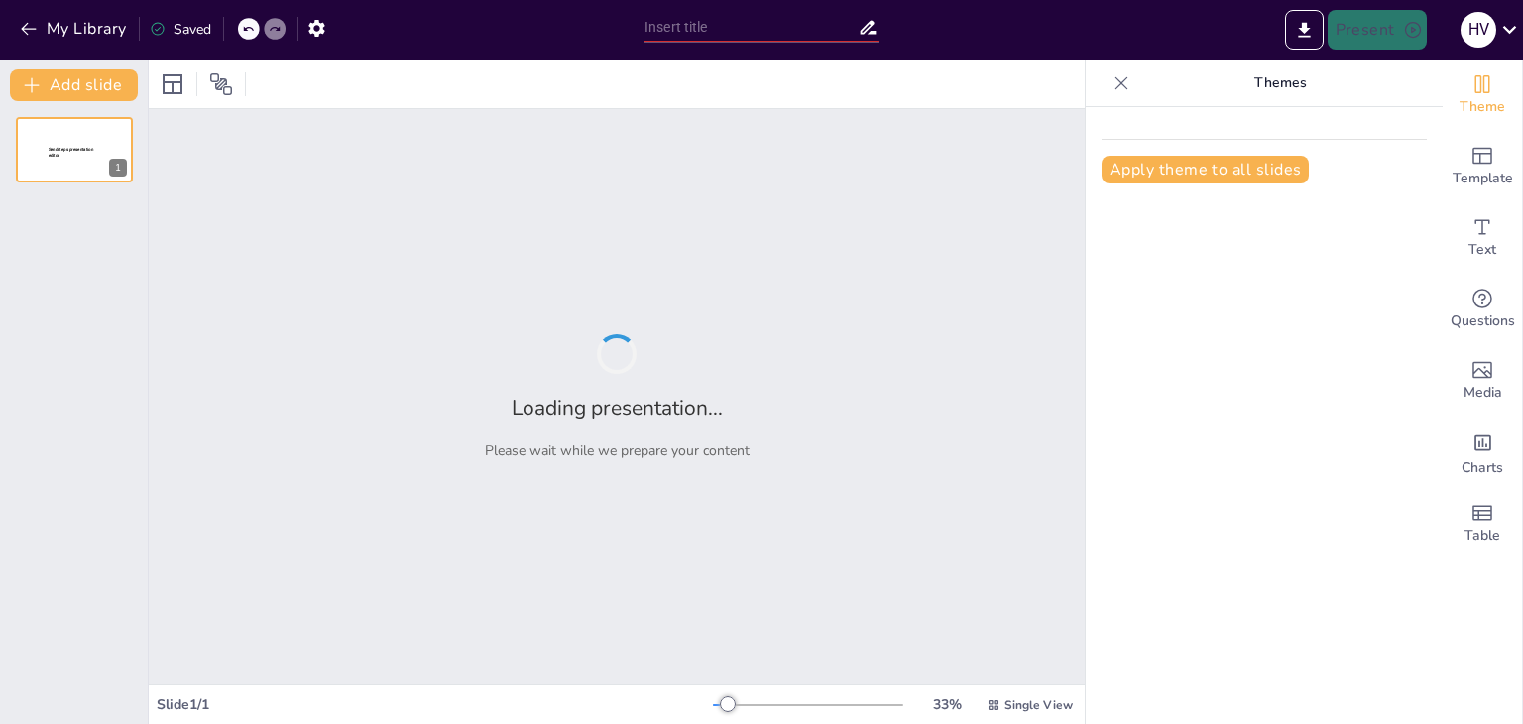
type input "Fault Analysis: Mastering the Art of Debugging Tricky Circuits"
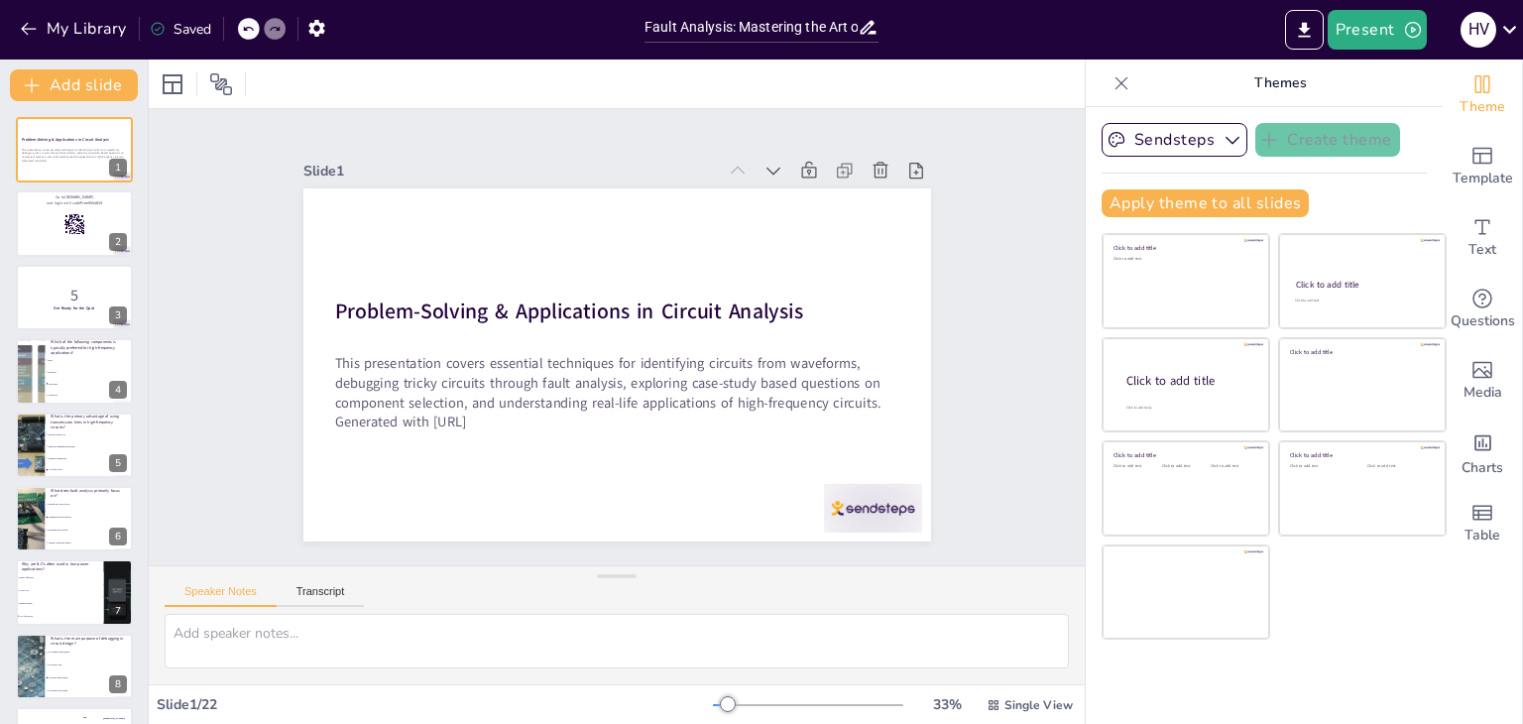
checkbox input "true"
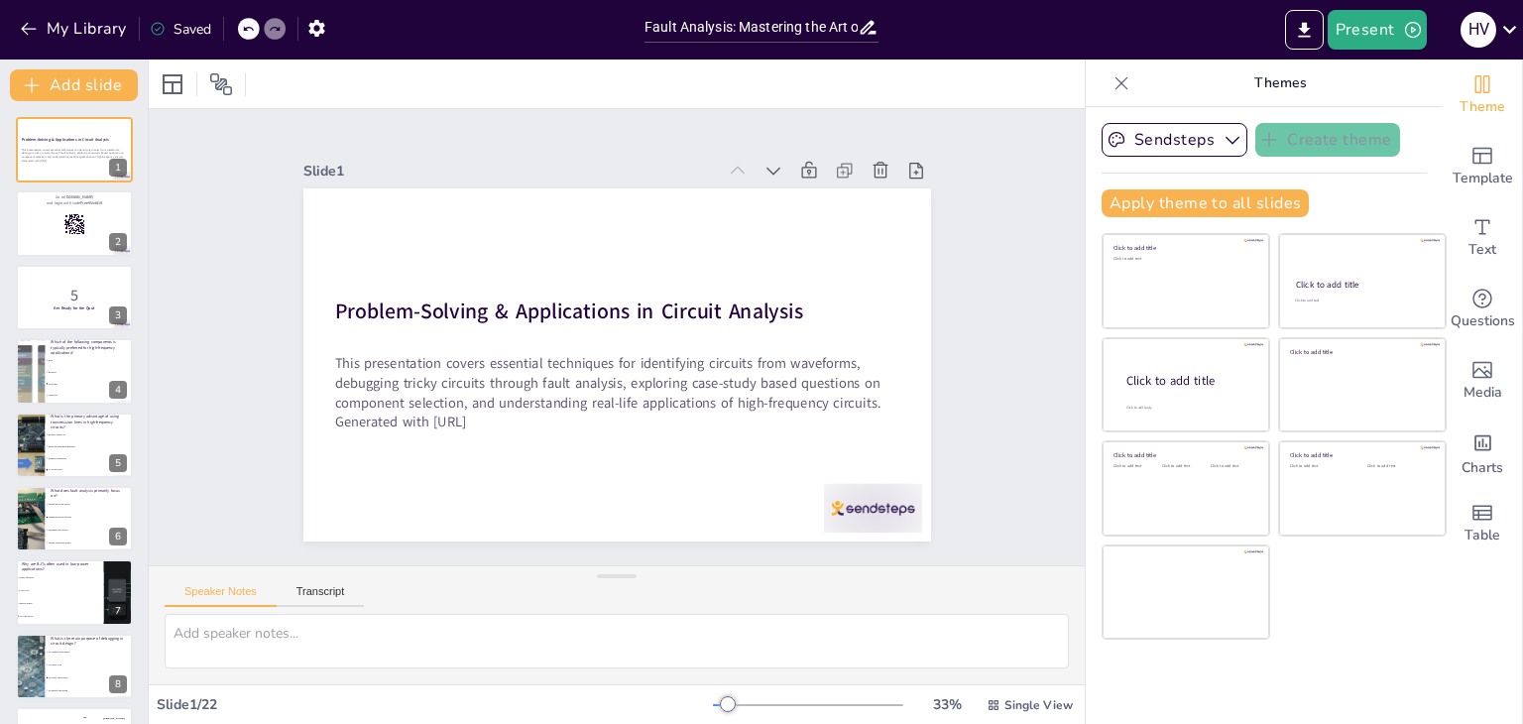
checkbox input "true"
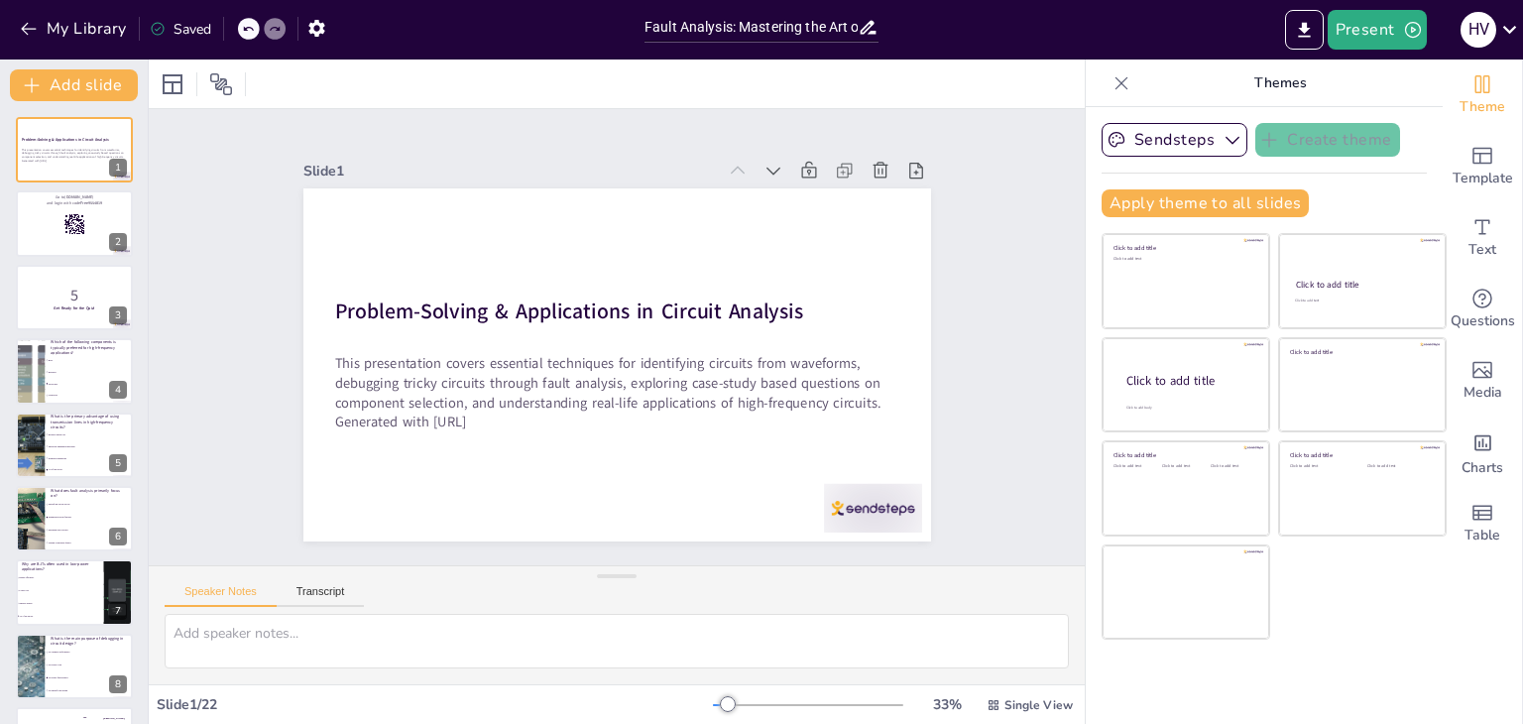
checkbox input "true"
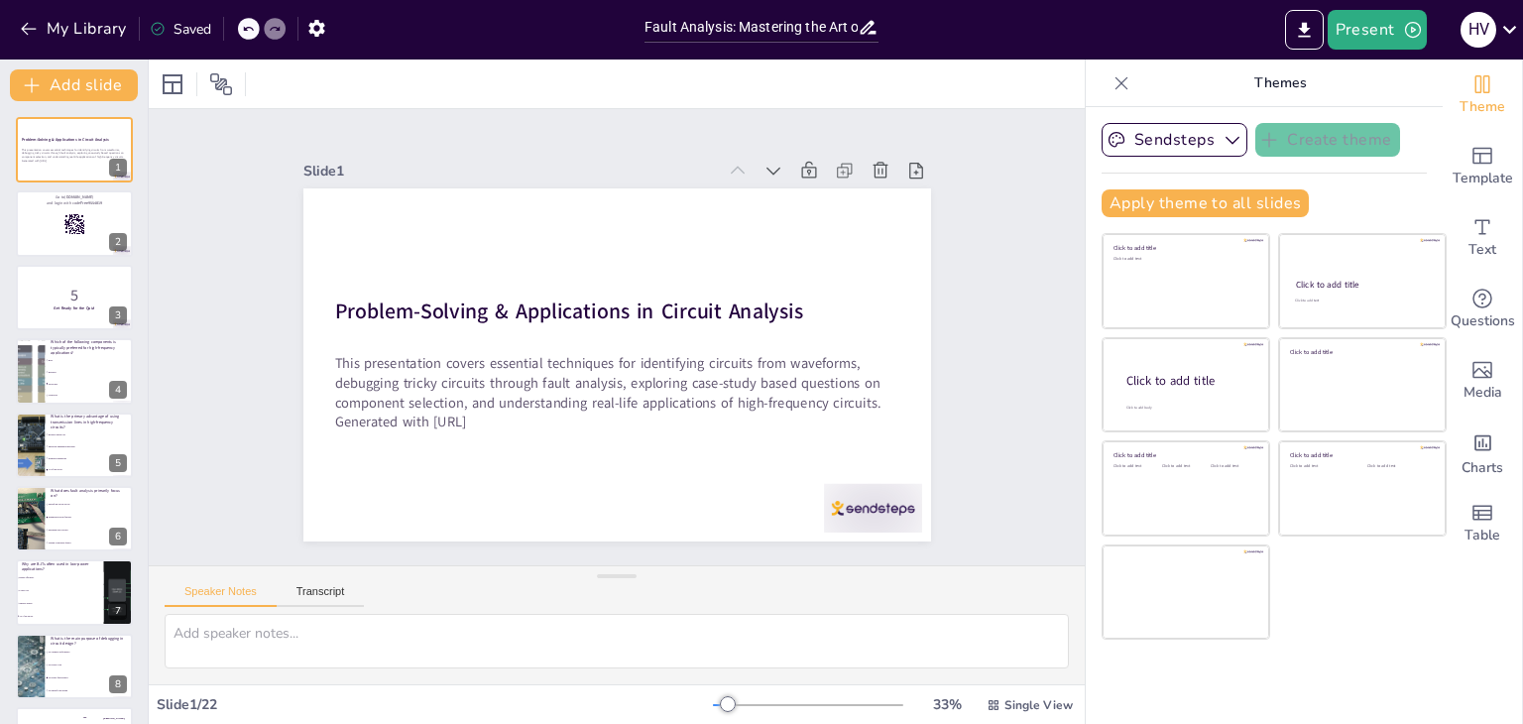
checkbox input "true"
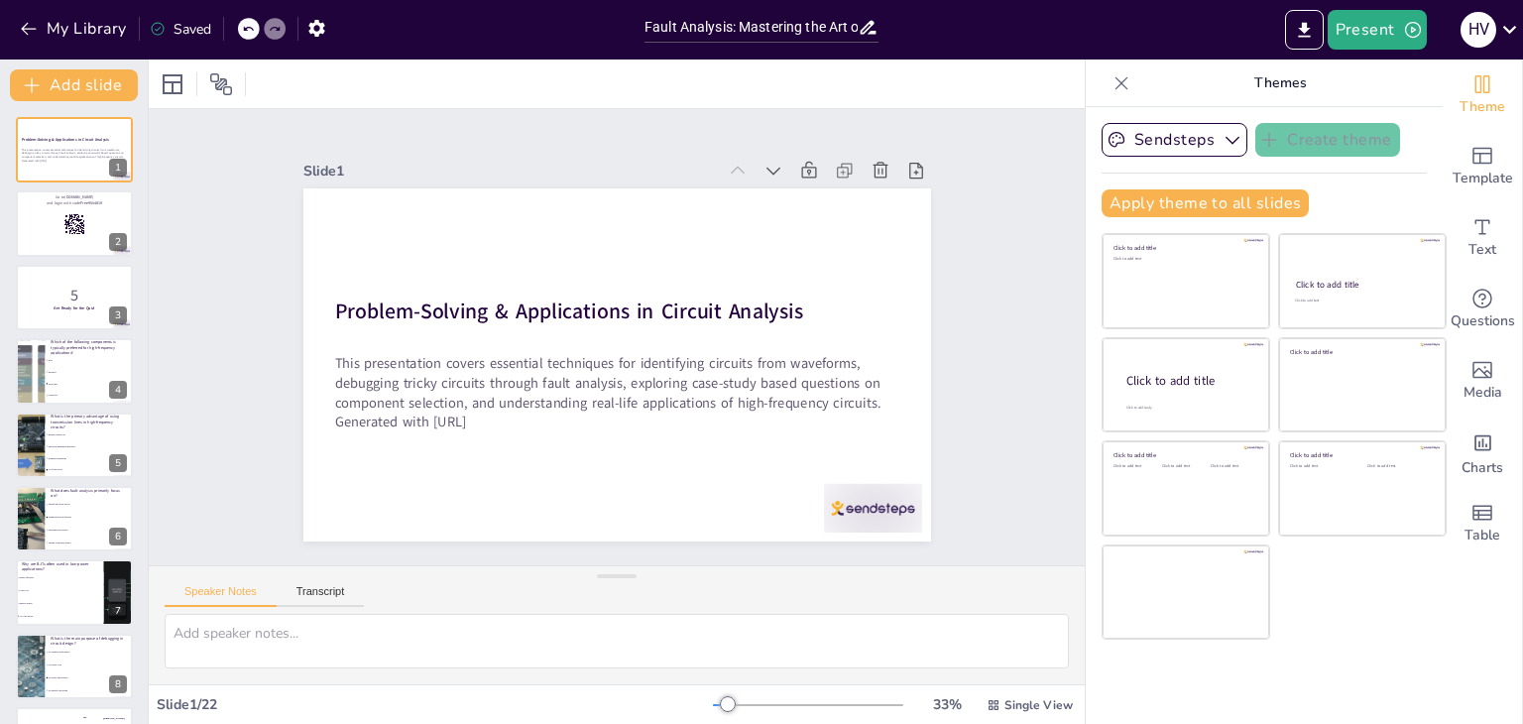
checkbox input "true"
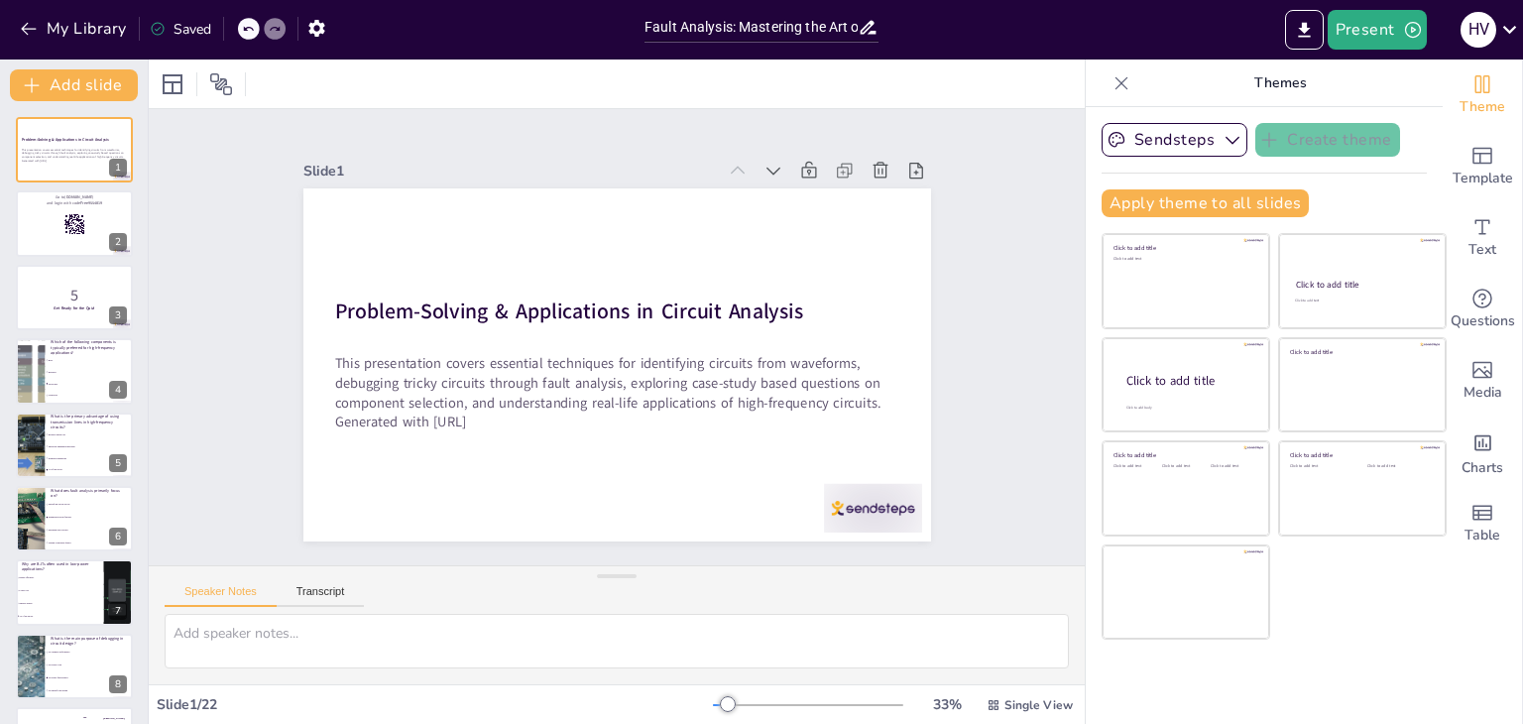
checkbox input "true"
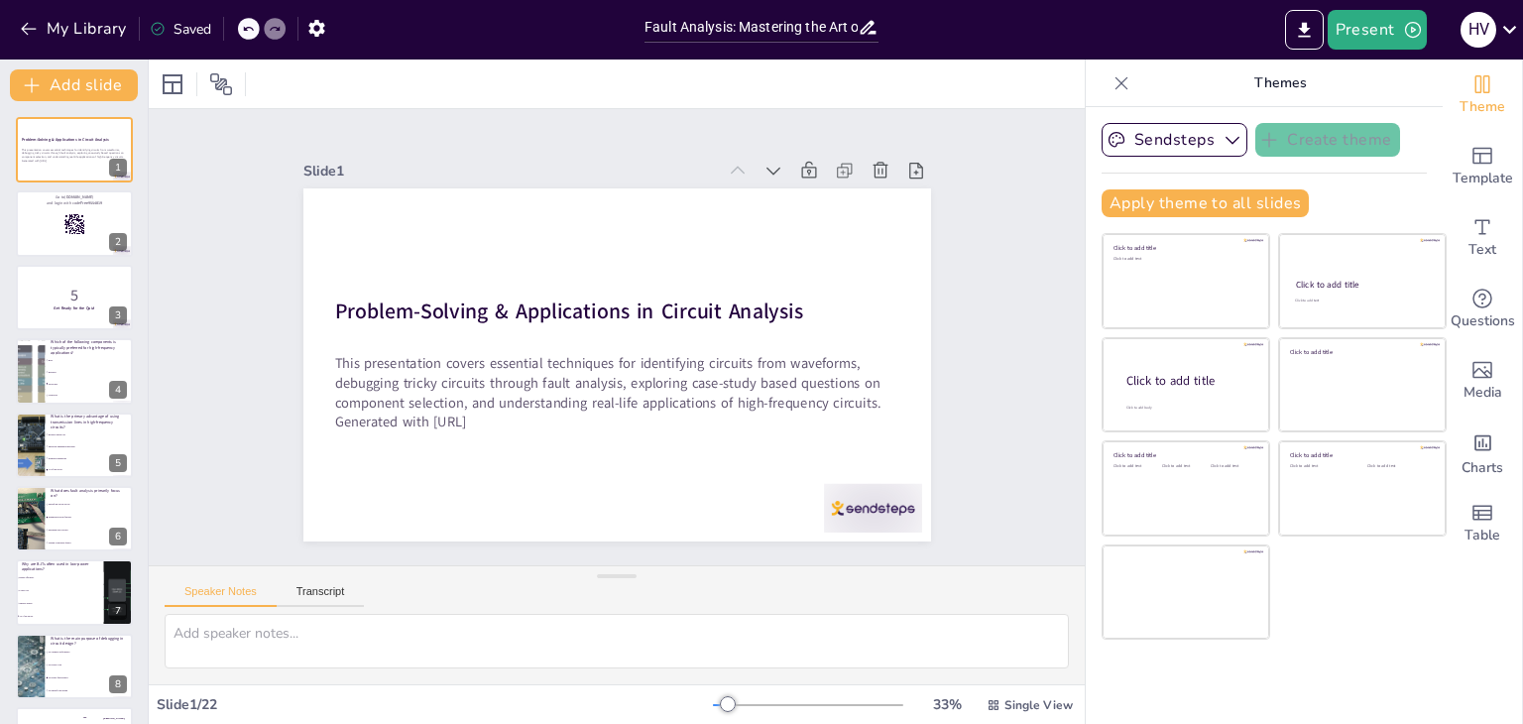
checkbox input "true"
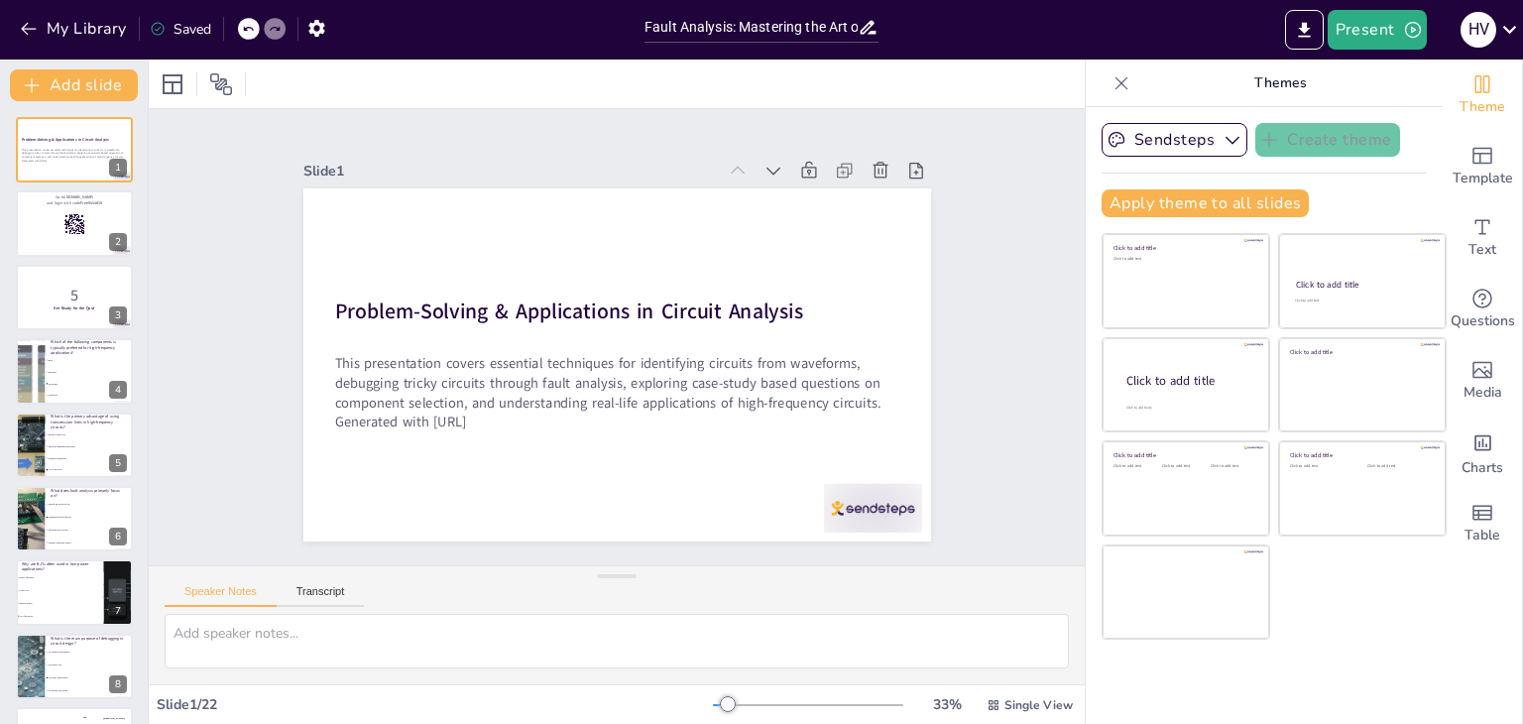
checkbox input "true"
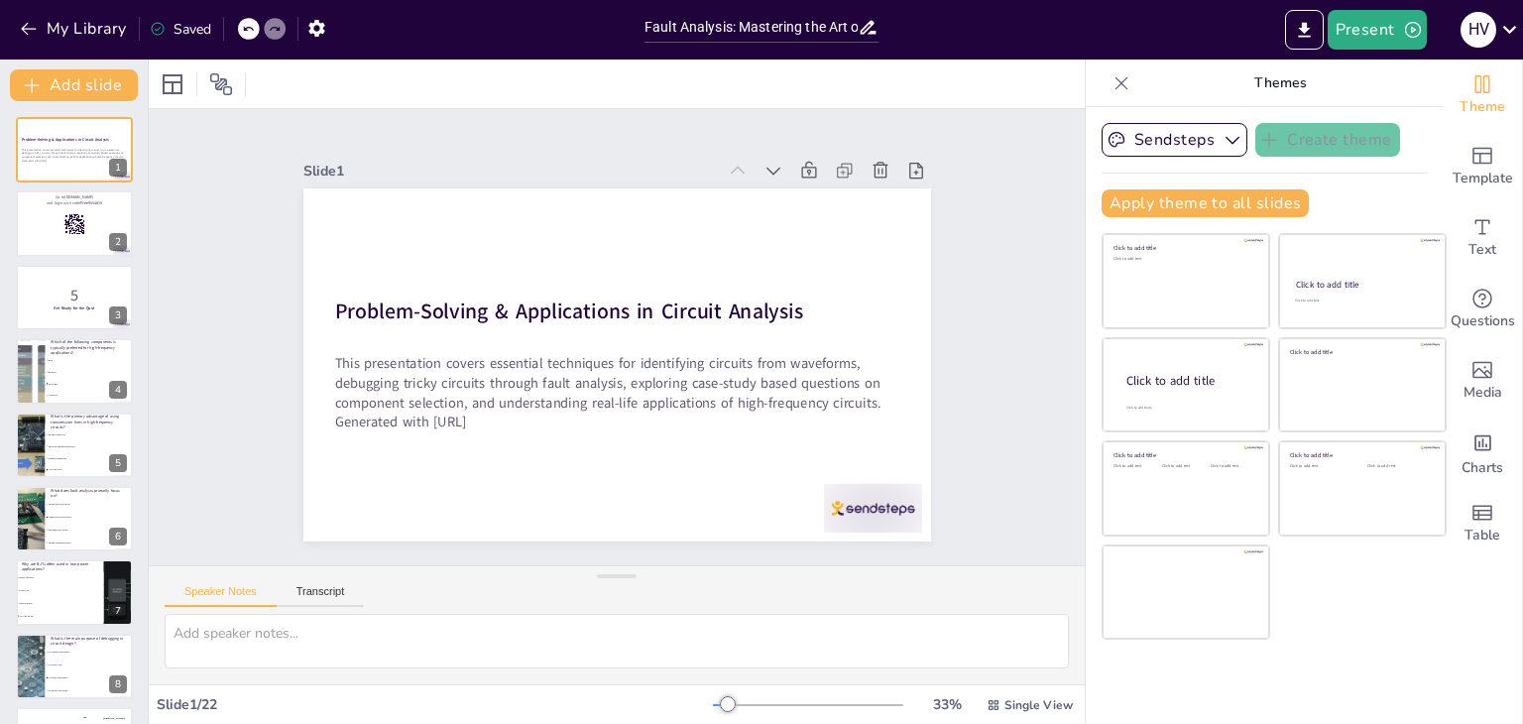
checkbox input "true"
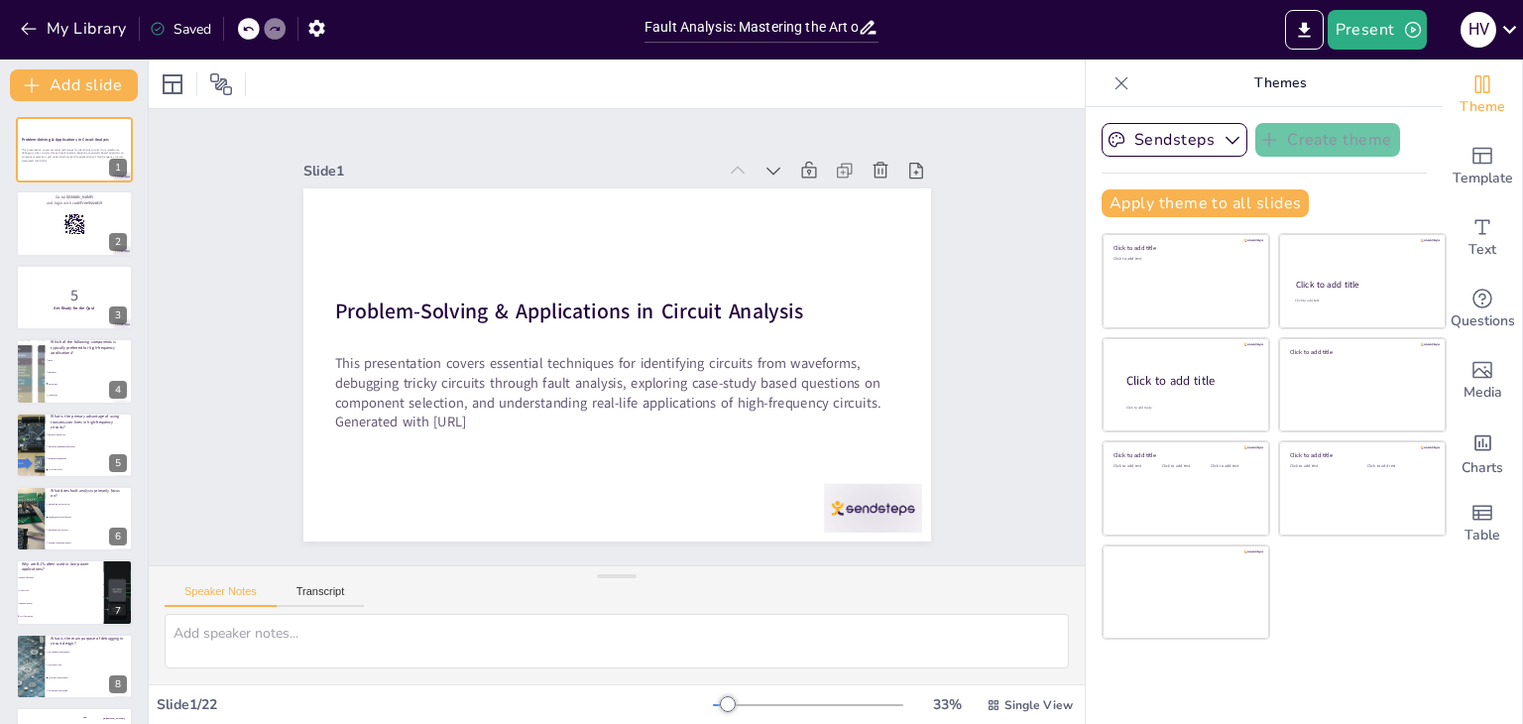
checkbox input "true"
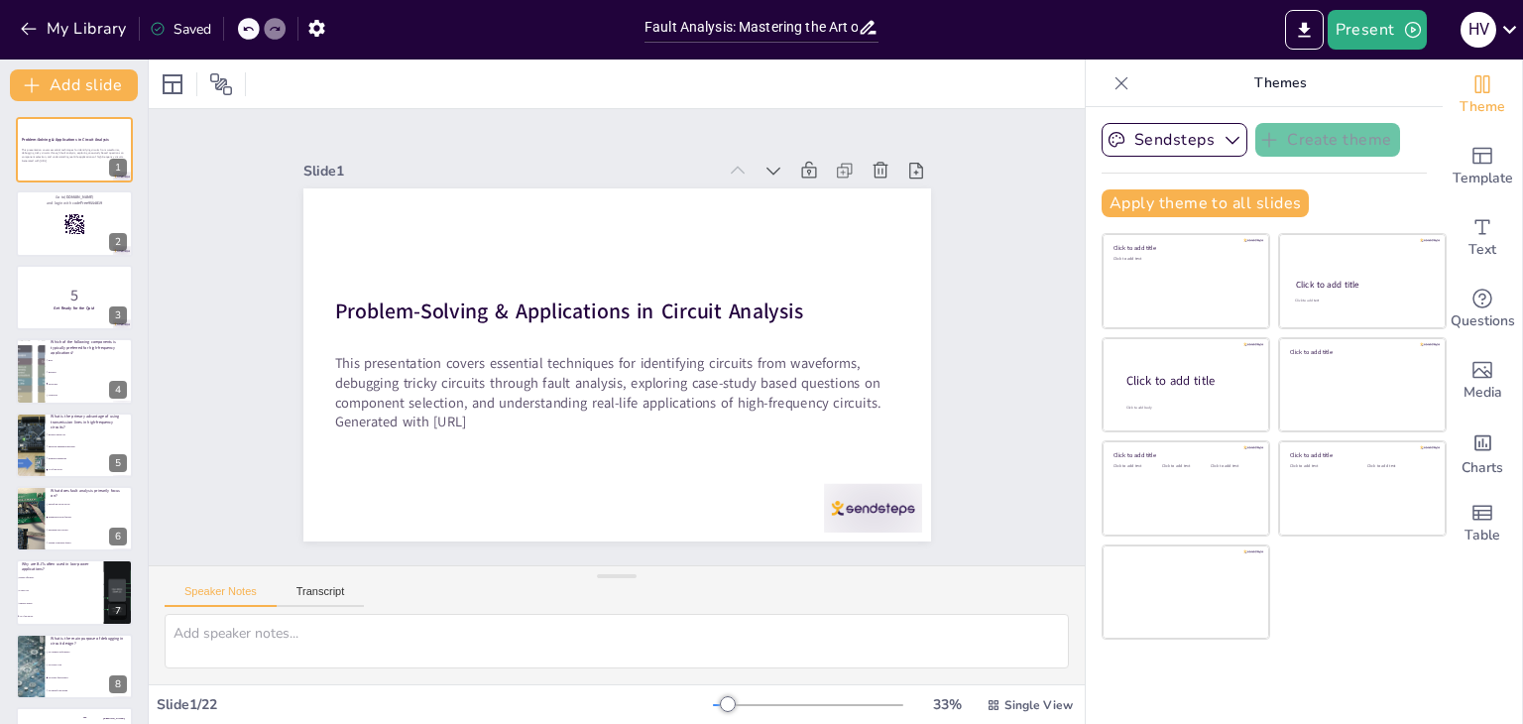
checkbox input "true"
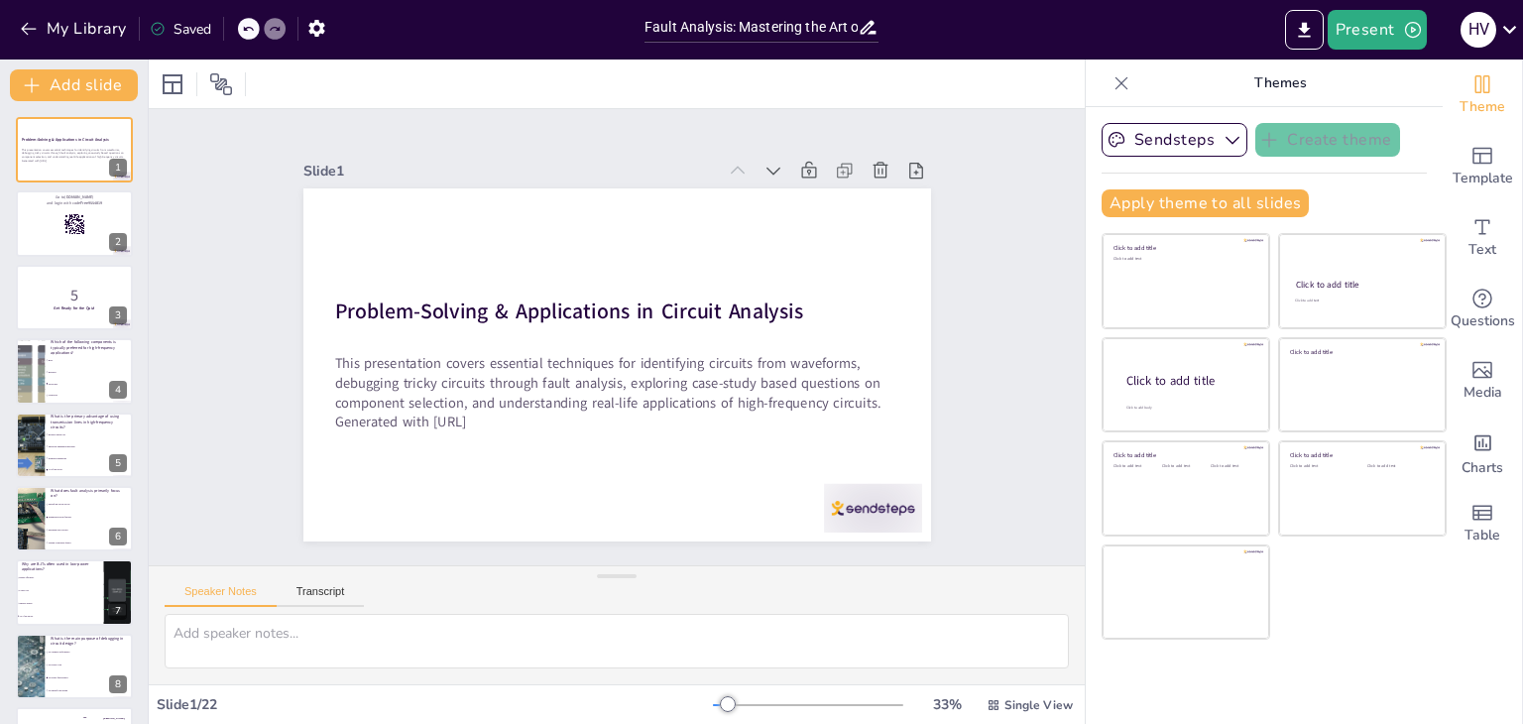
checkbox input "true"
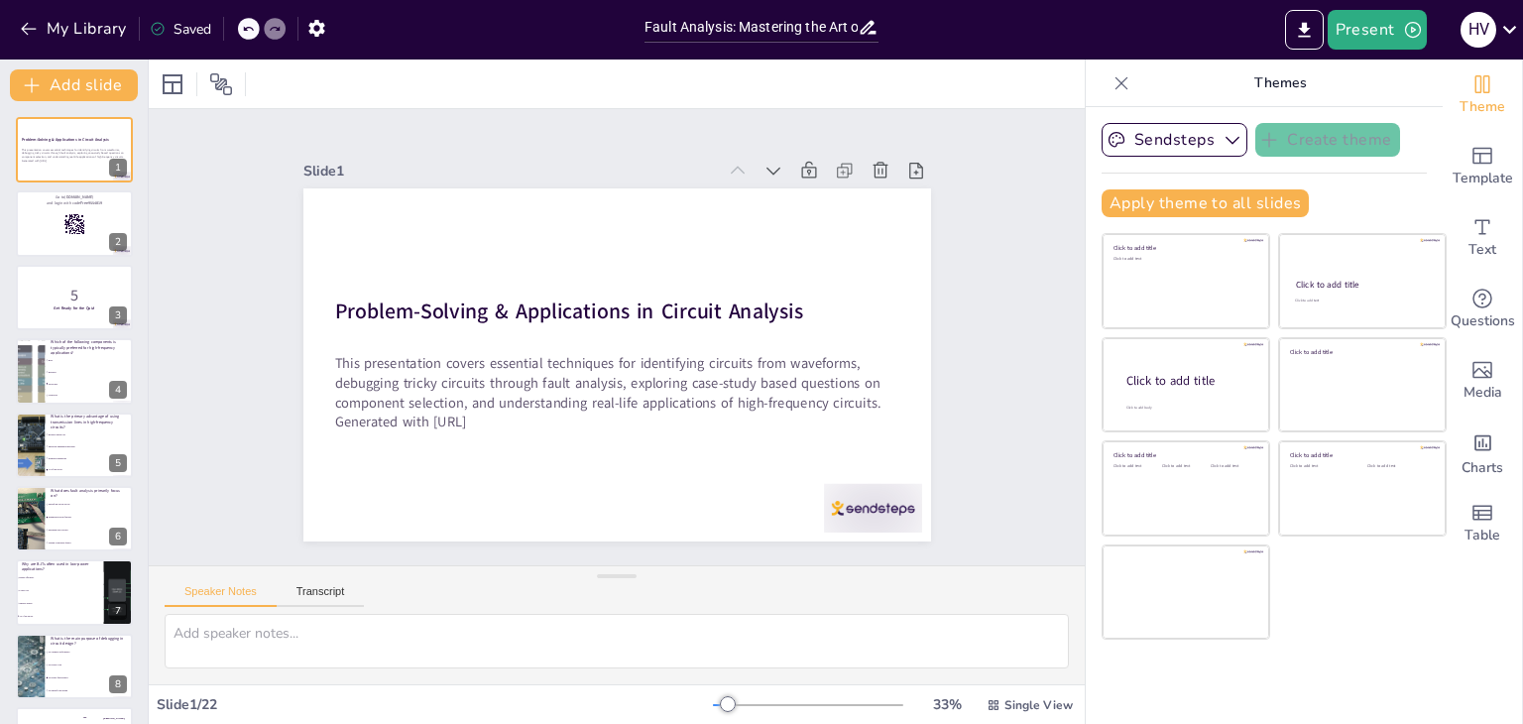
checkbox input "true"
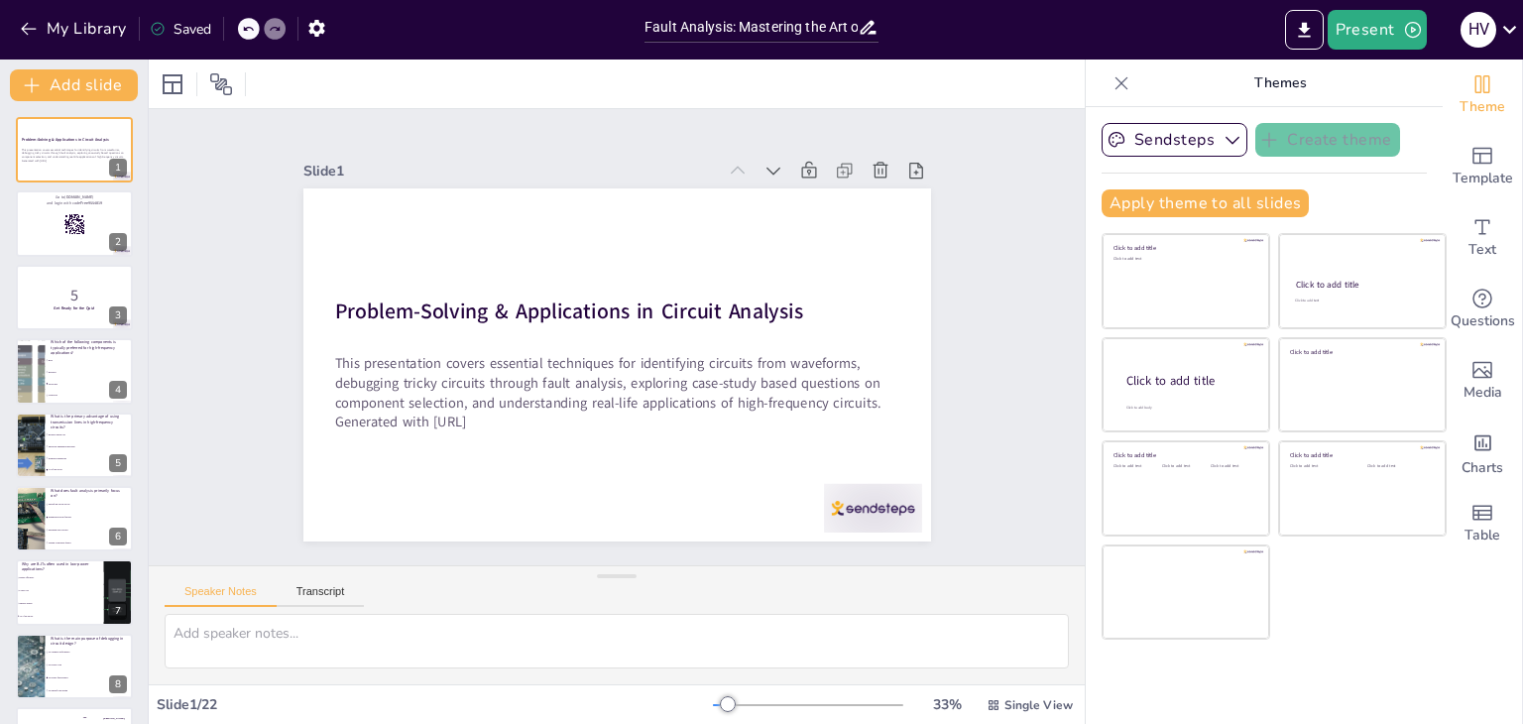
checkbox input "true"
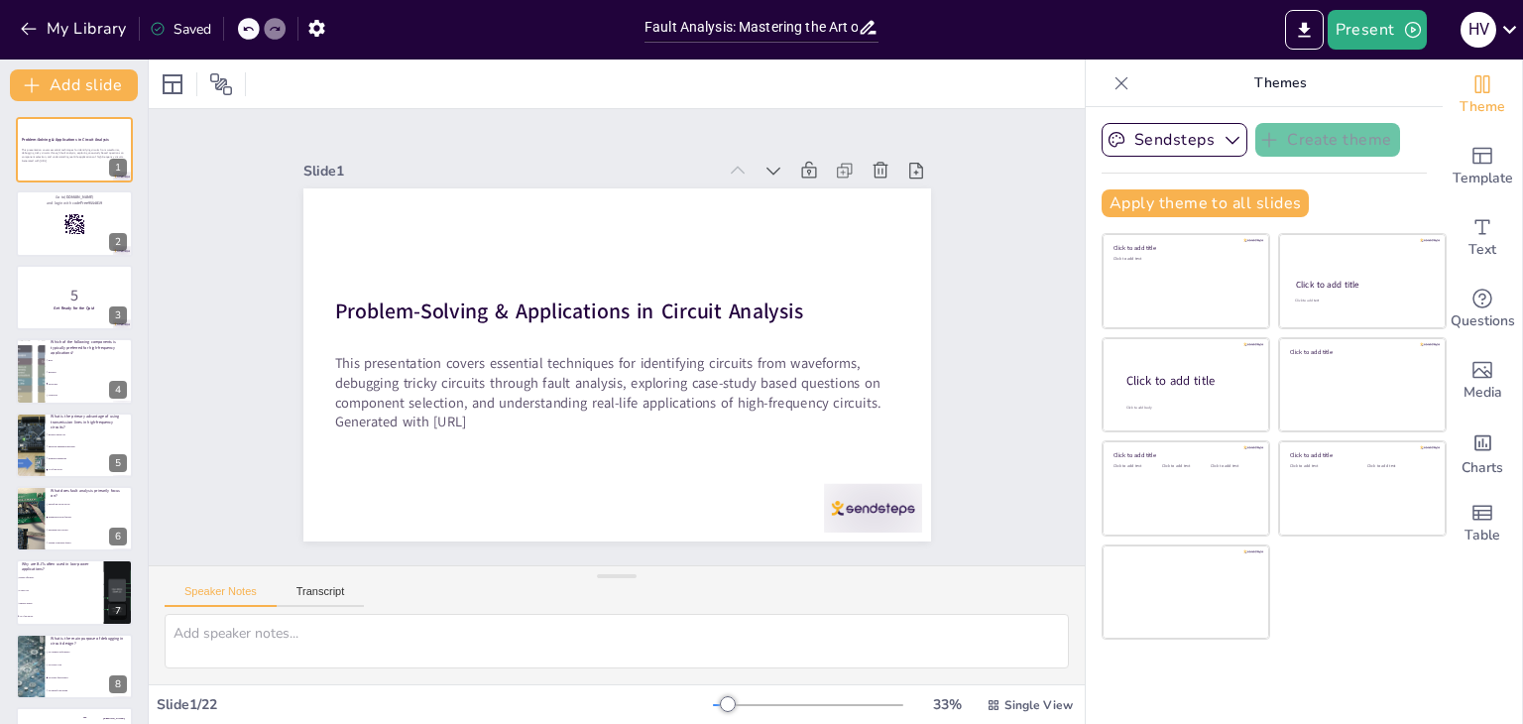
checkbox input "true"
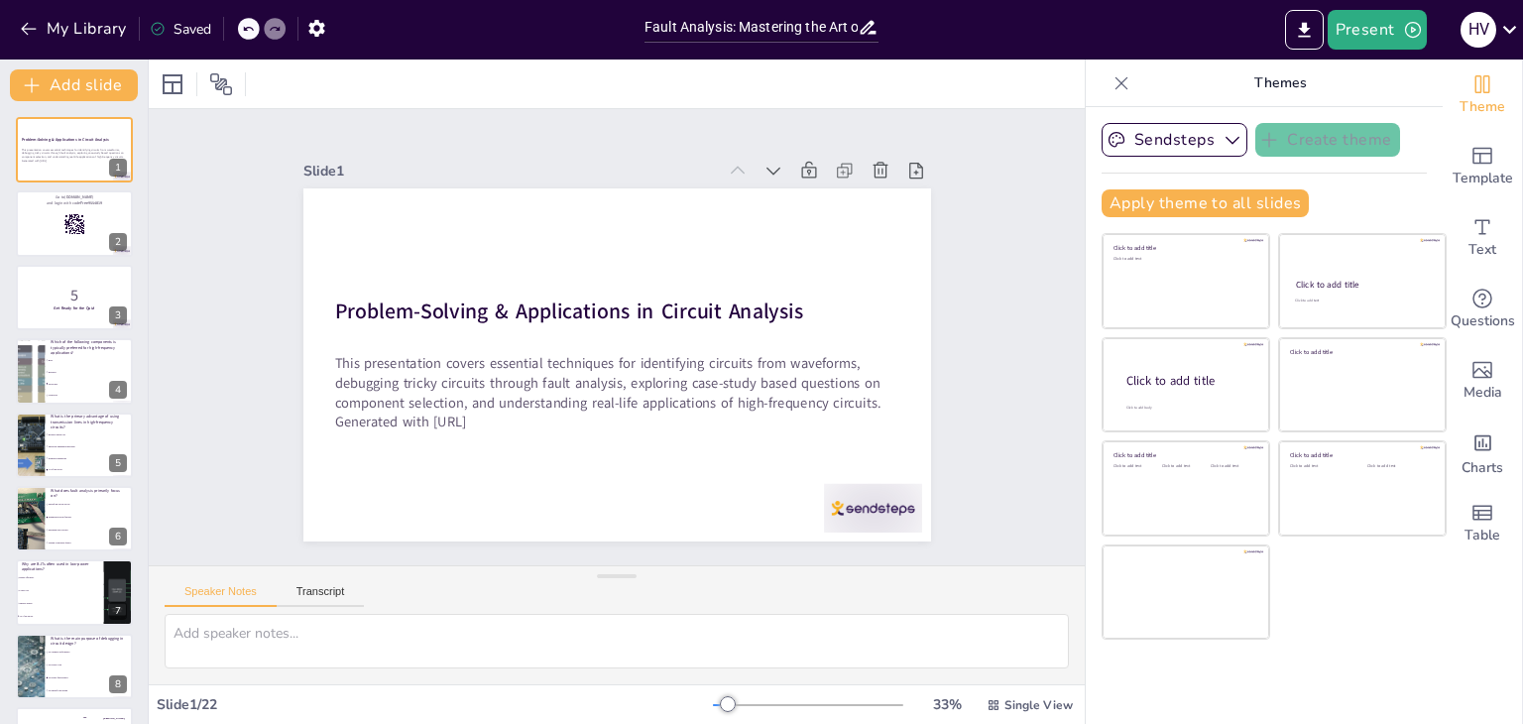
checkbox input "true"
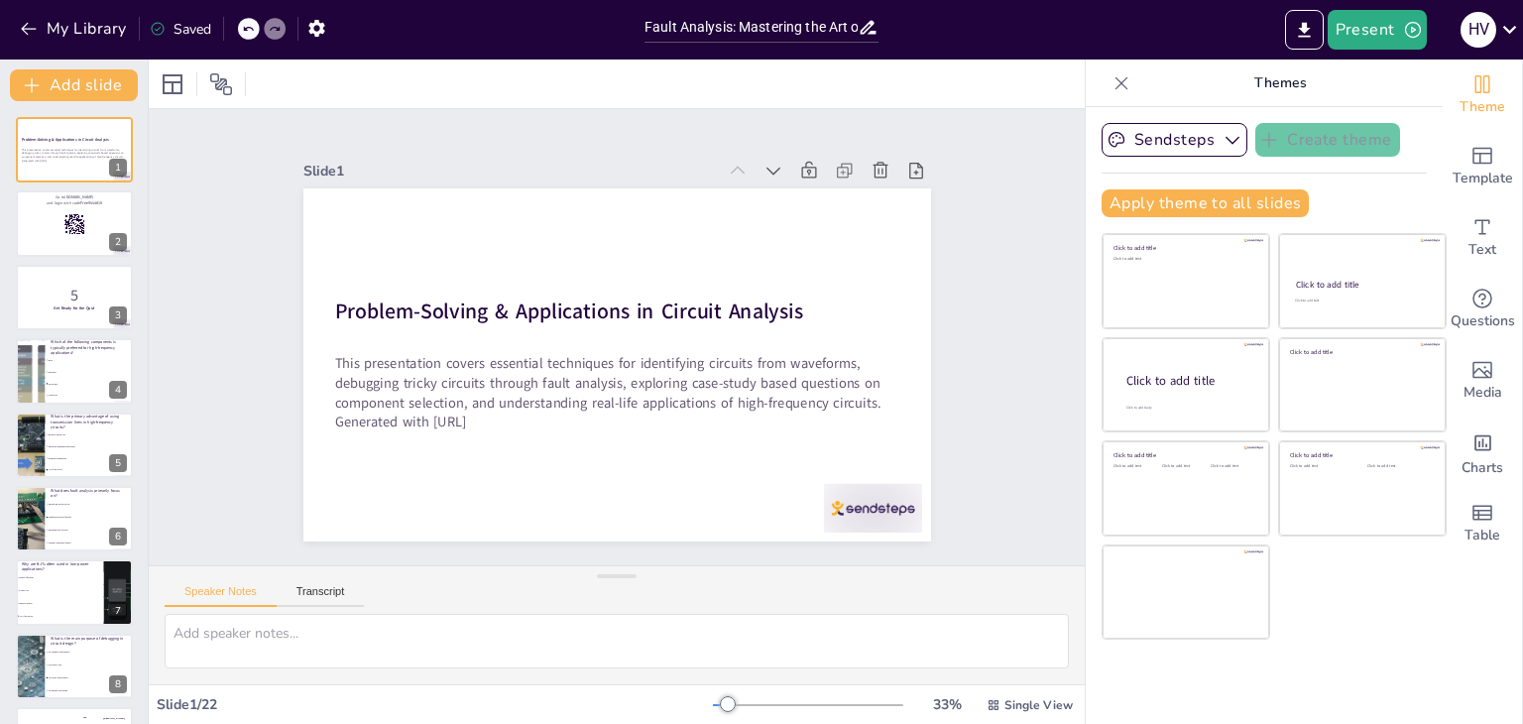
checkbox input "true"
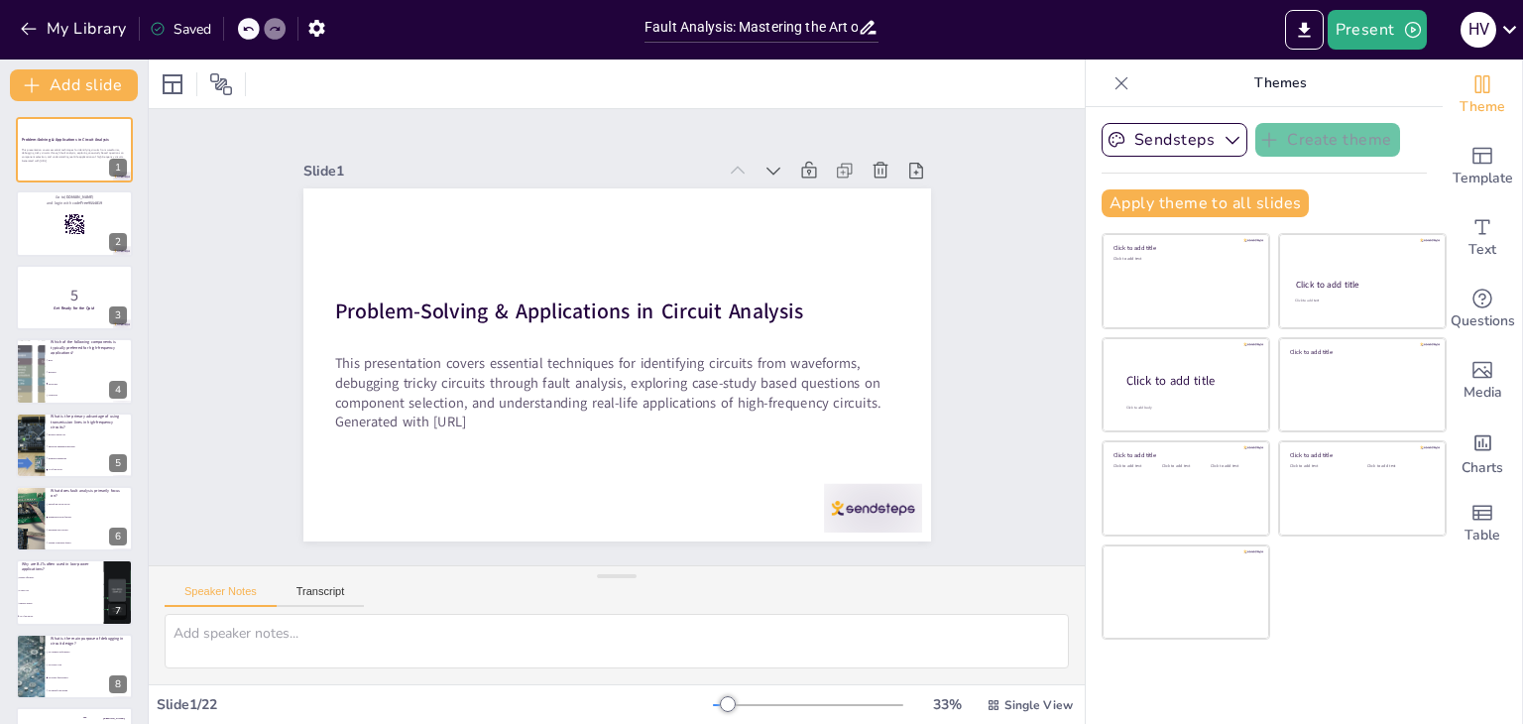
checkbox input "true"
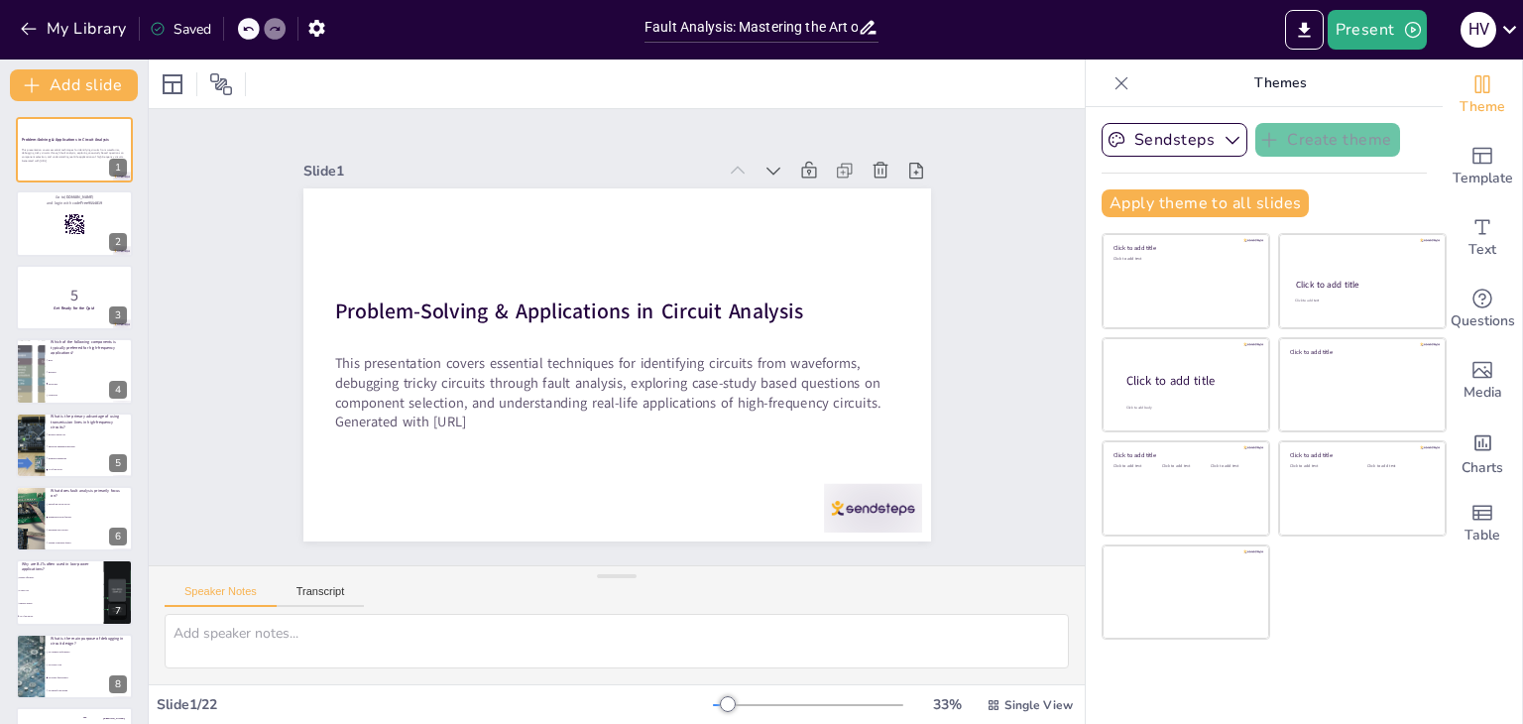
checkbox input "true"
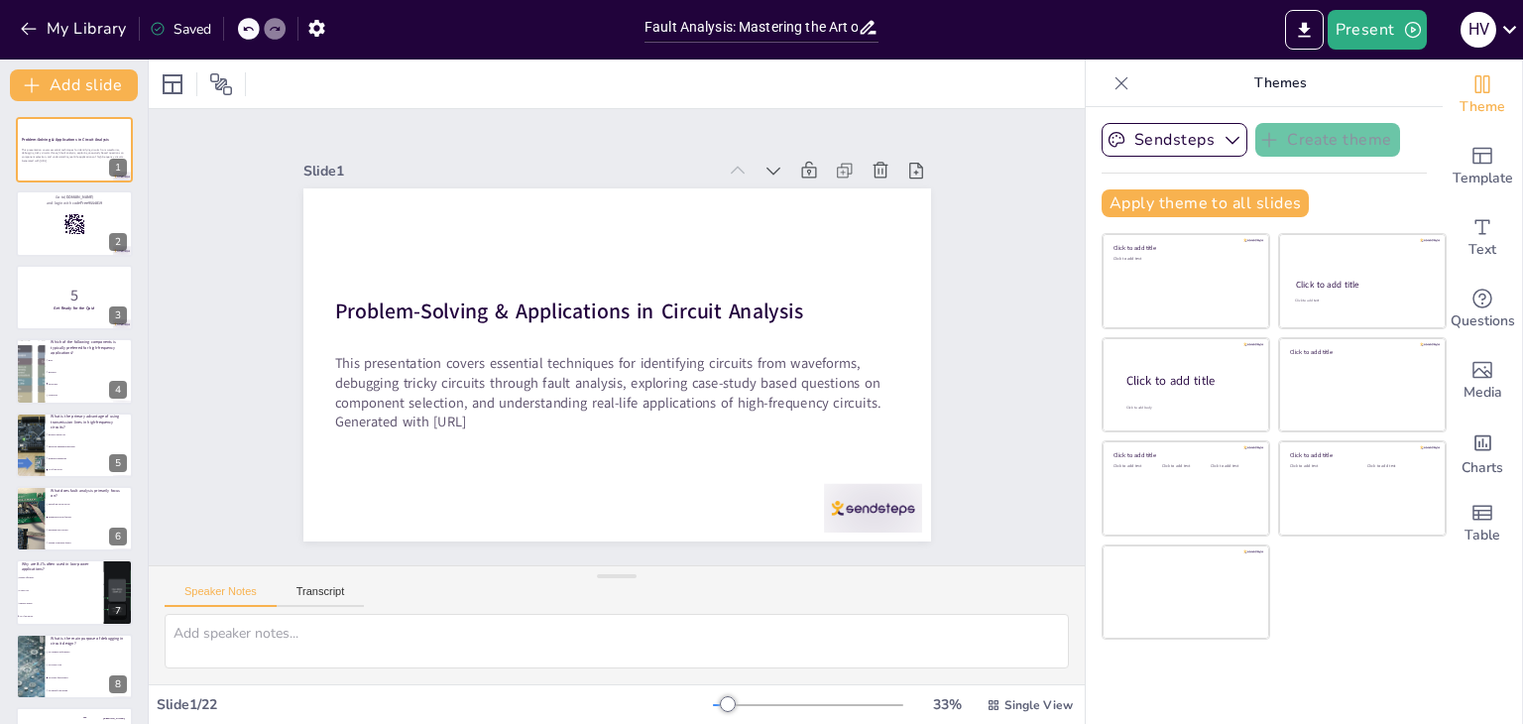
checkbox input "true"
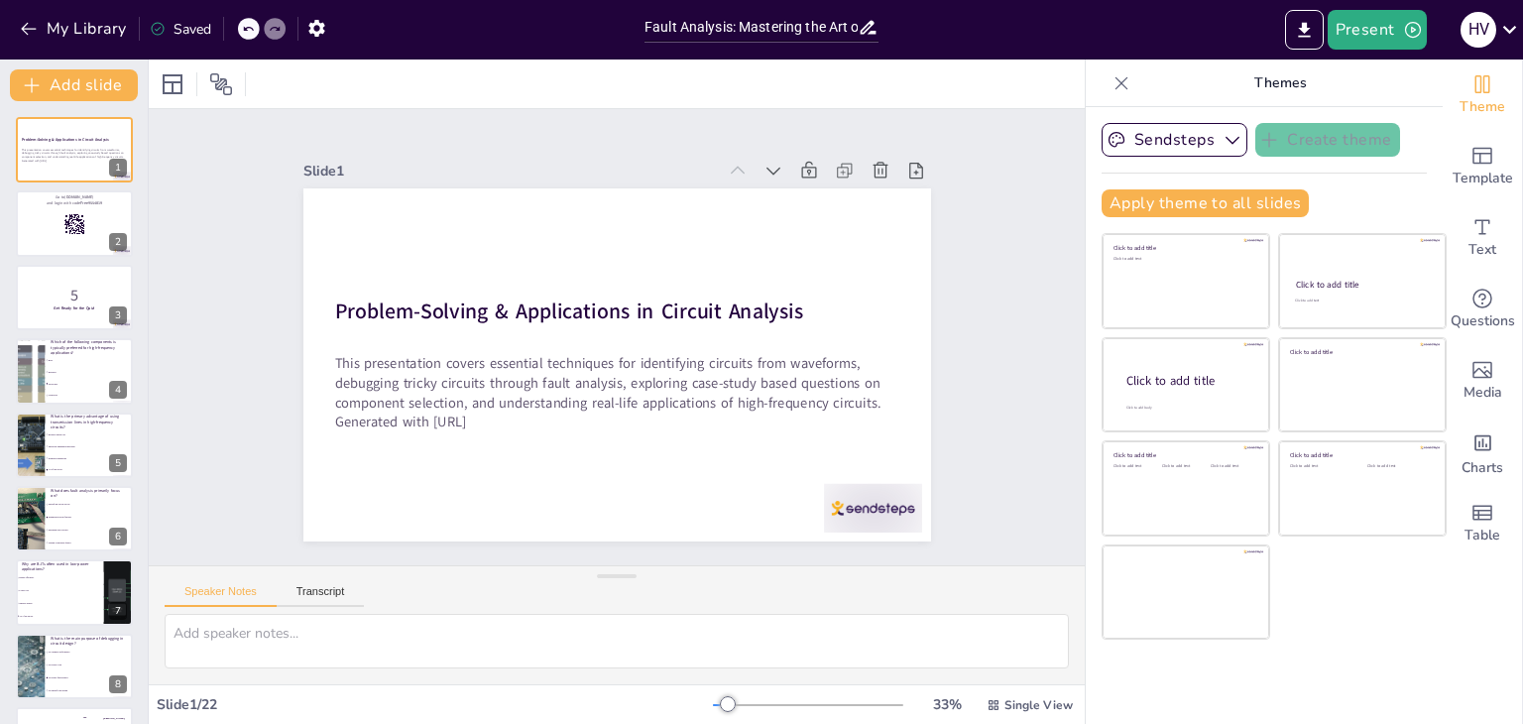
checkbox input "true"
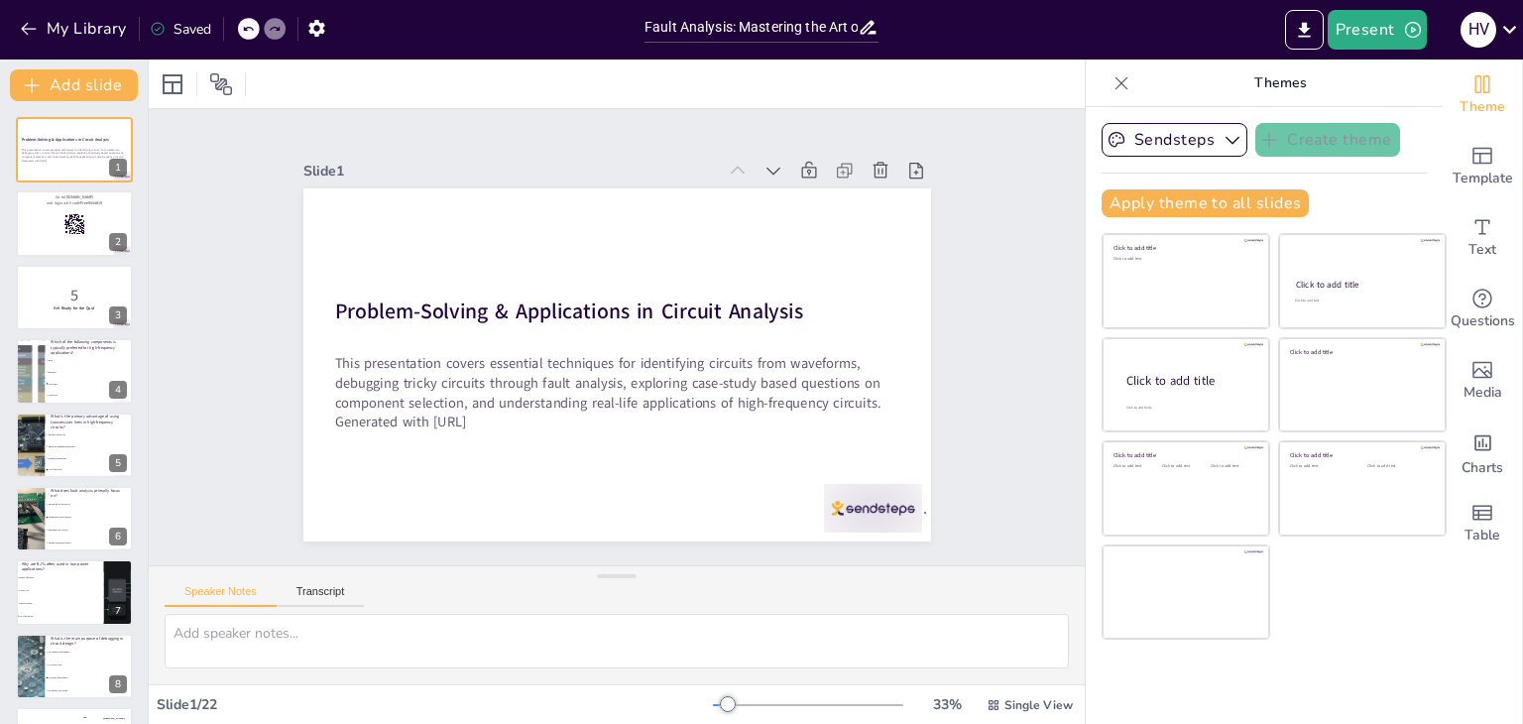
checkbox input "true"
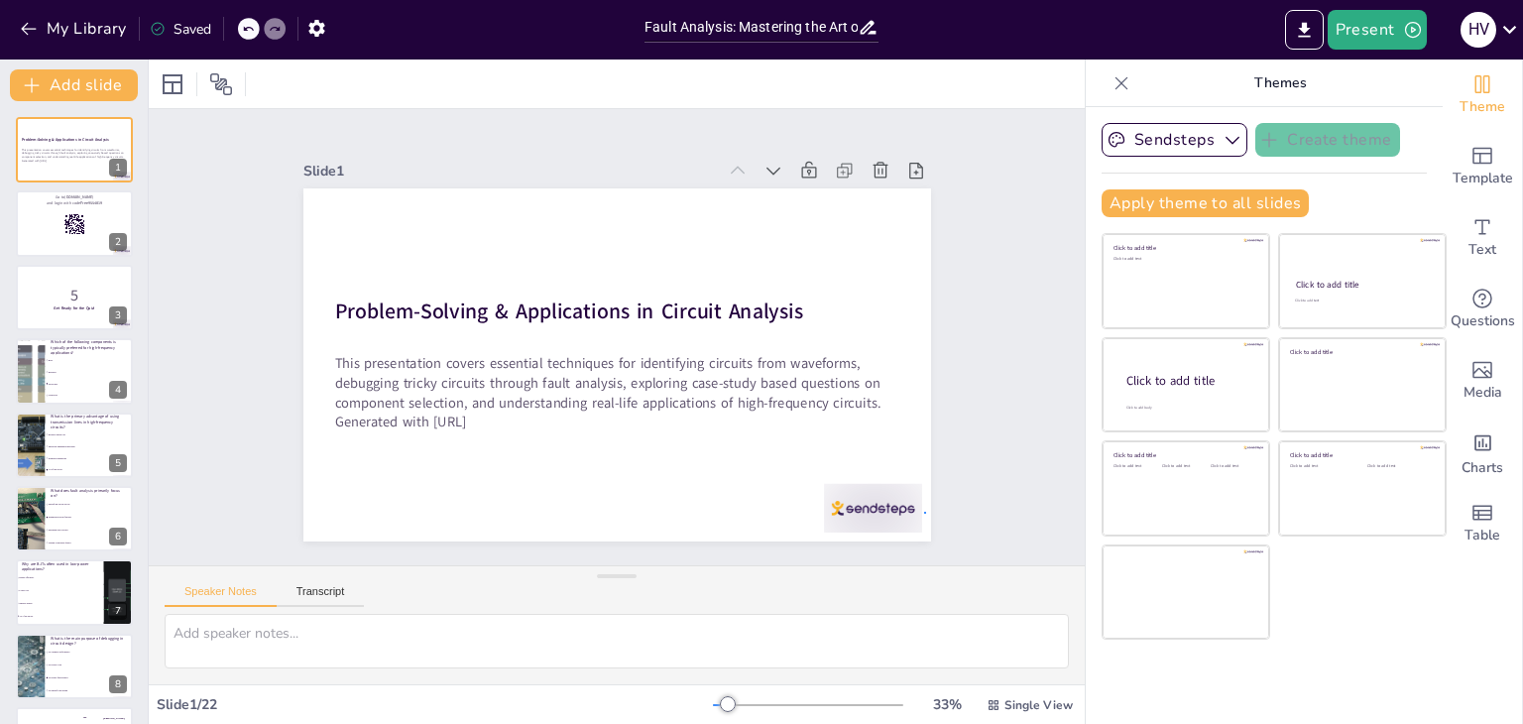
checkbox input "true"
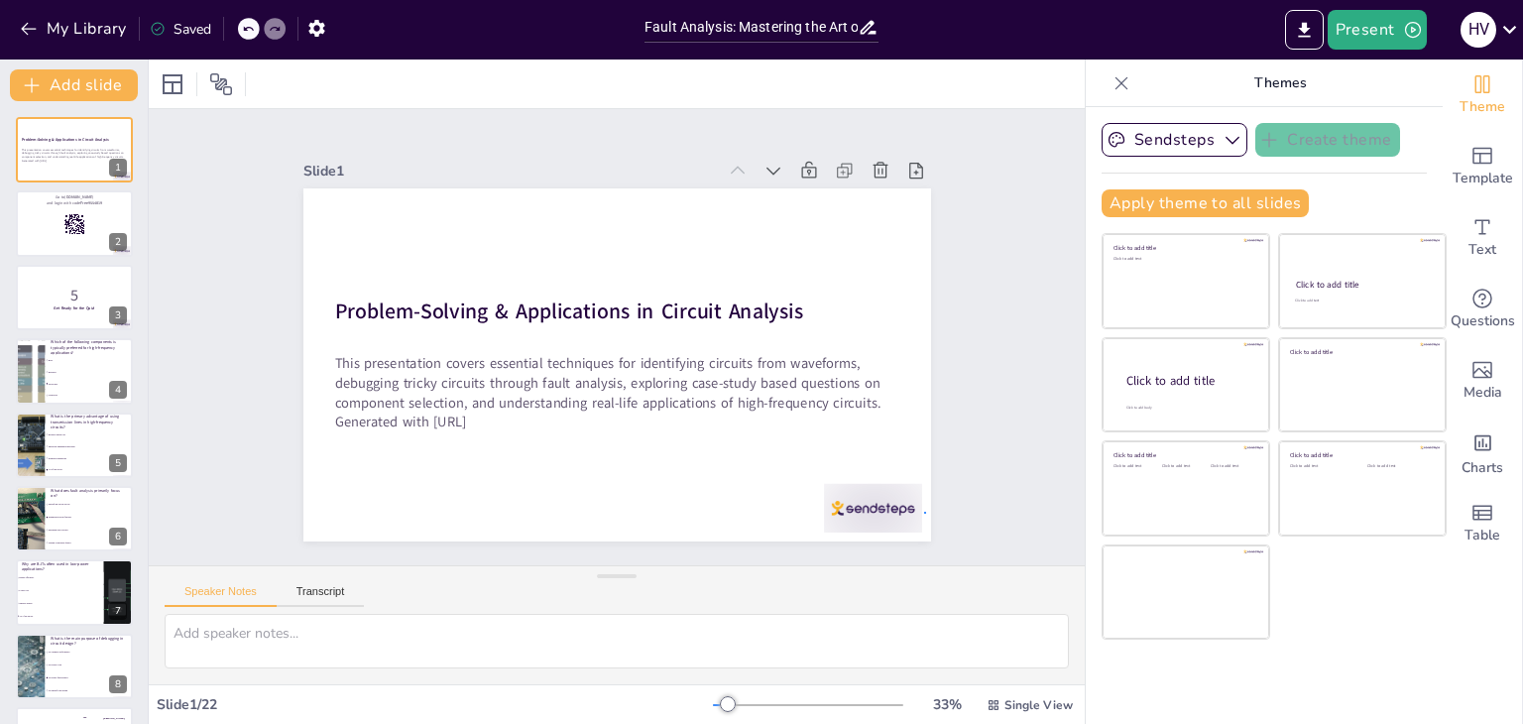
checkbox input "true"
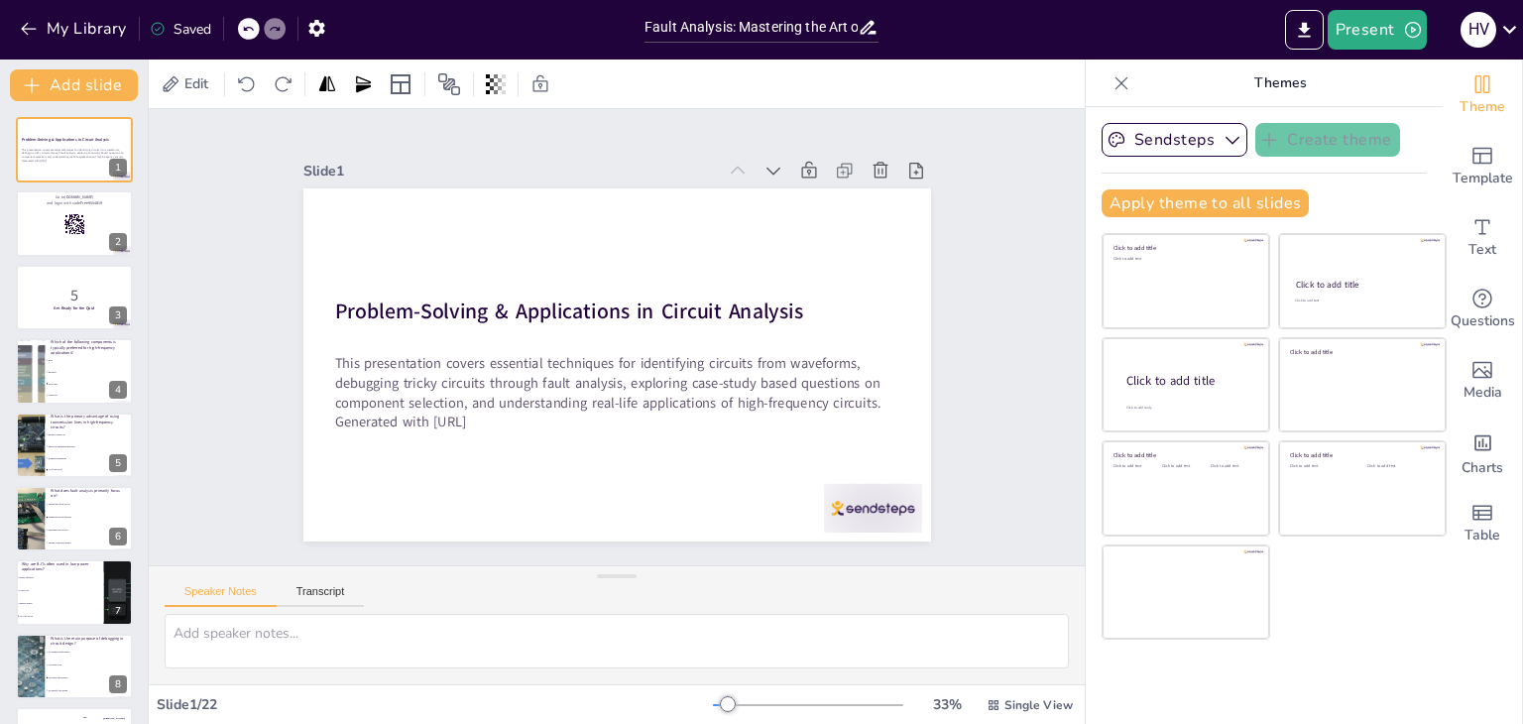
checkbox input "true"
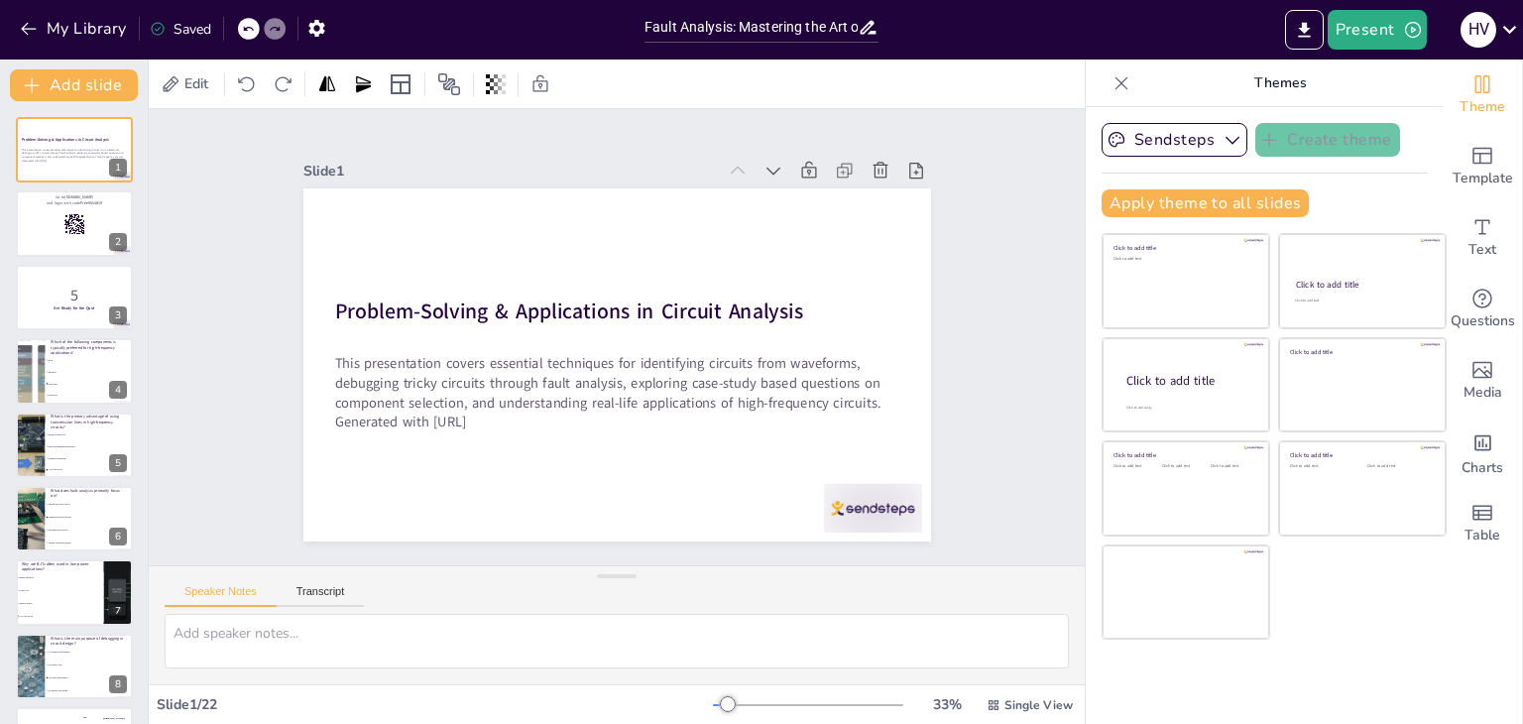
checkbox input "true"
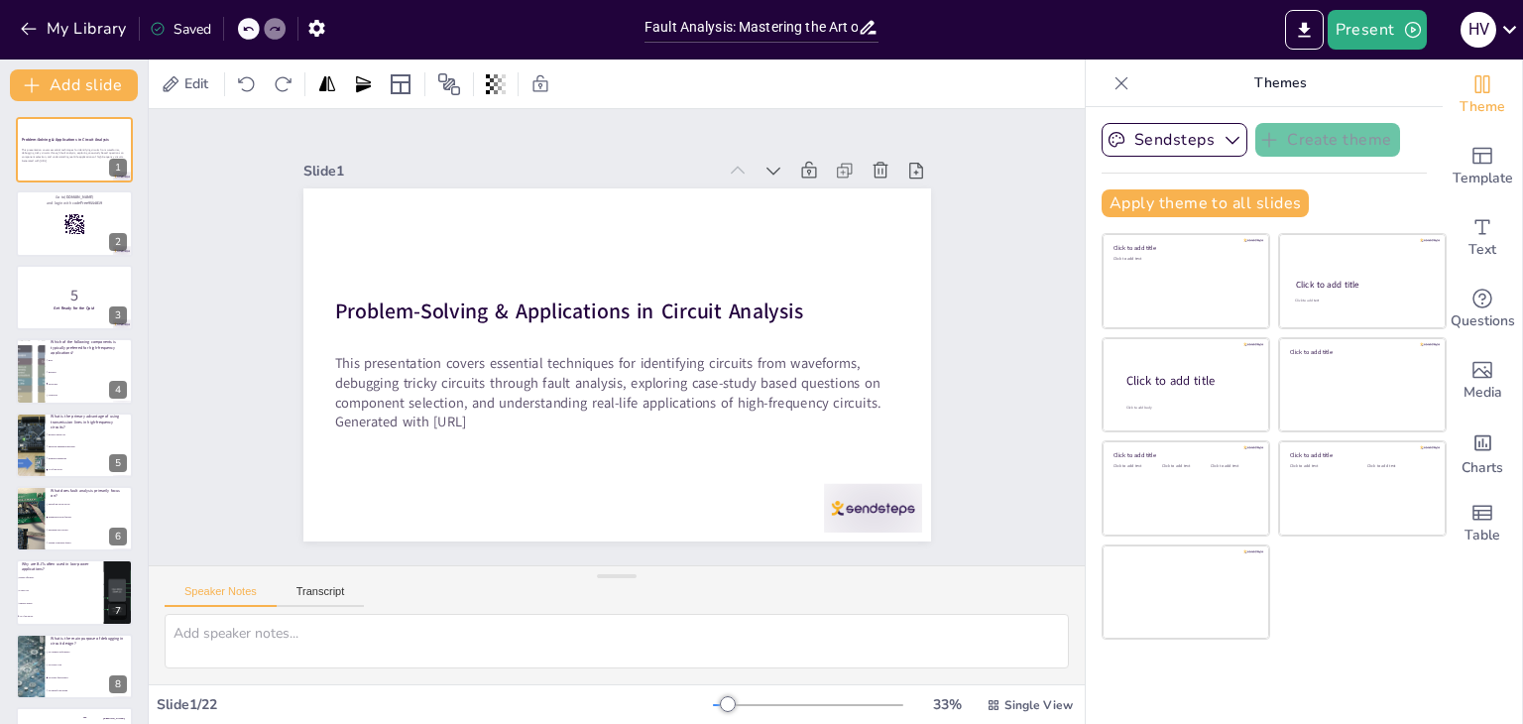
checkbox input "true"
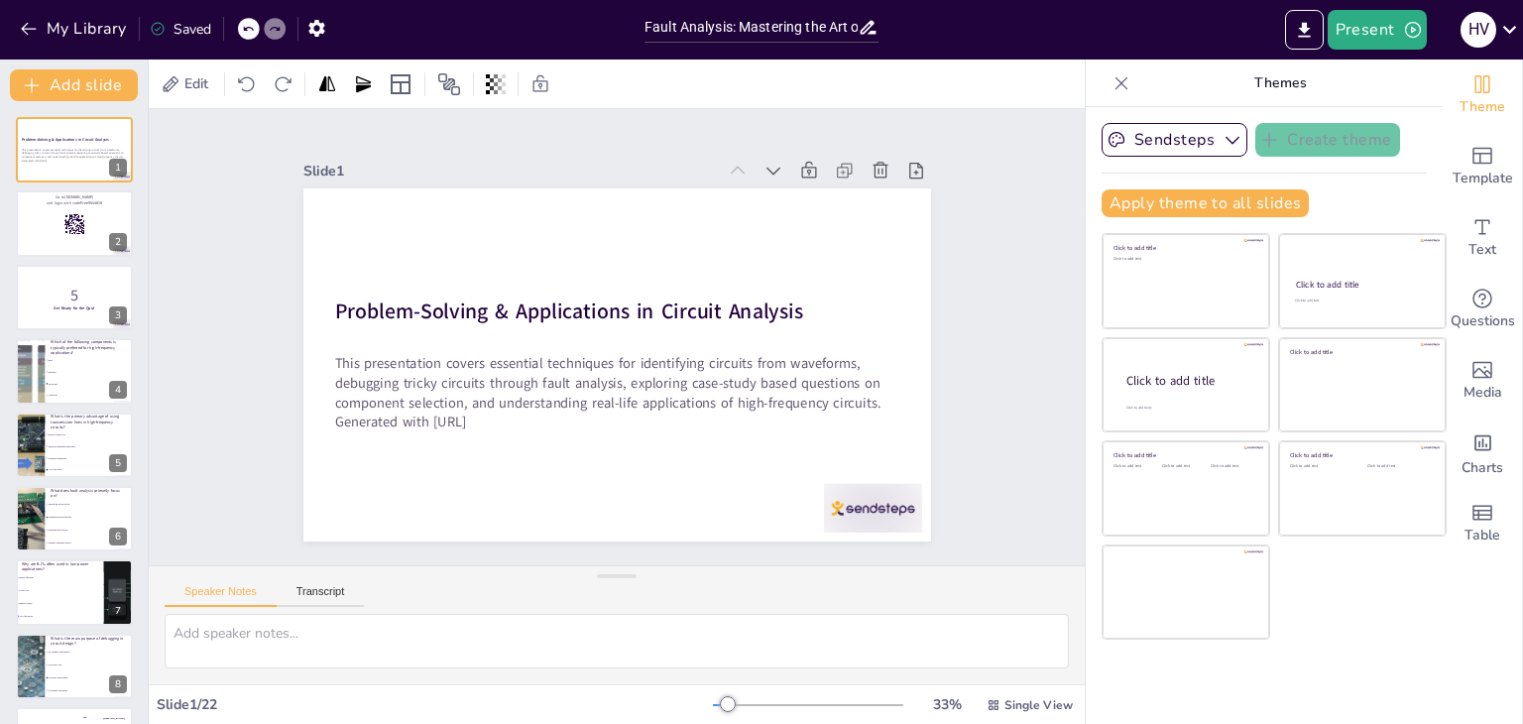
checkbox input "true"
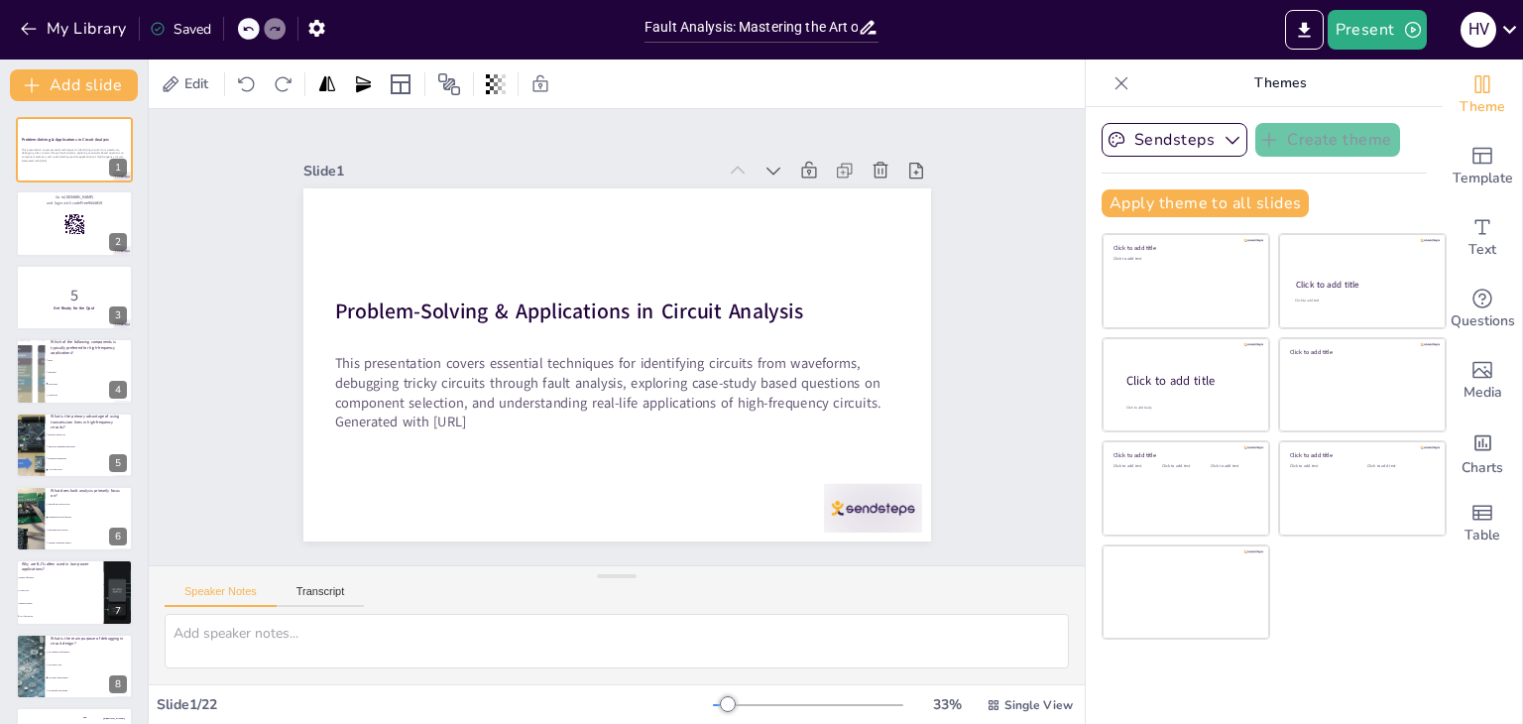
checkbox input "true"
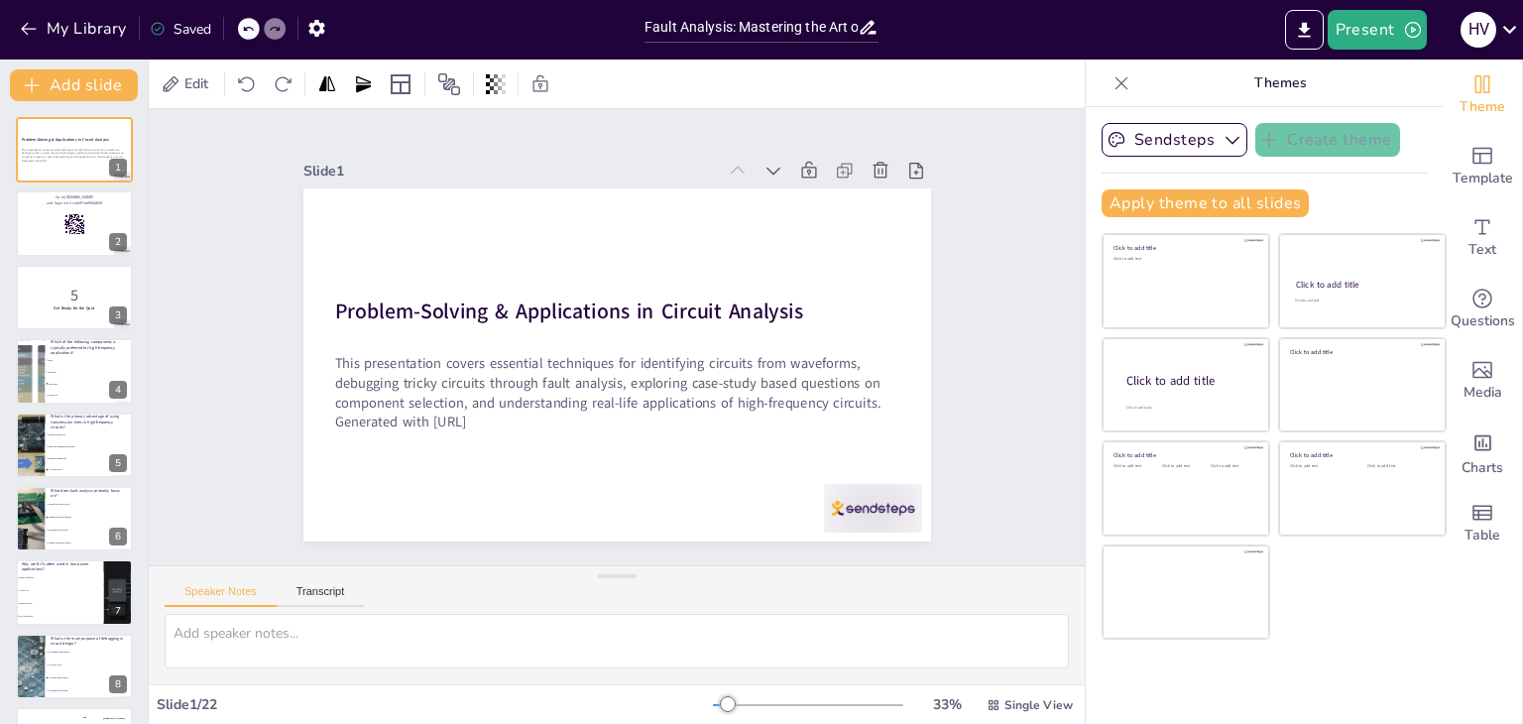
checkbox input "true"
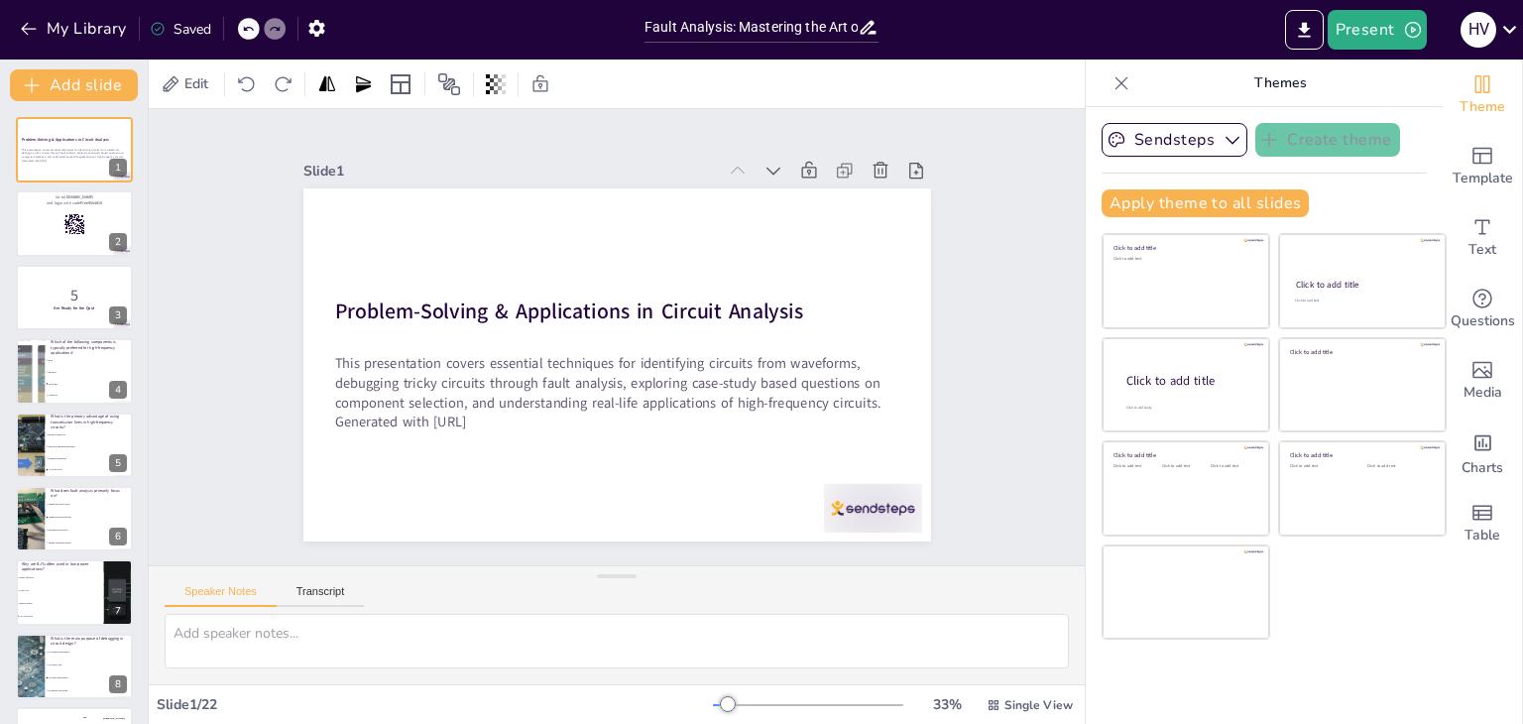
checkbox input "true"
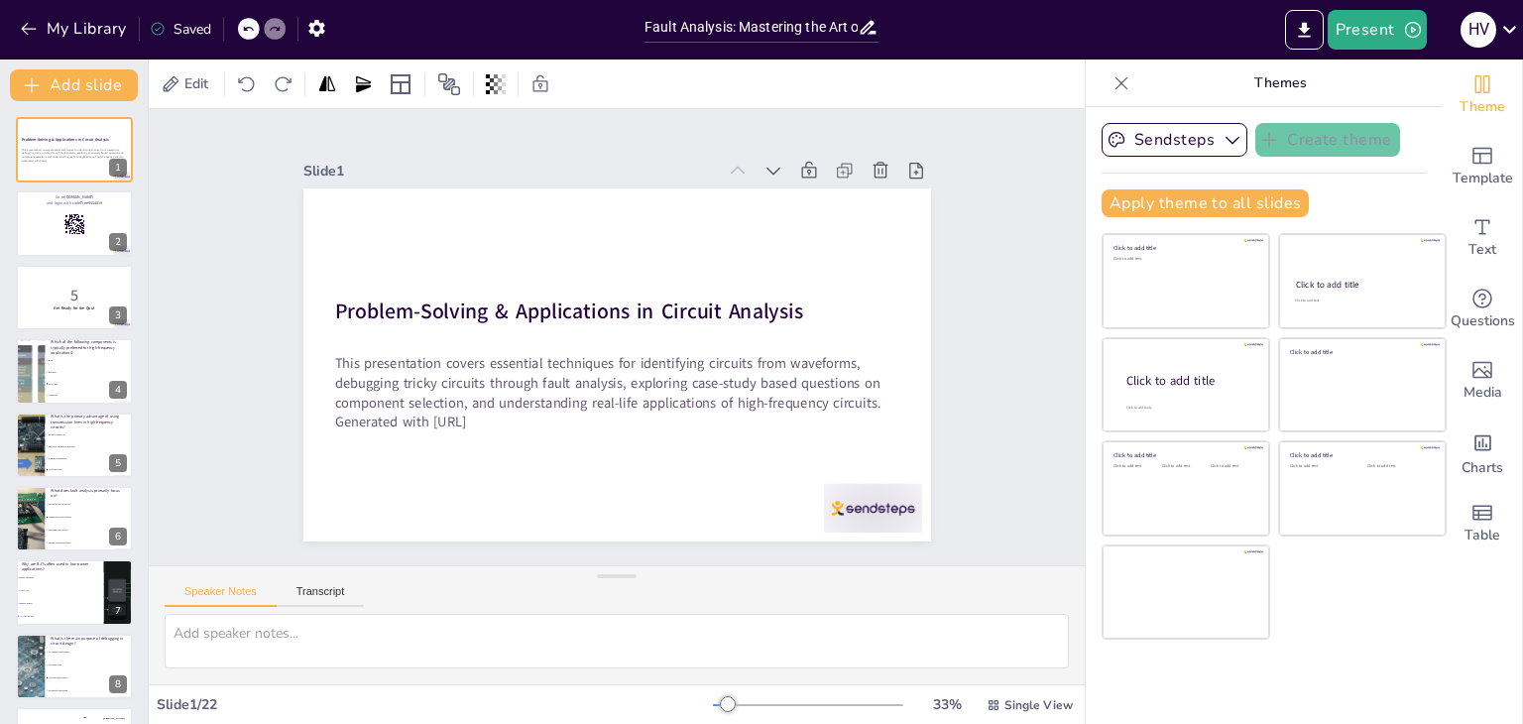
checkbox input "true"
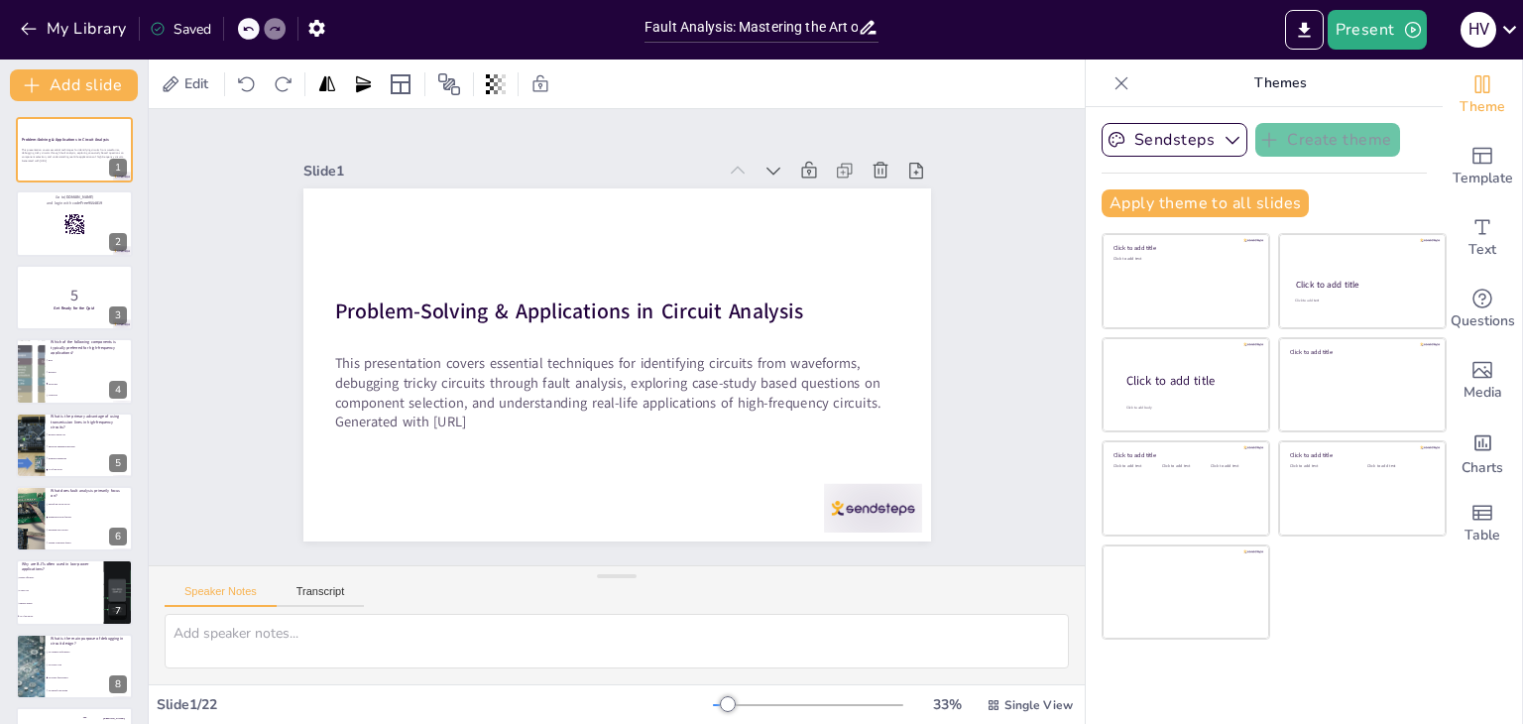
checkbox input "true"
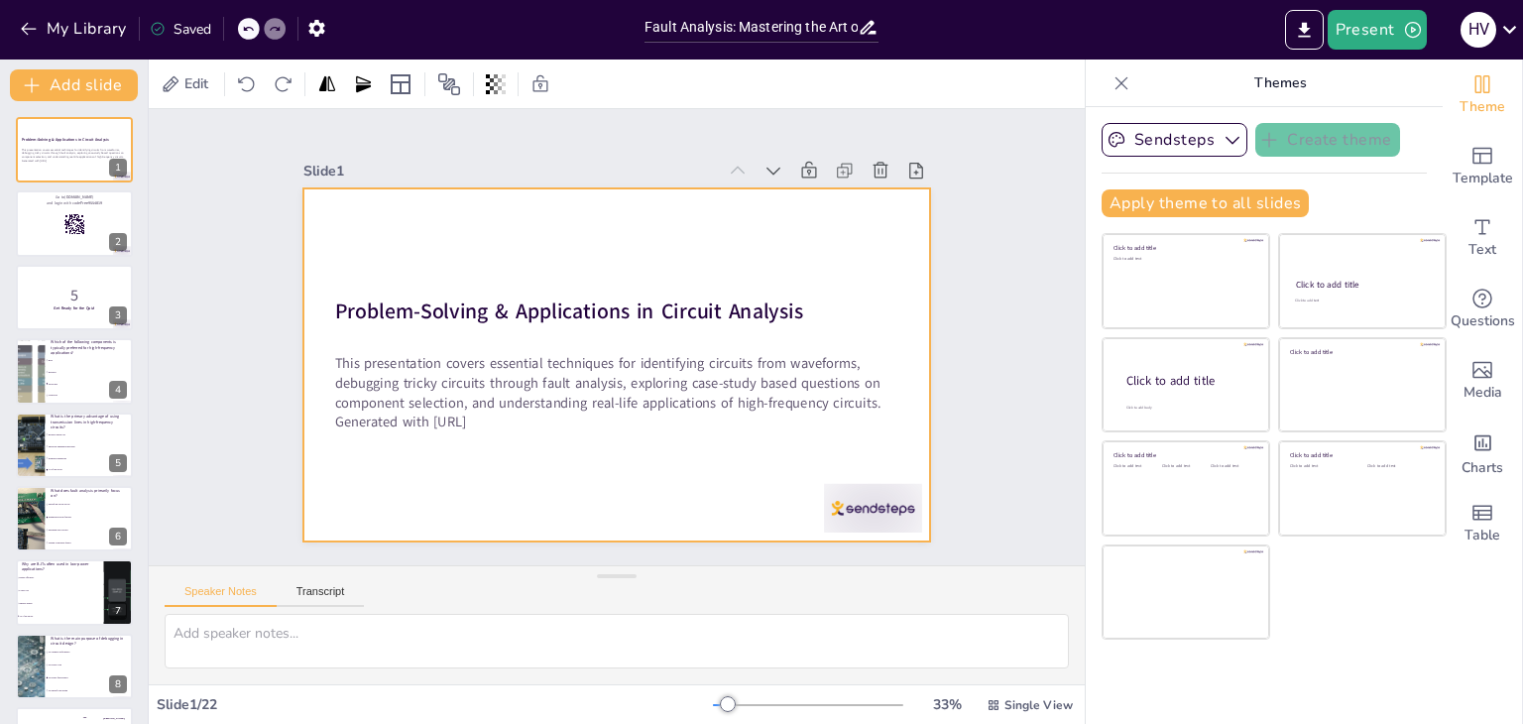
checkbox input "true"
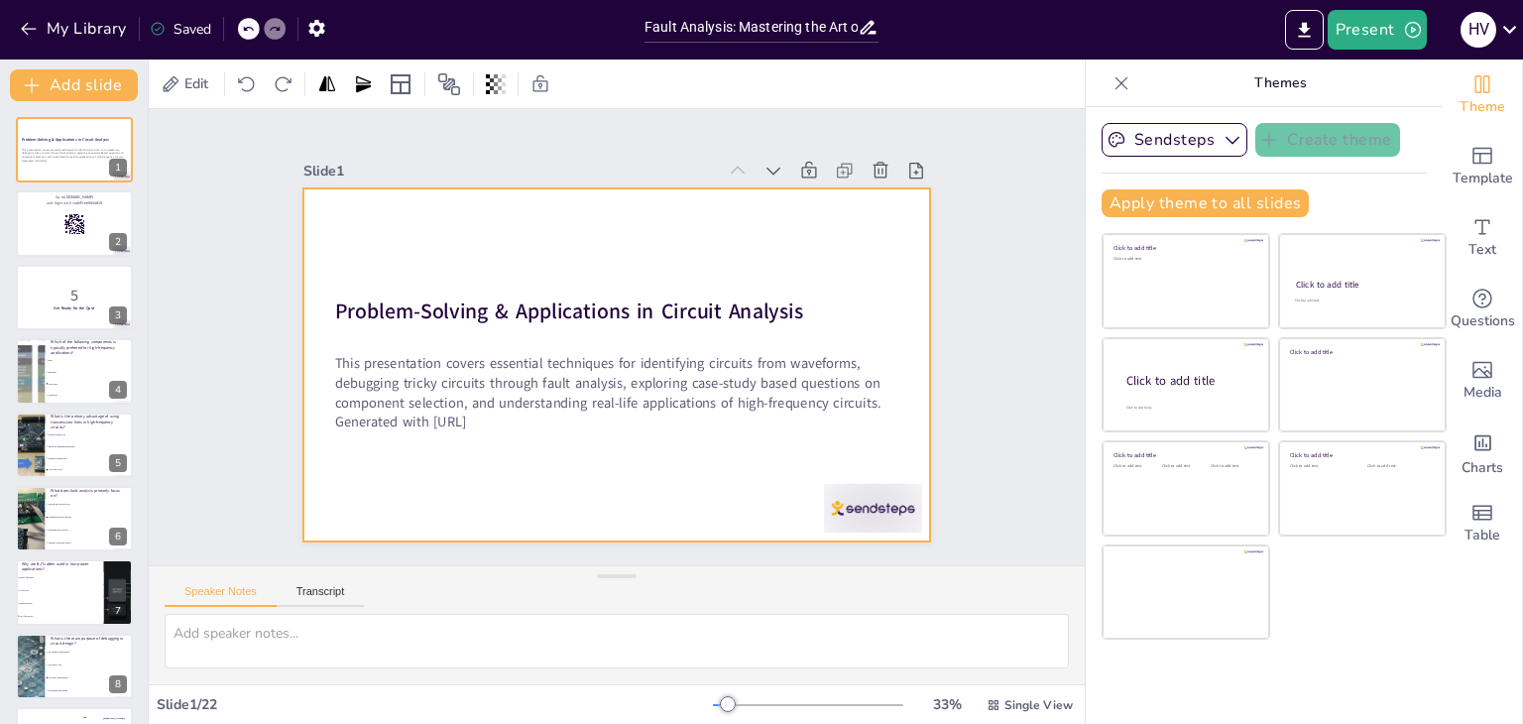
checkbox input "true"
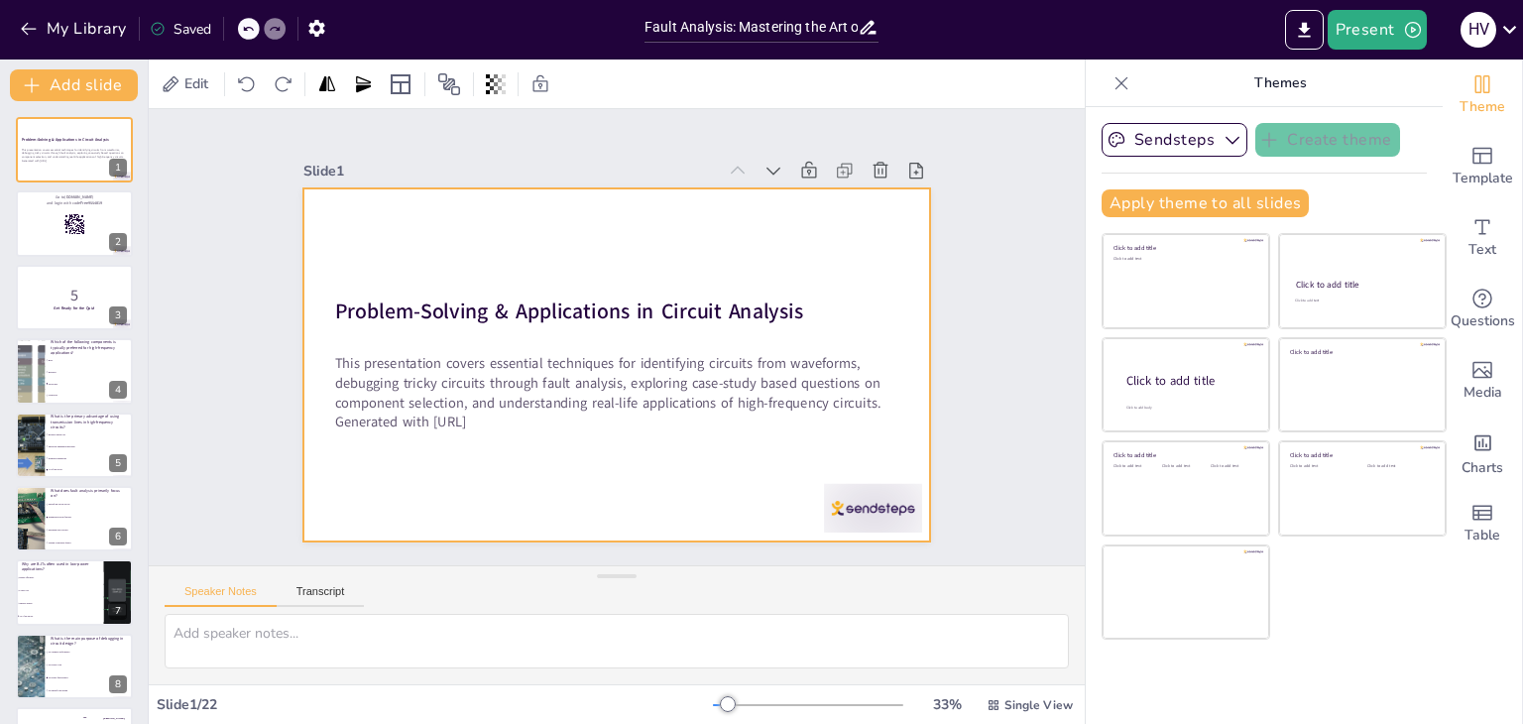
checkbox input "true"
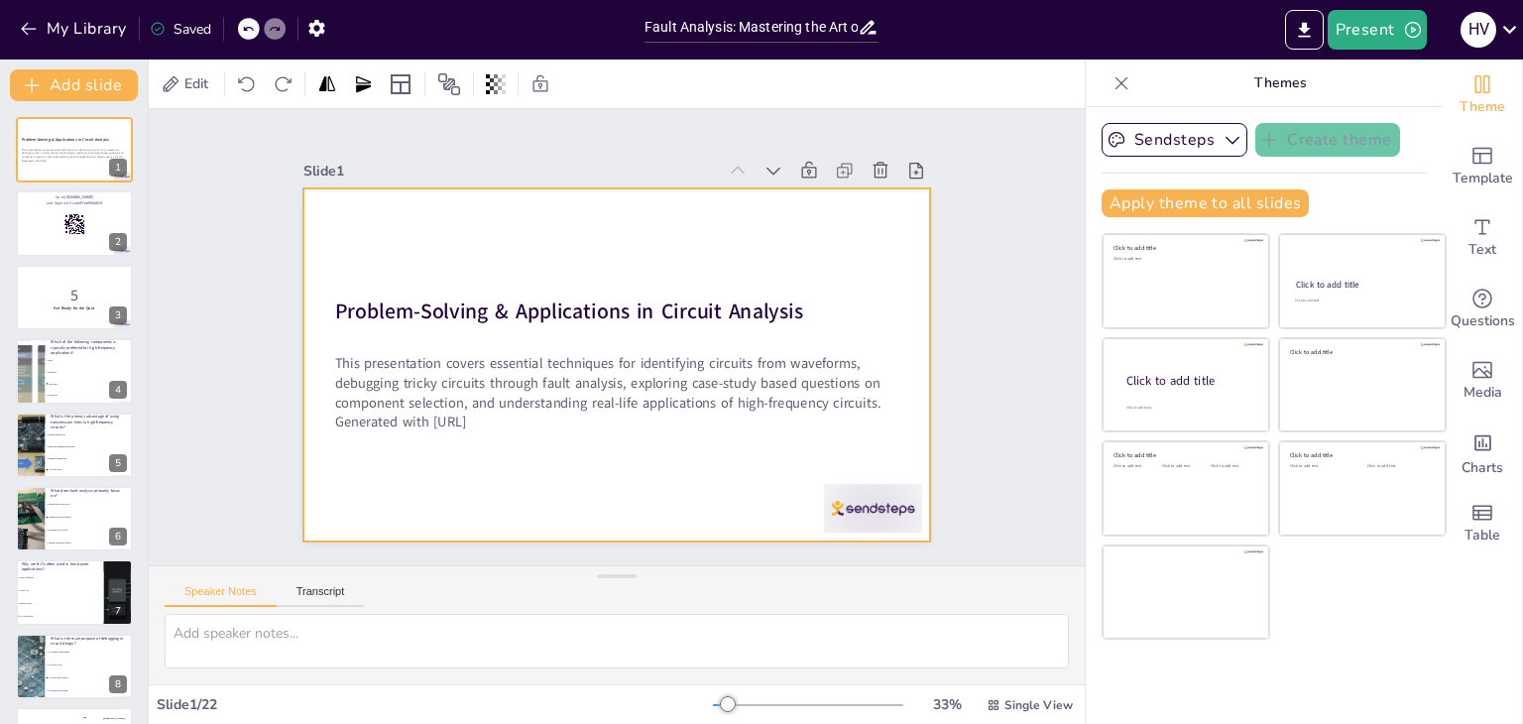
checkbox input "true"
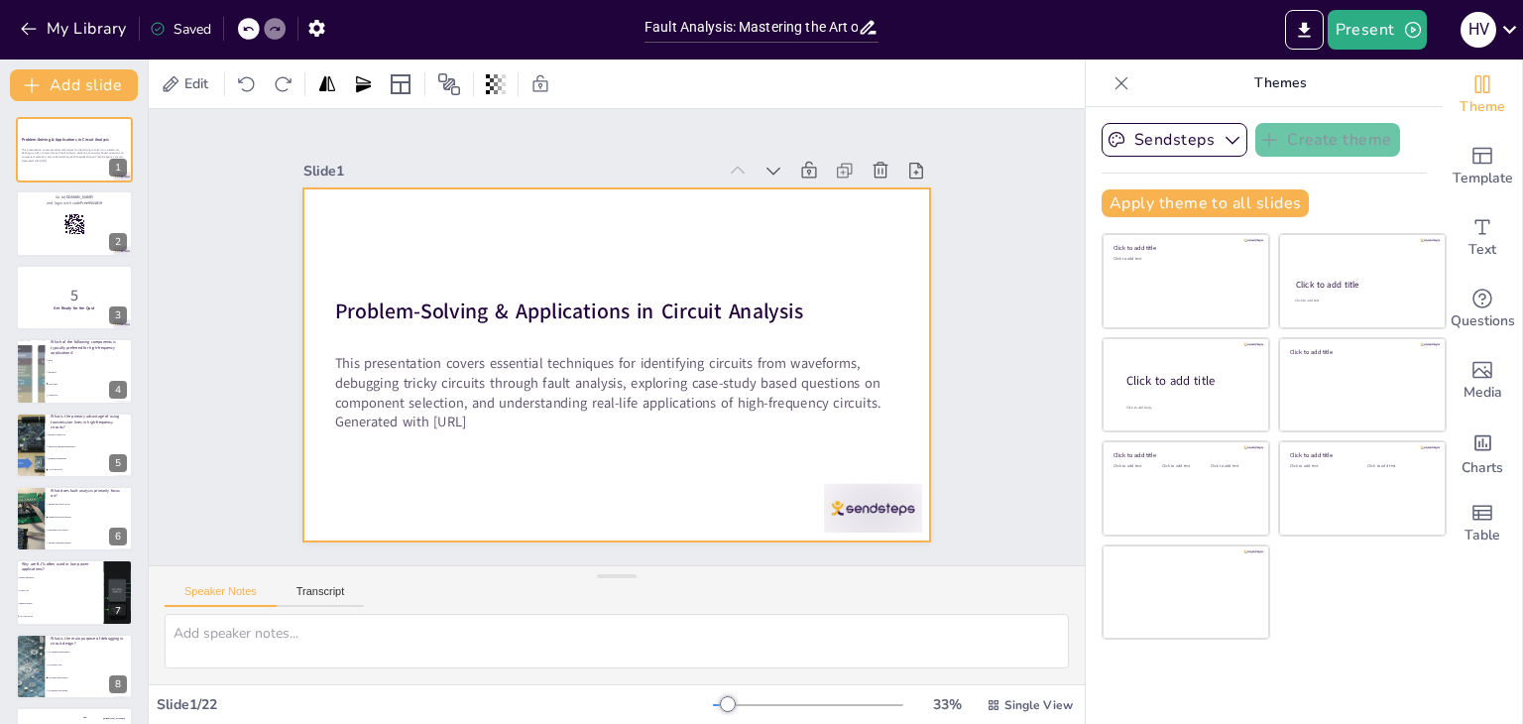
checkbox input "true"
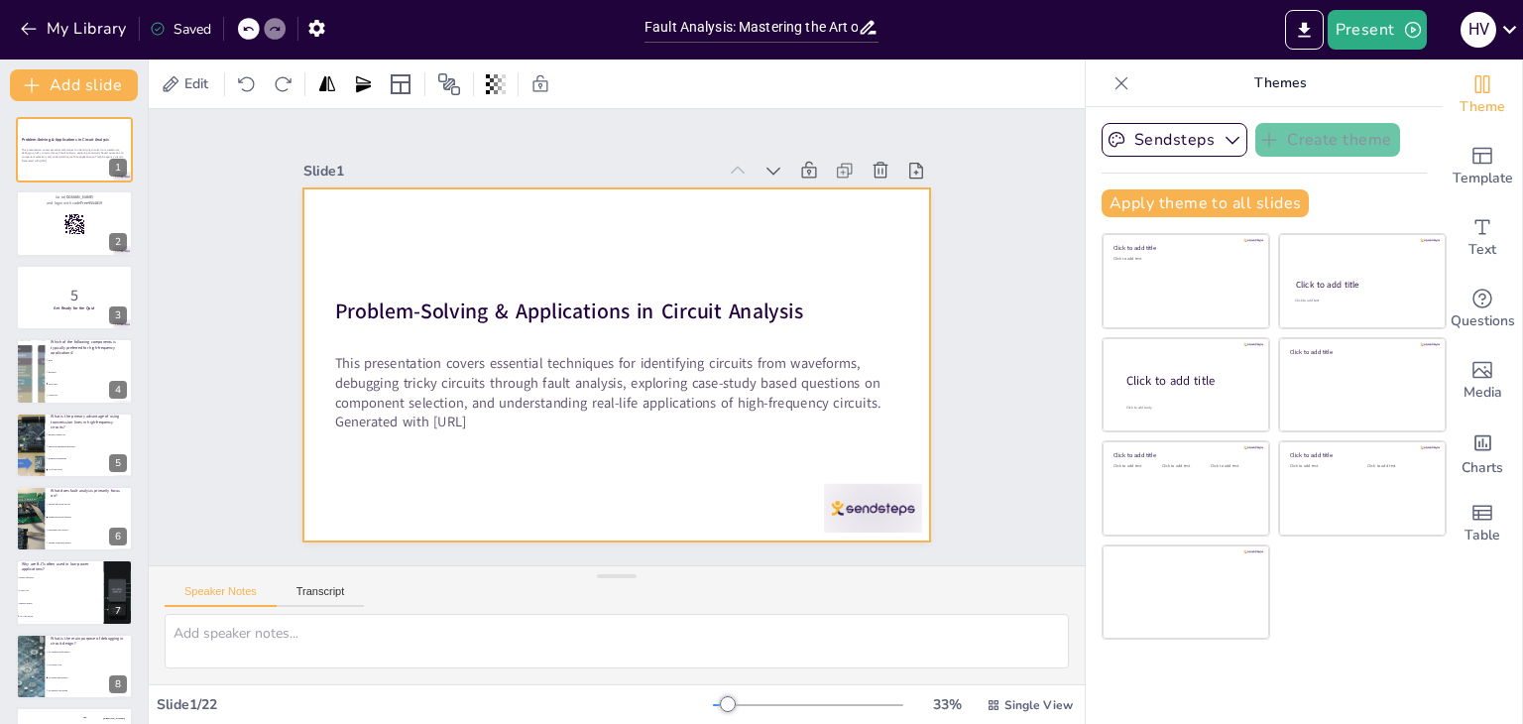
checkbox input "true"
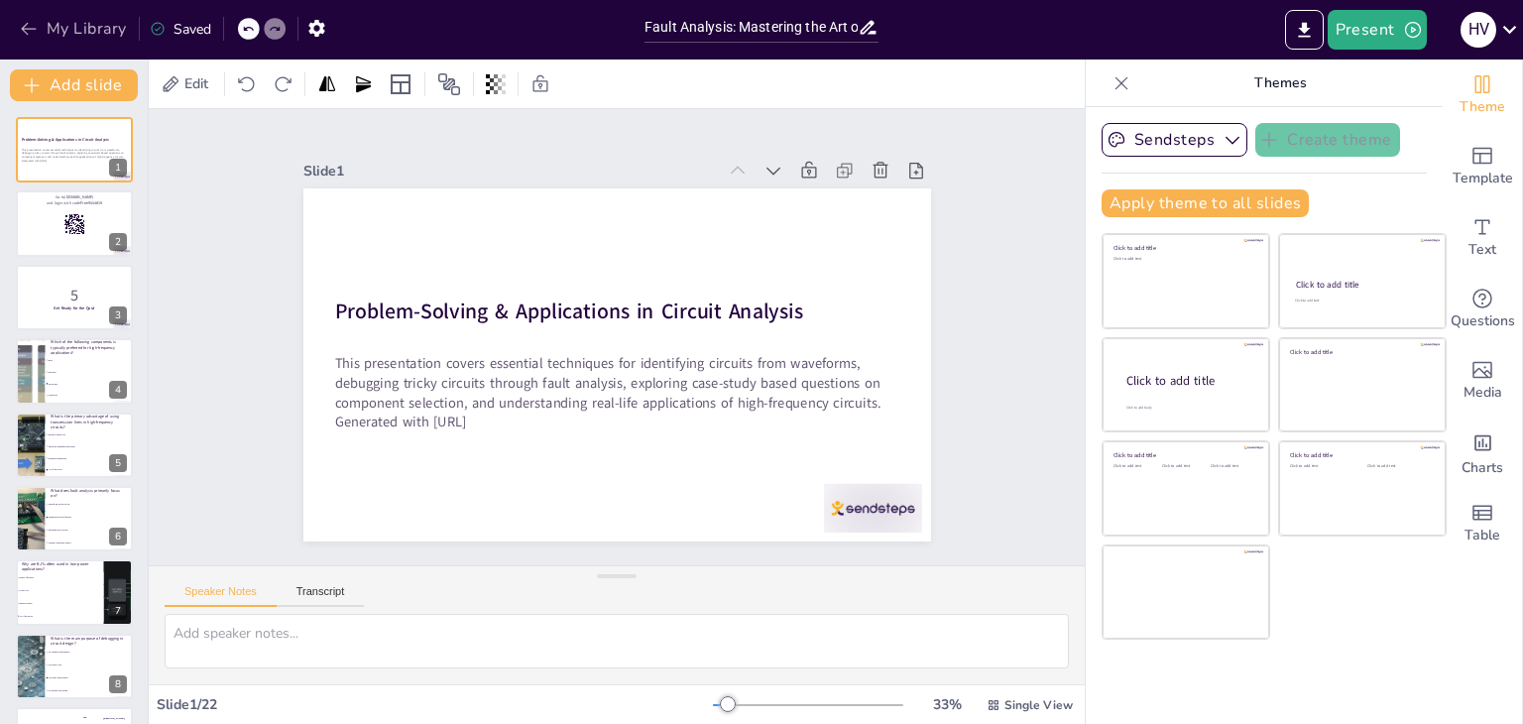
click at [110, 29] on button "My Library" at bounding box center [75, 29] width 120 height 32
